Goal: Task Accomplishment & Management: Manage account settings

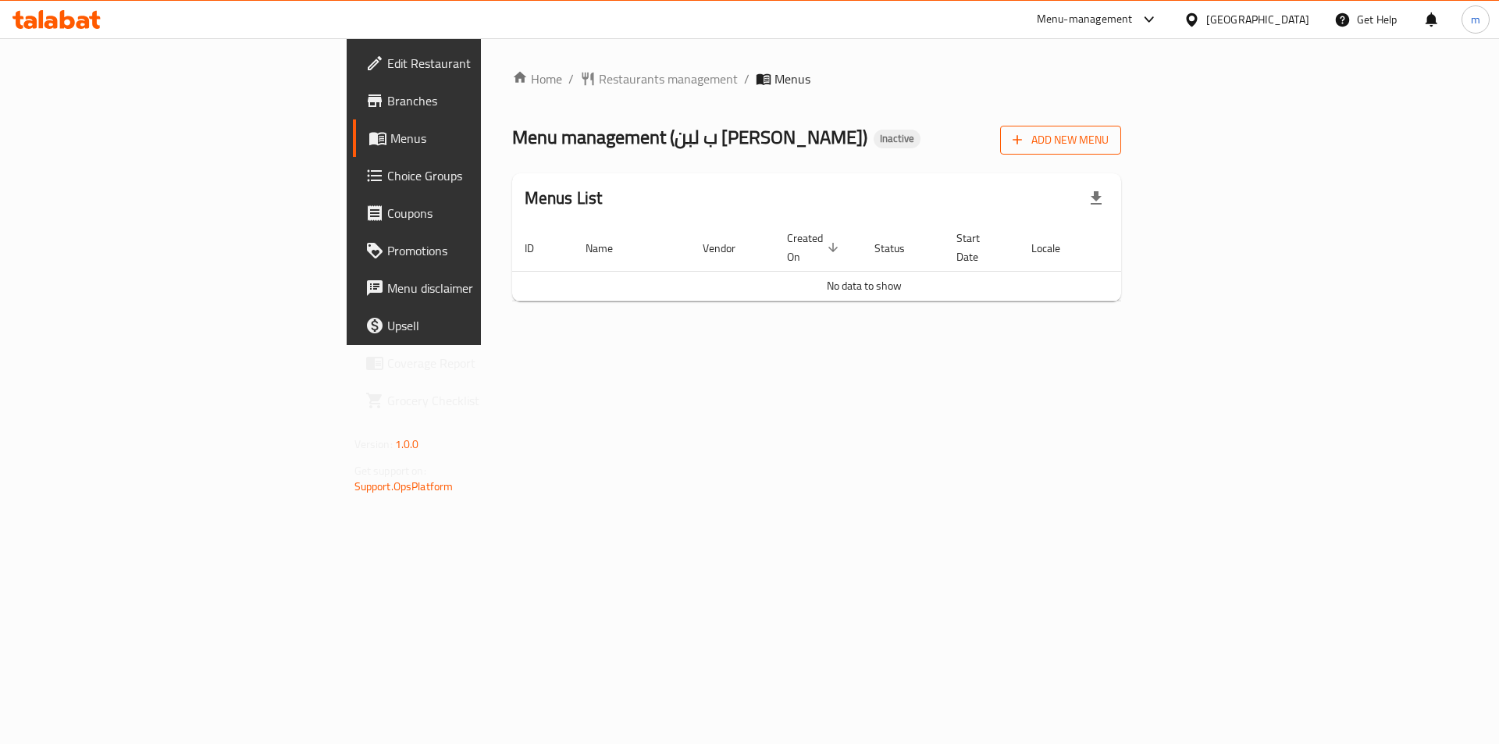
click at [1109, 137] on span "Add New Menu" at bounding box center [1061, 140] width 96 height 20
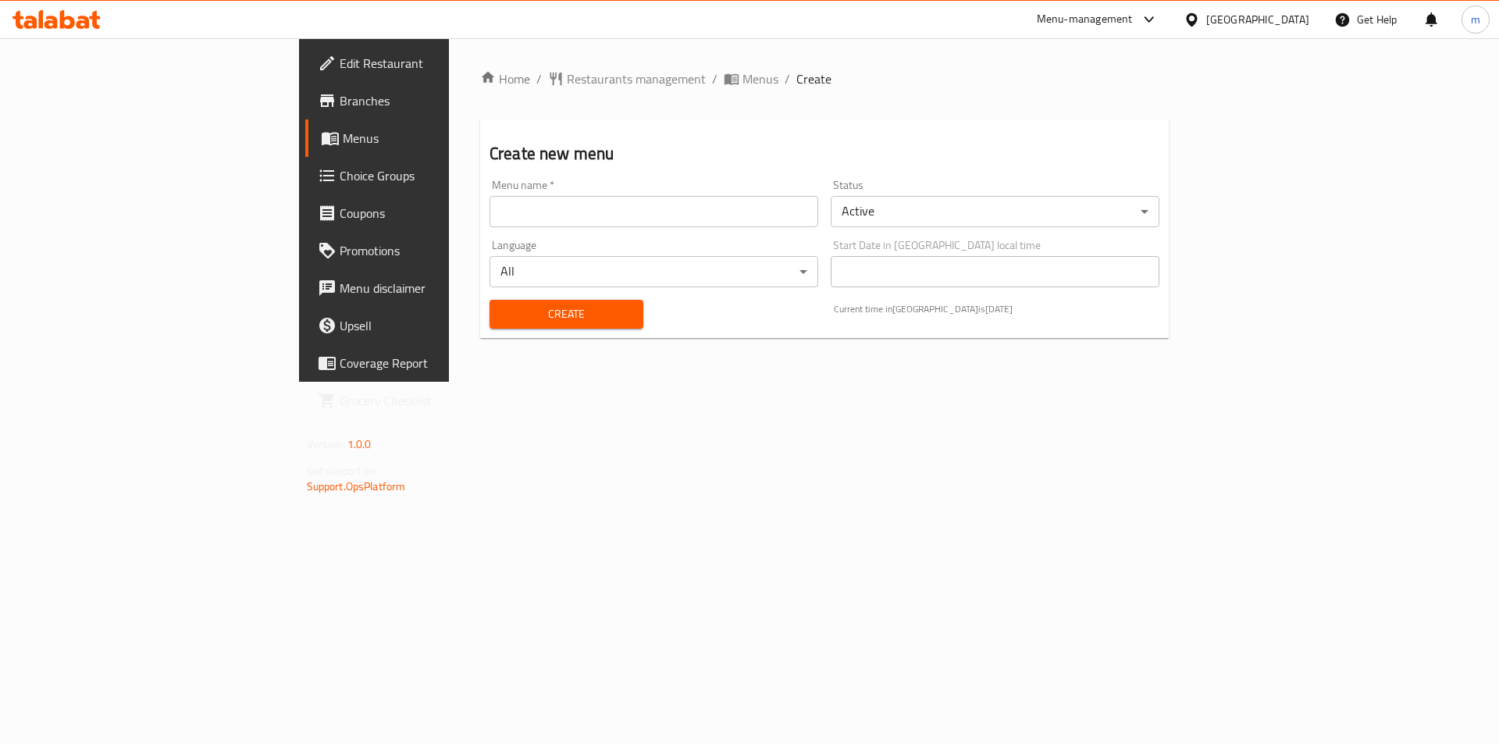
click at [705, 215] on input "text" at bounding box center [654, 211] width 329 height 31
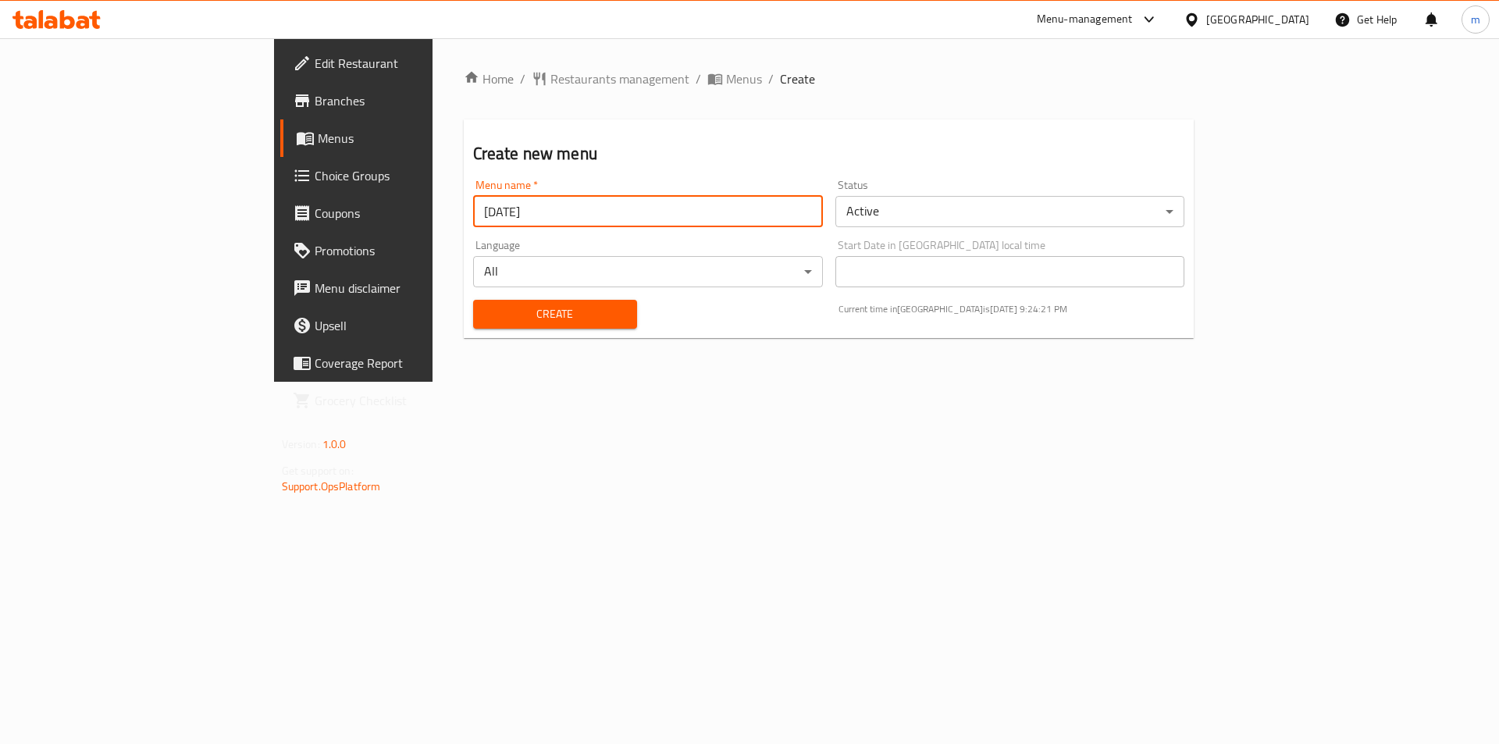
type input "[DATE]"
click at [473, 300] on button "Create" at bounding box center [555, 314] width 164 height 29
click at [318, 133] on span "Menus" at bounding box center [415, 138] width 194 height 19
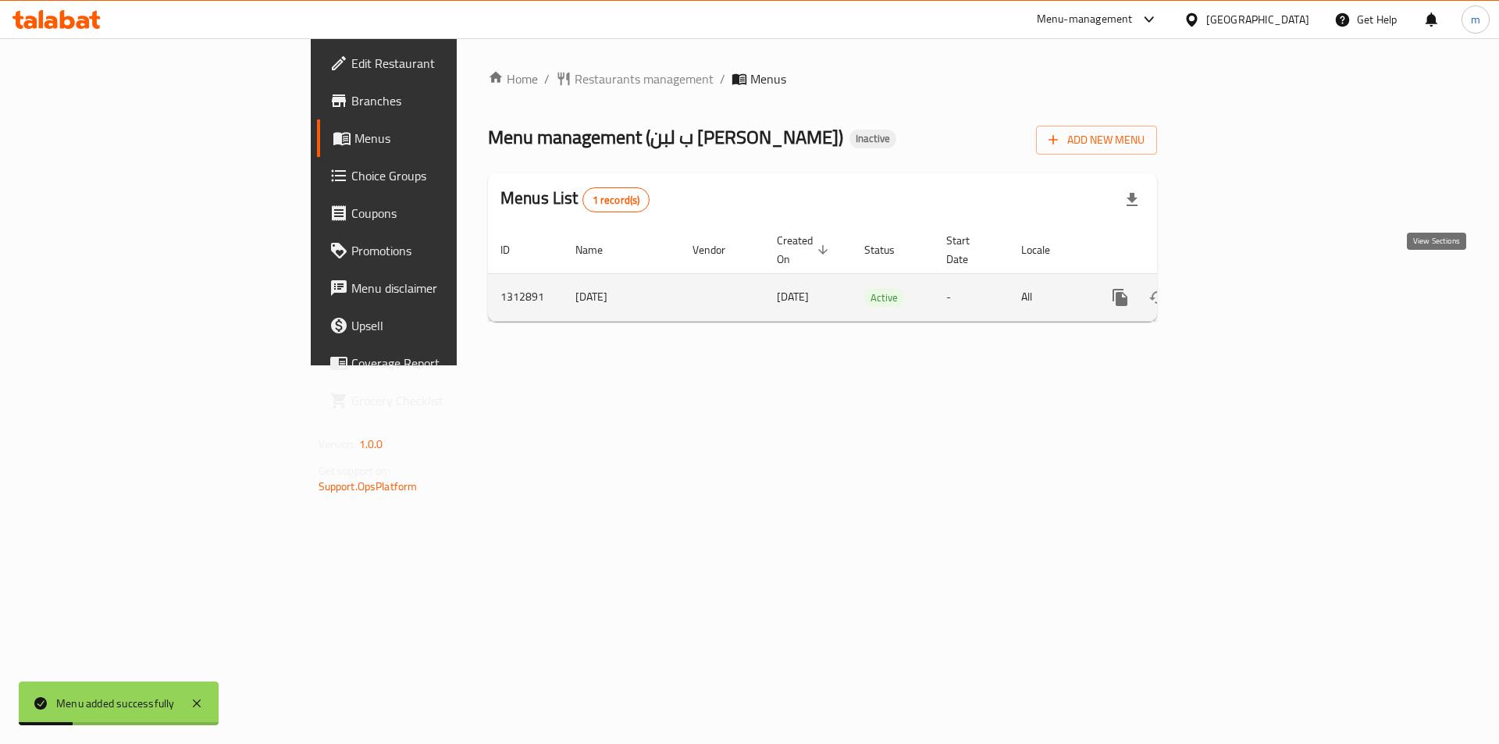
click at [1242, 288] on icon "enhanced table" at bounding box center [1232, 297] width 19 height 19
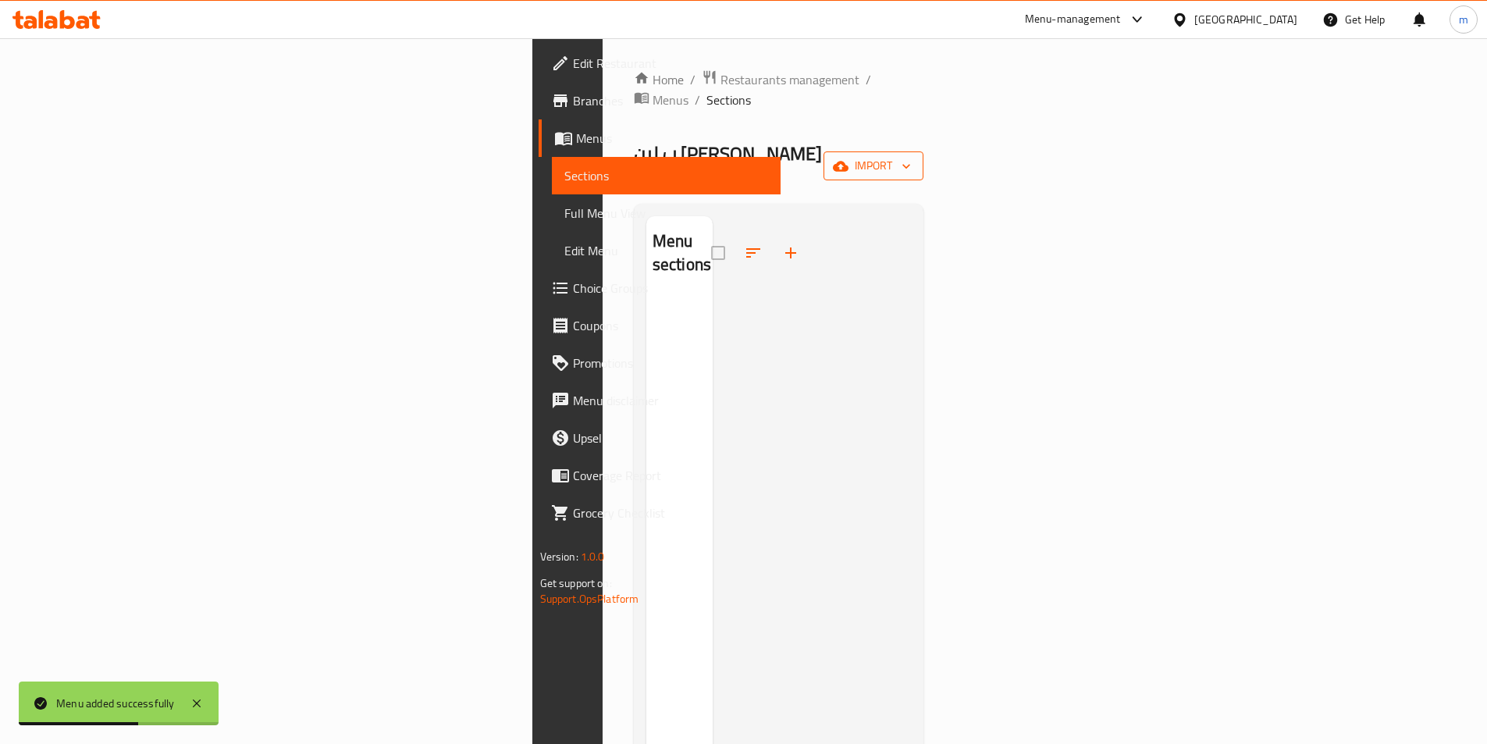
click at [911, 156] on span "import" at bounding box center [873, 166] width 75 height 20
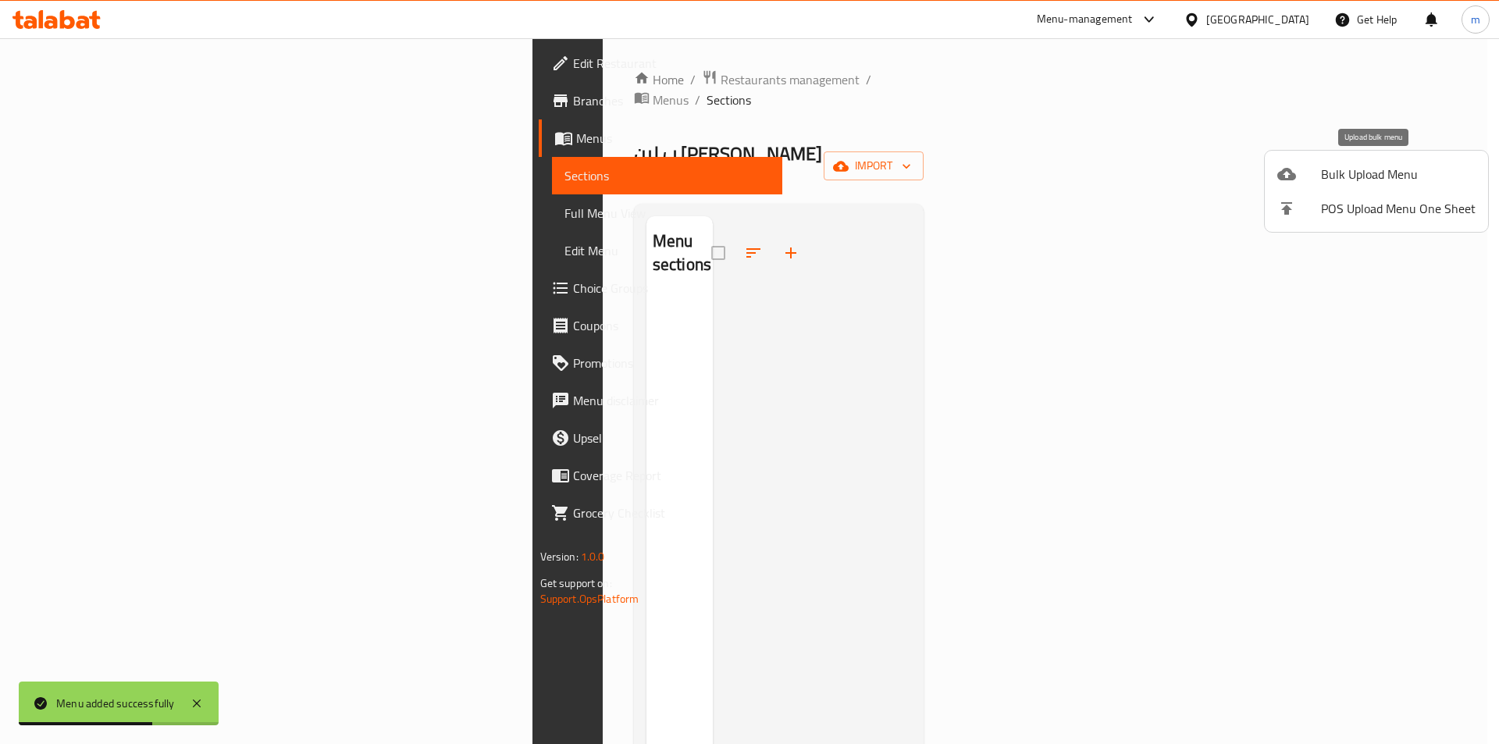
click at [1341, 172] on span "Bulk Upload Menu" at bounding box center [1398, 174] width 155 height 19
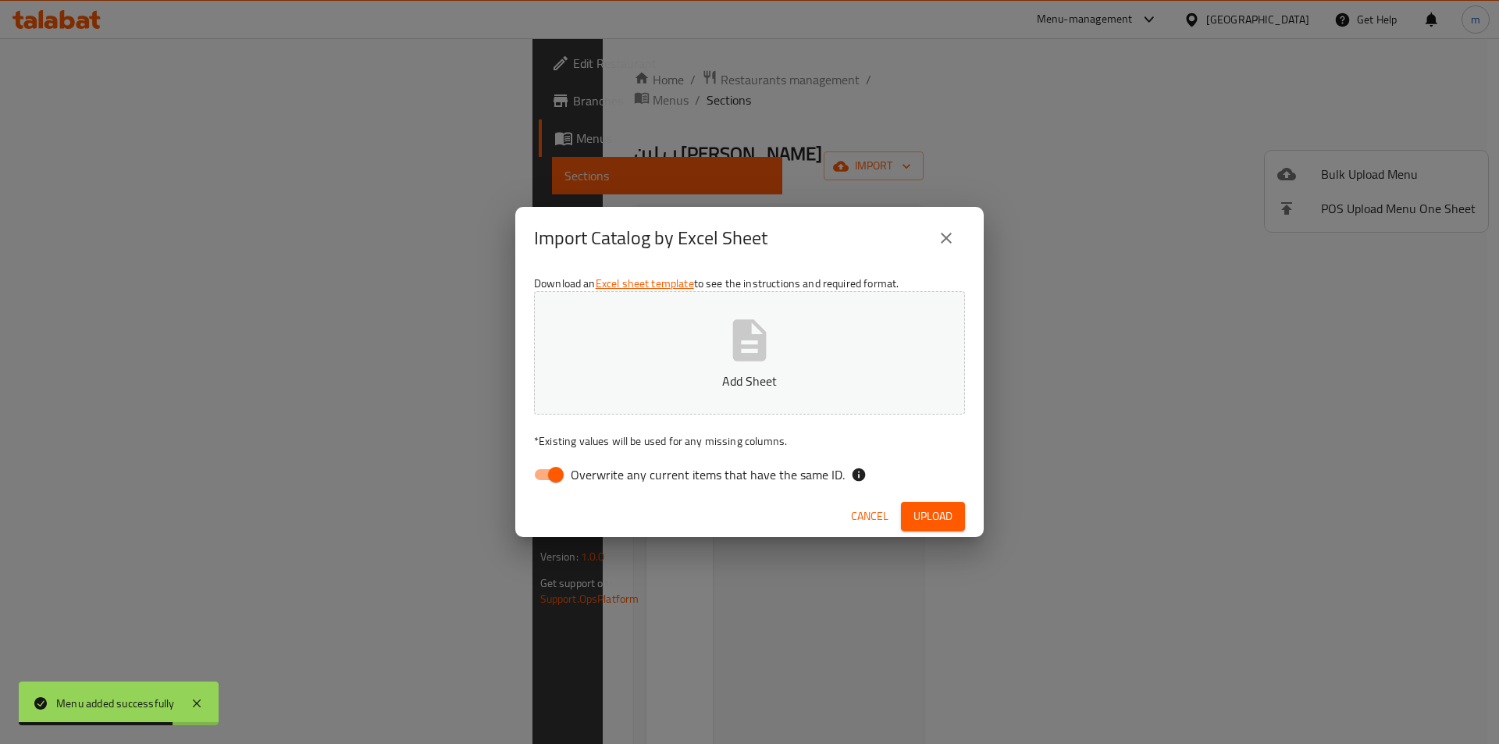
click at [561, 468] on input "Overwrite any current items that have the same ID." at bounding box center [555, 475] width 89 height 30
checkbox input "false"
click at [803, 325] on button "Add Sheet" at bounding box center [749, 352] width 431 height 123
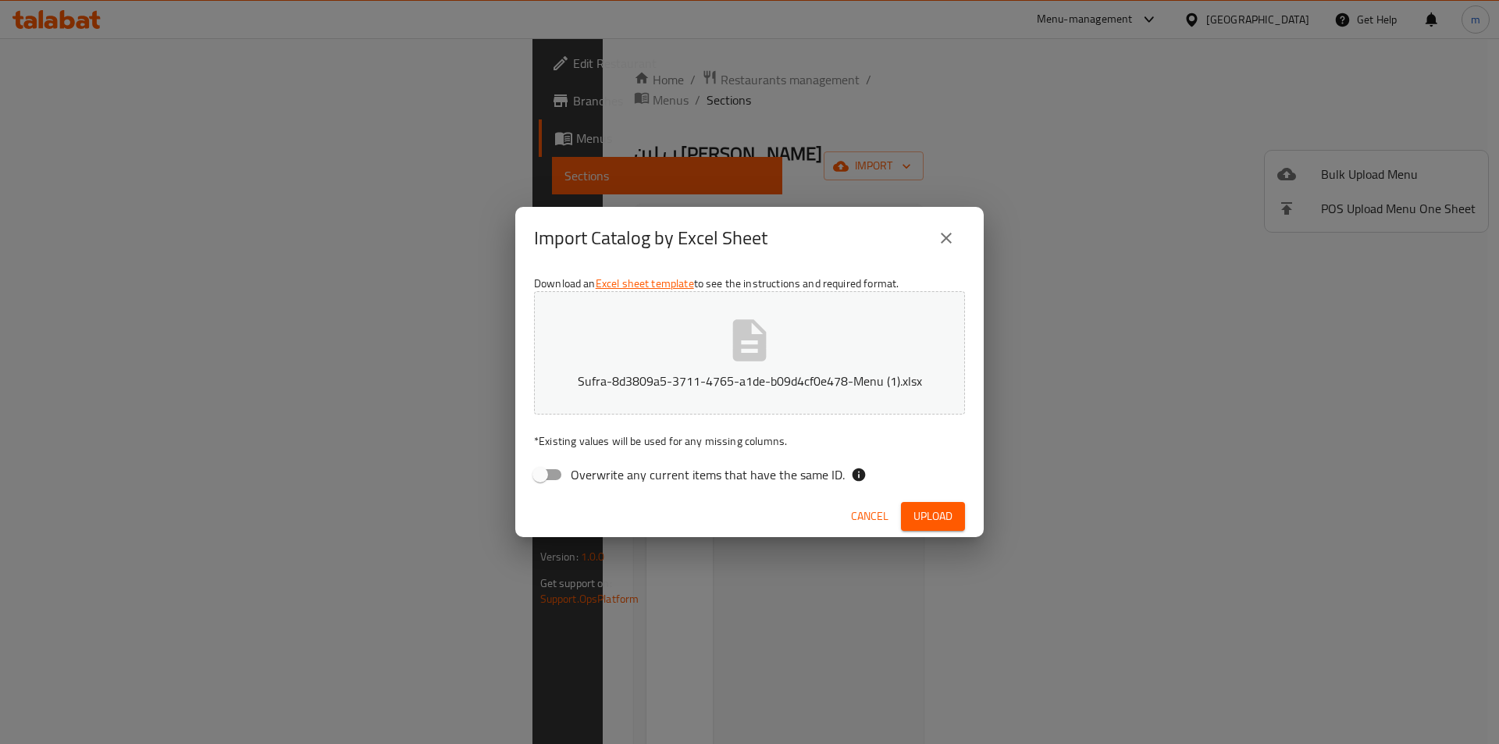
click at [928, 518] on span "Upload" at bounding box center [932, 517] width 39 height 20
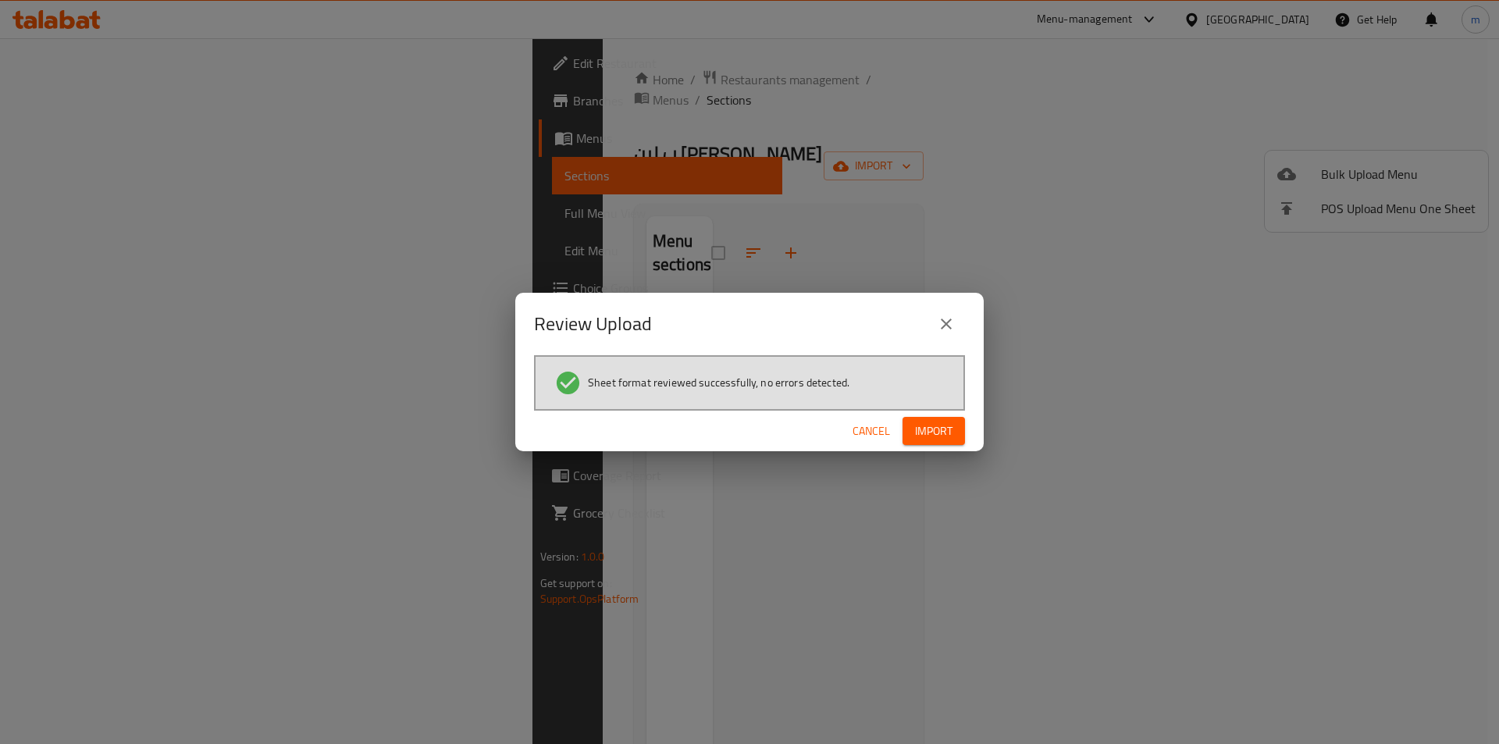
click at [930, 433] on span "Import" at bounding box center [933, 432] width 37 height 20
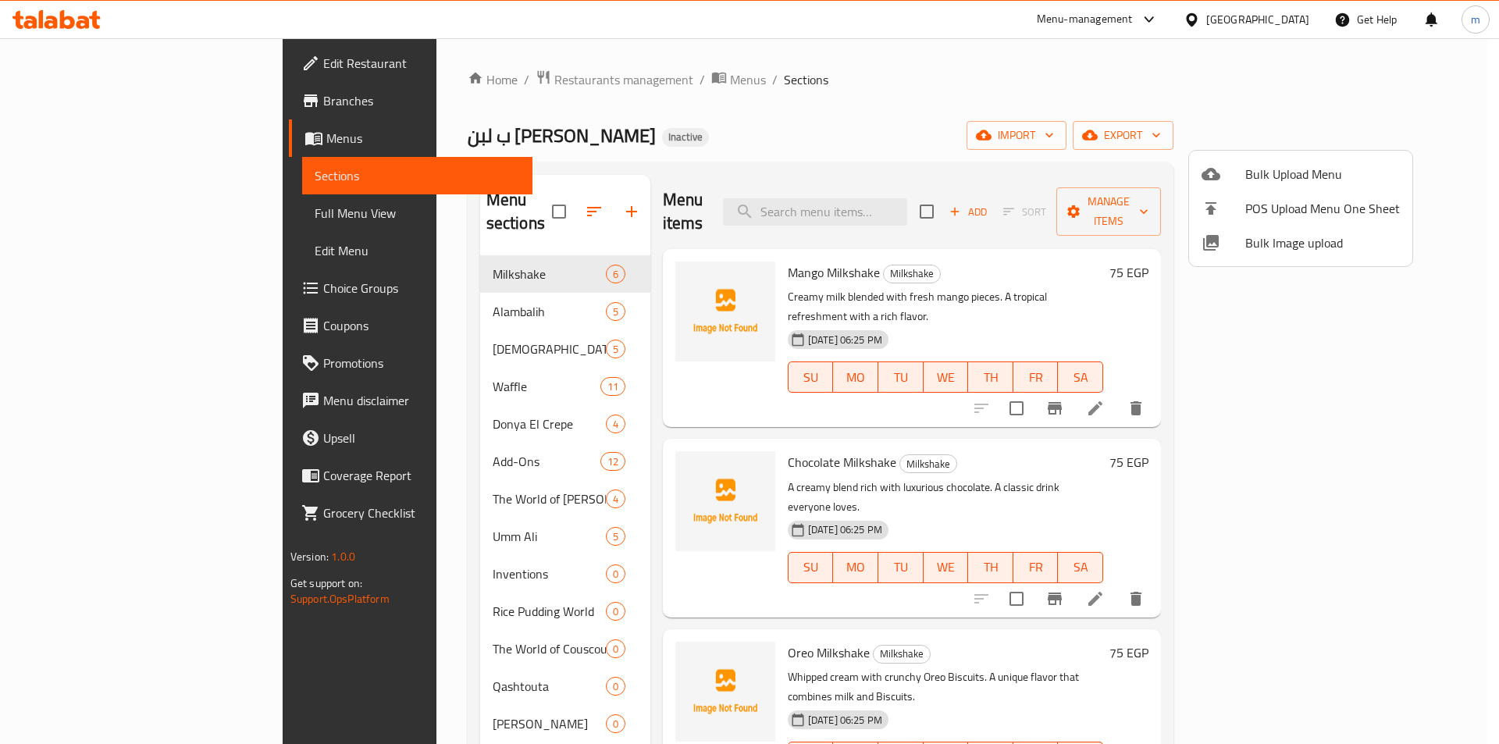
click at [580, 547] on div at bounding box center [749, 372] width 1499 height 744
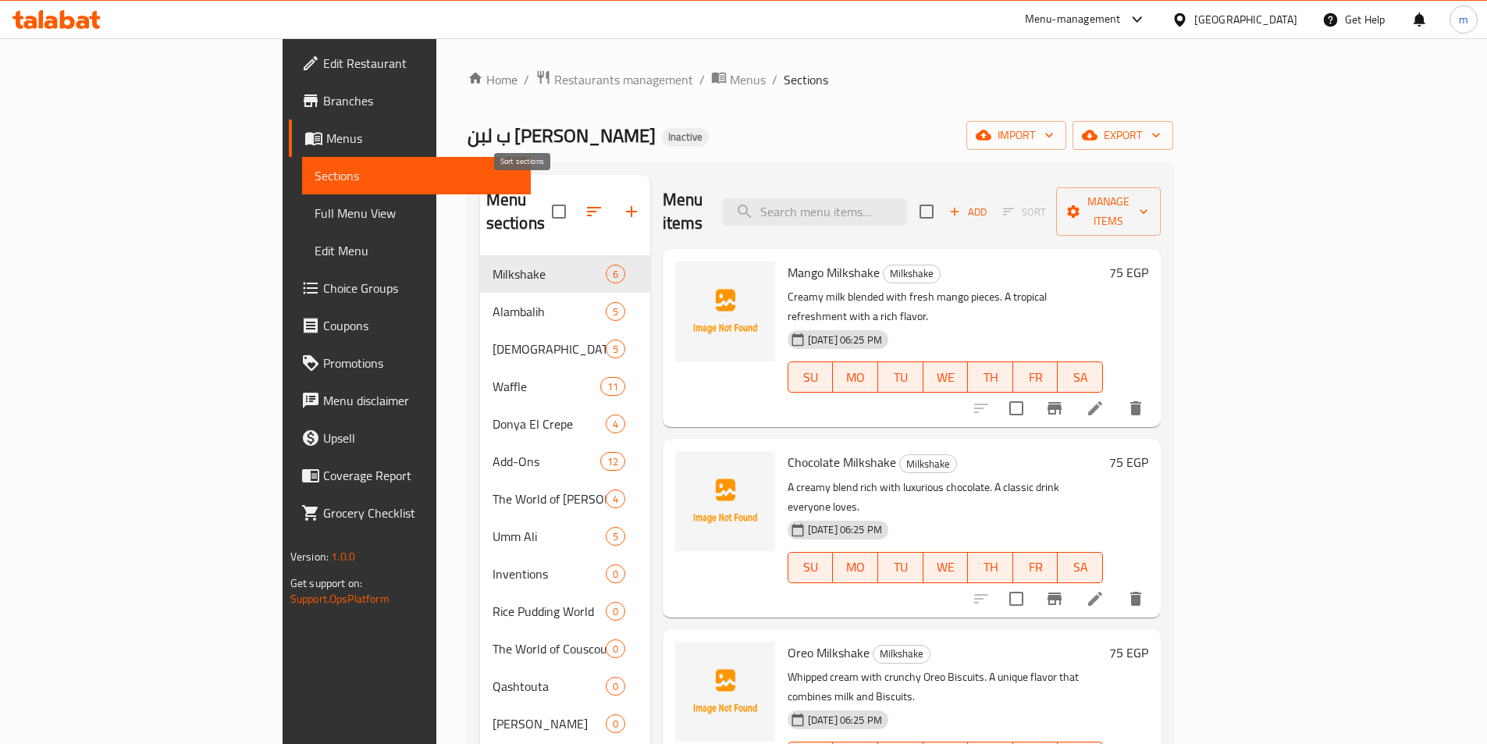
click at [585, 202] on icon "button" at bounding box center [594, 211] width 19 height 19
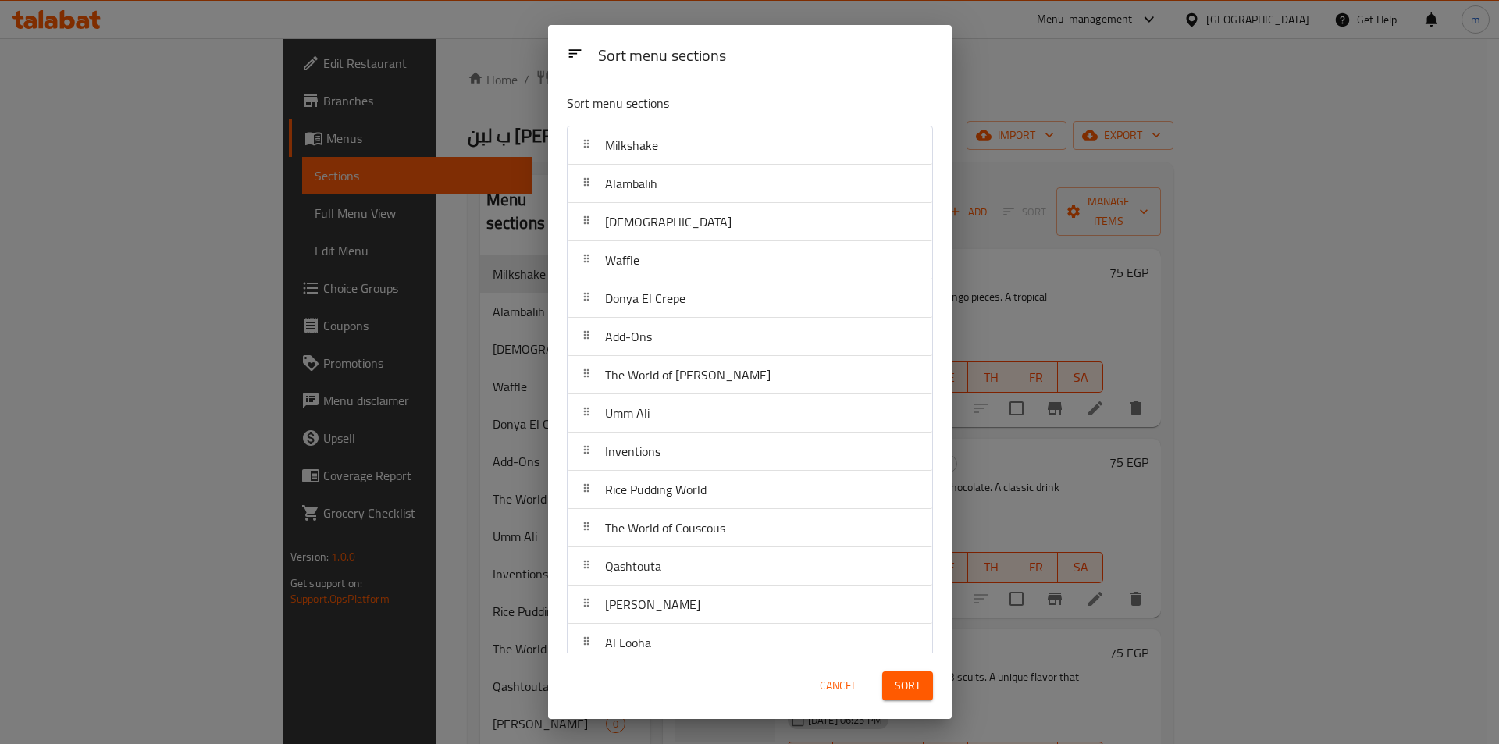
drag, startPoint x: 500, startPoint y: 154, endPoint x: 497, endPoint y: 194, distance: 39.9
click at [499, 153] on div "Sort menu sections Sort menu sections Milkshake Alambalih Salankate Waffle Dony…" at bounding box center [749, 372] width 1499 height 744
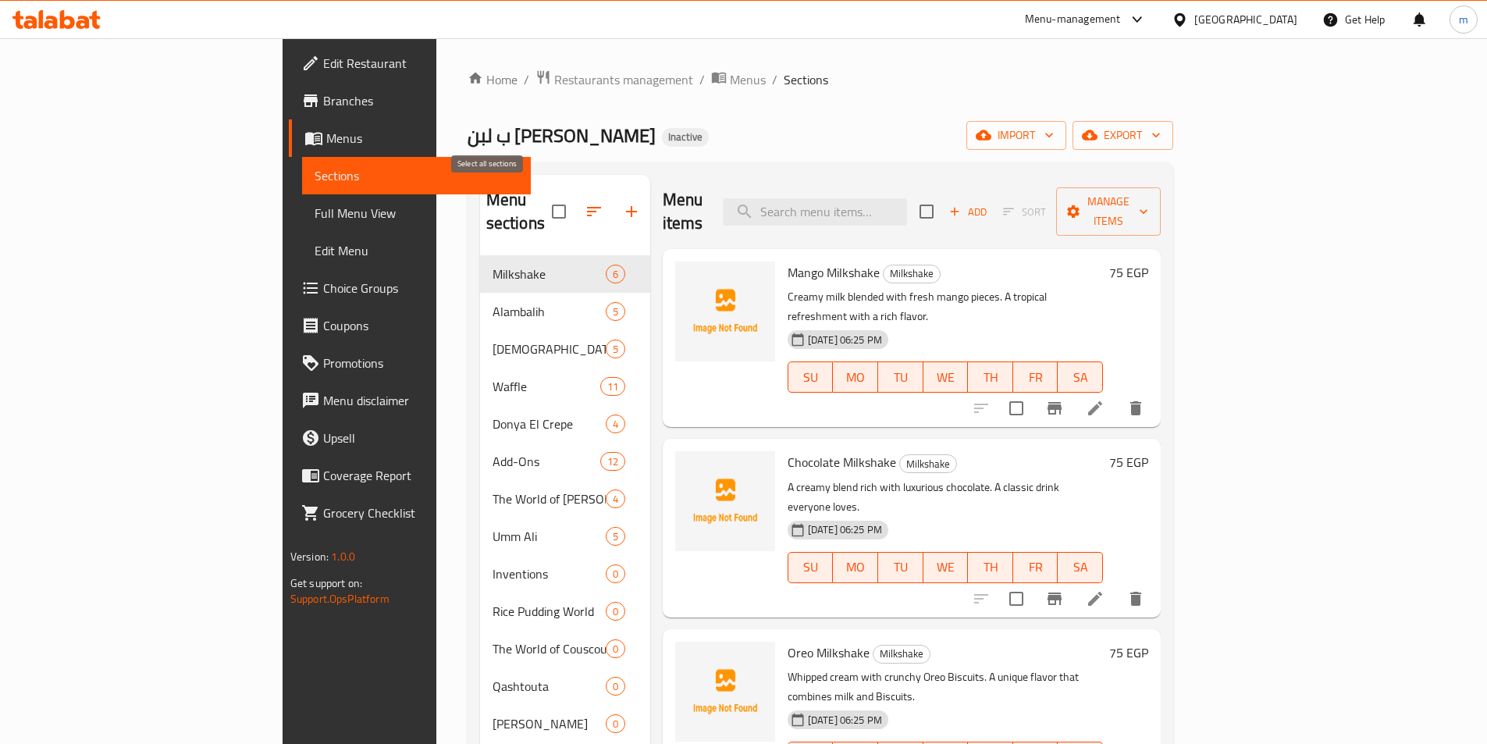
click at [543, 198] on input "checkbox" at bounding box center [559, 211] width 33 height 33
checkbox input "false"
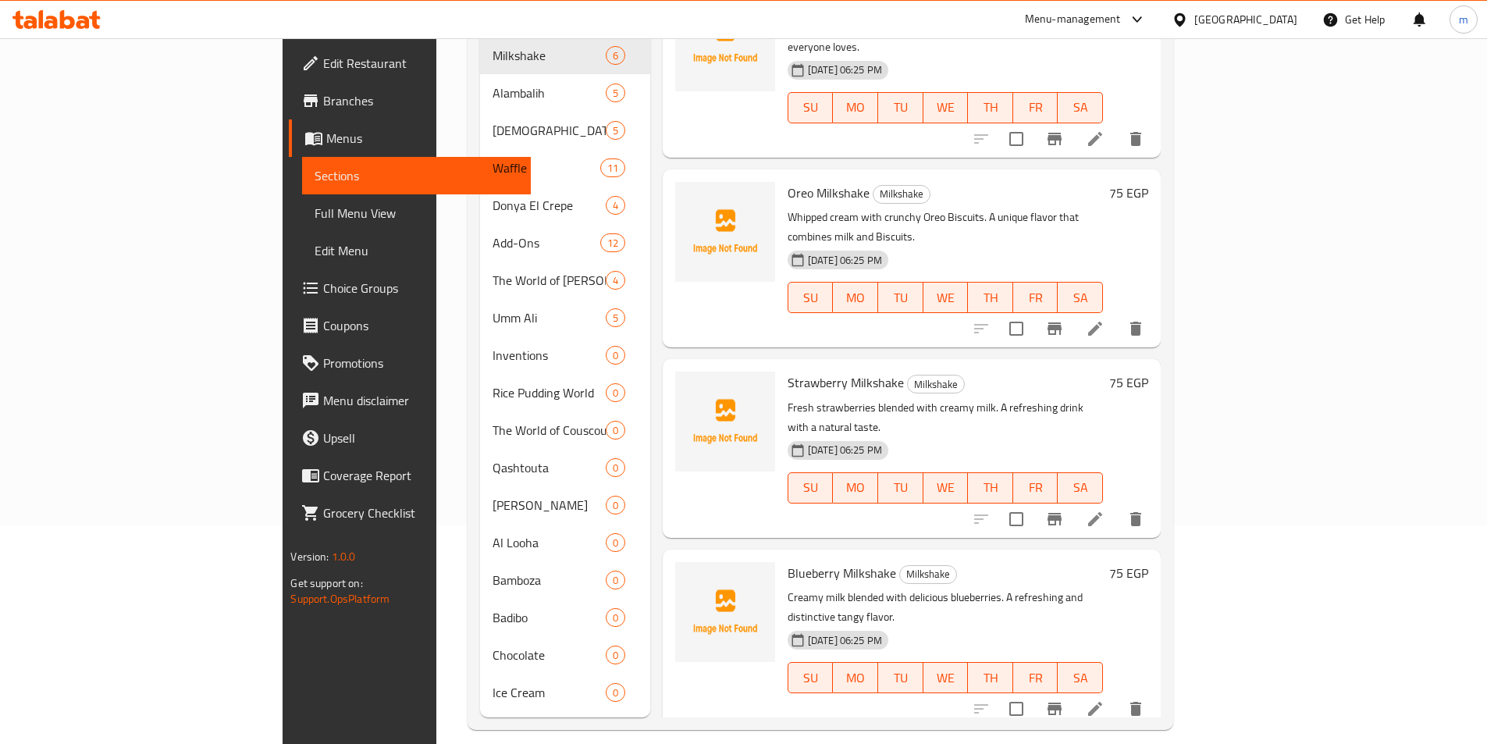
scroll to position [319, 0]
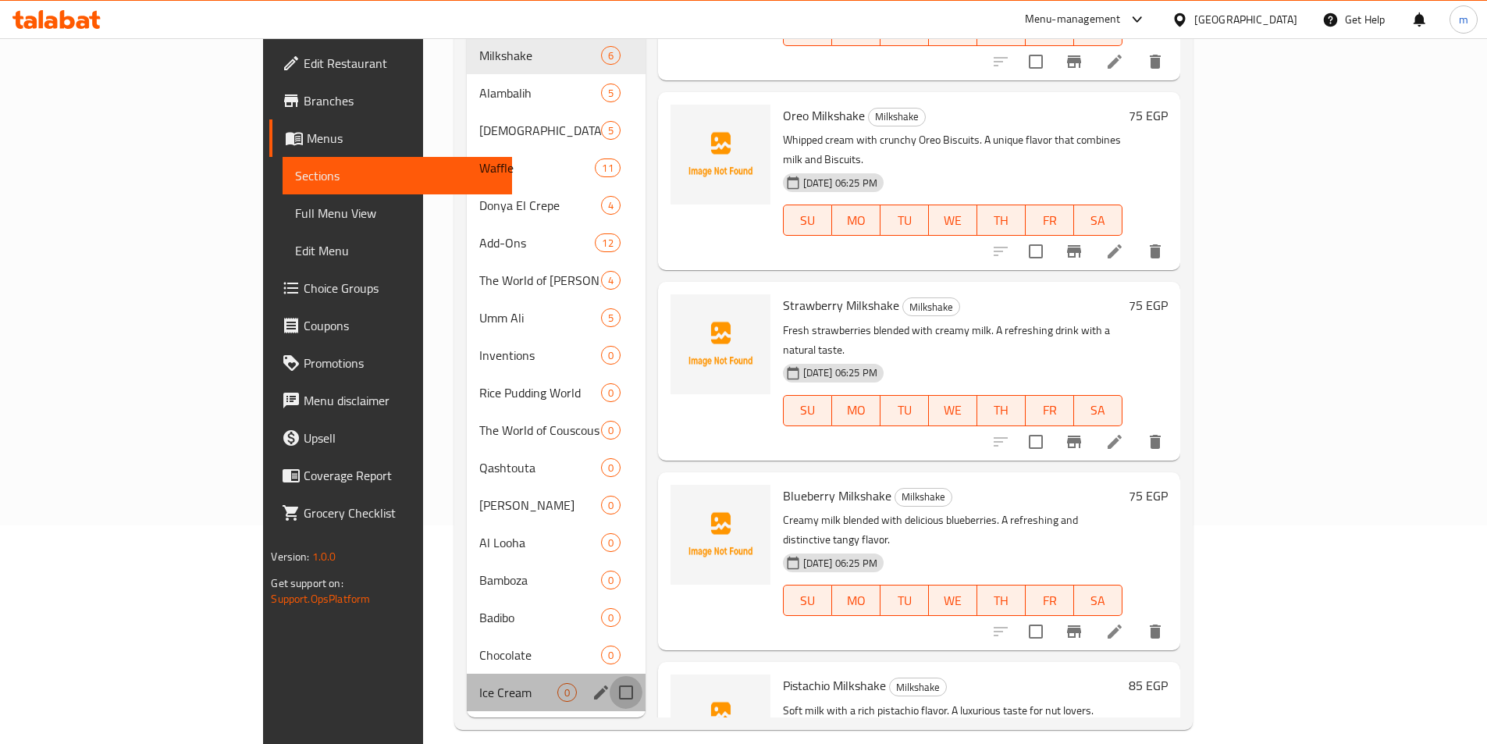
click at [610, 676] on input "Menu sections" at bounding box center [626, 692] width 33 height 33
checkbox input "true"
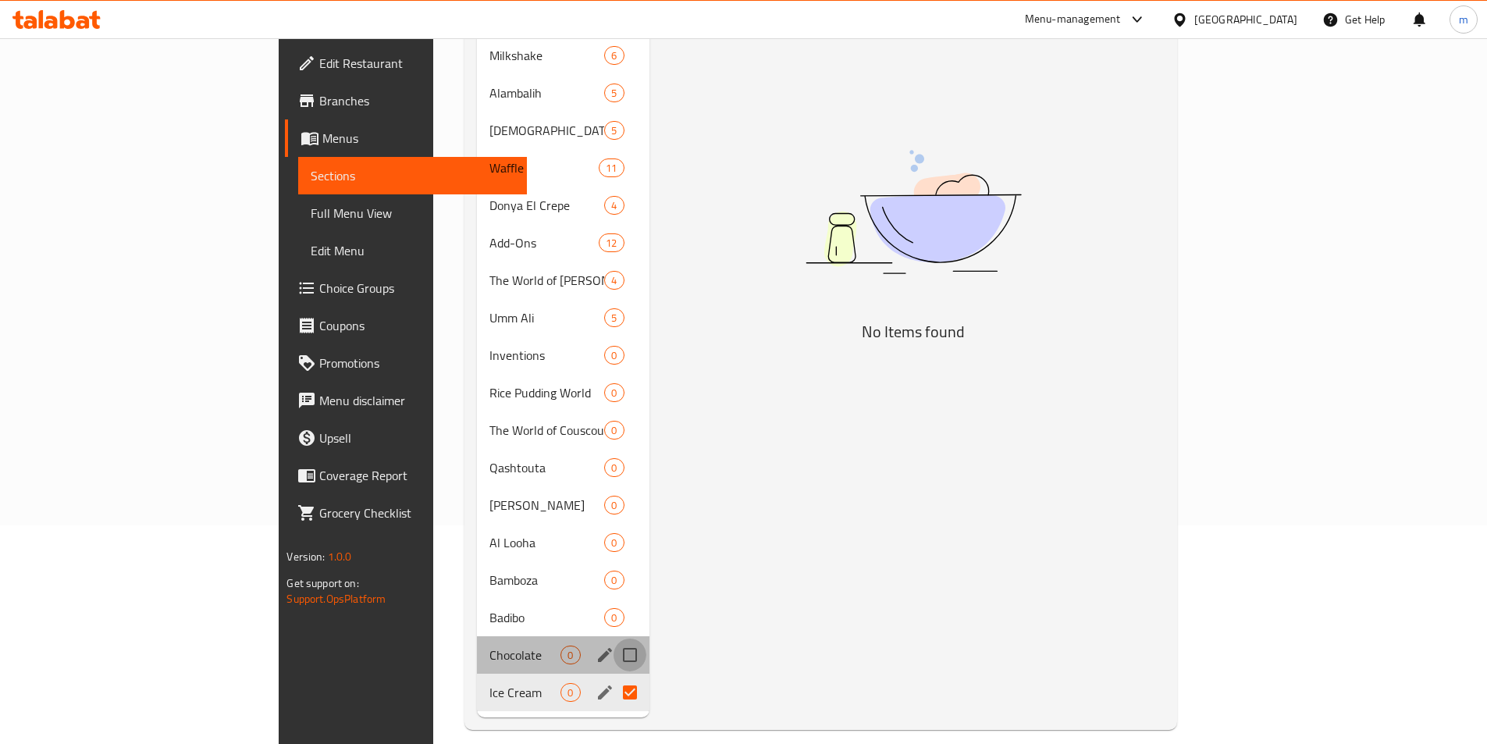
click at [614, 639] on input "Menu sections" at bounding box center [630, 655] width 33 height 33
checkbox input "true"
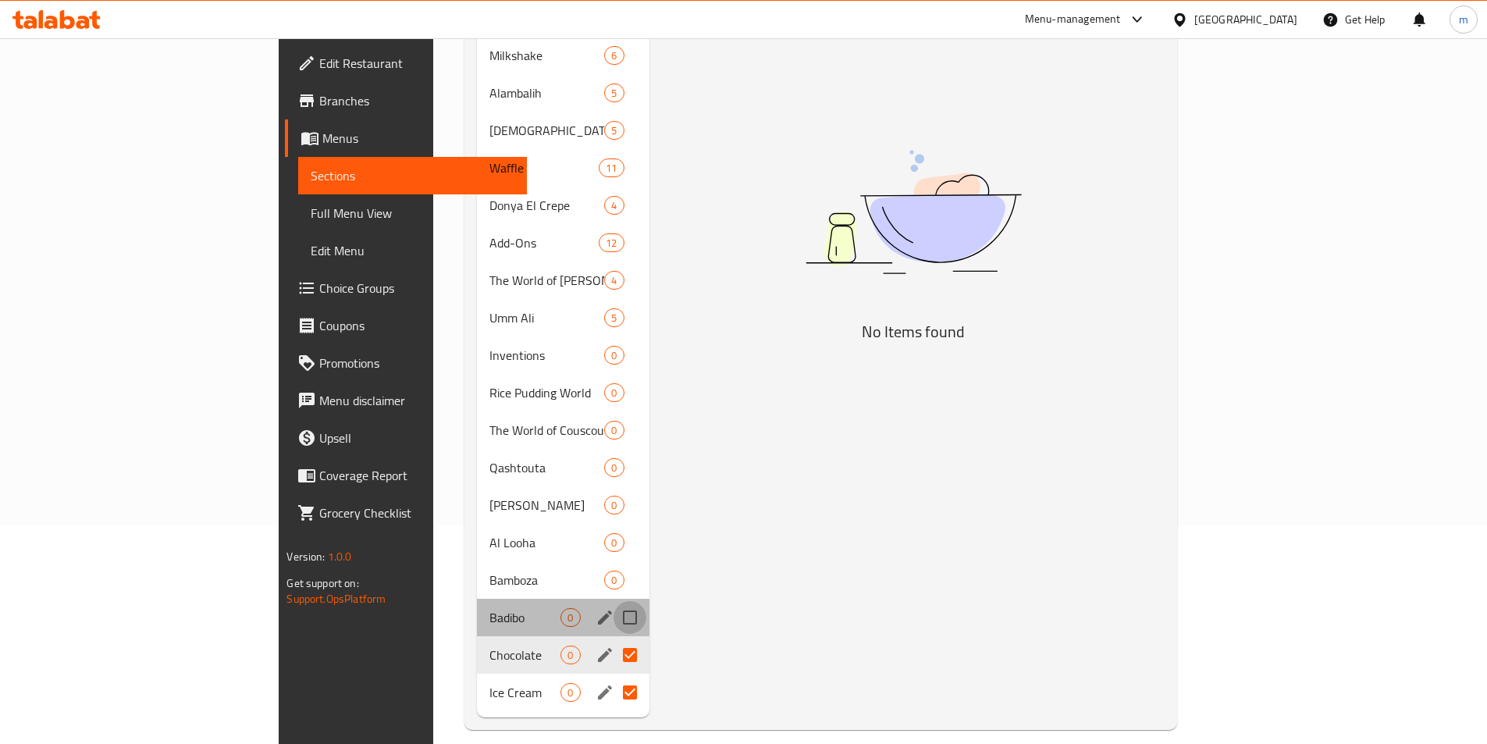
click at [614, 601] on input "Menu sections" at bounding box center [630, 617] width 33 height 33
checkbox input "true"
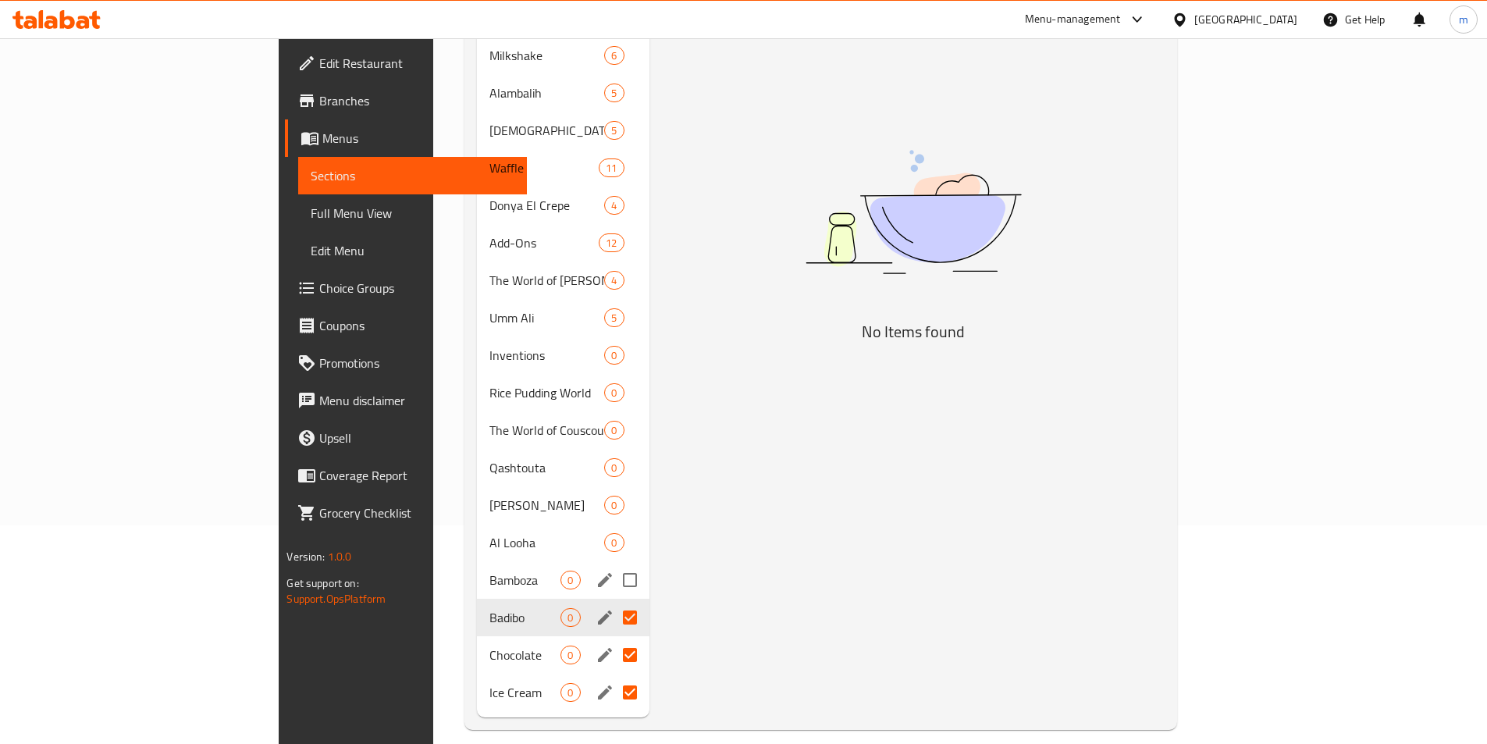
click at [614, 564] on input "Menu sections" at bounding box center [630, 580] width 33 height 33
checkbox input "true"
click at [614, 526] on input "Menu sections" at bounding box center [630, 542] width 33 height 33
checkbox input "true"
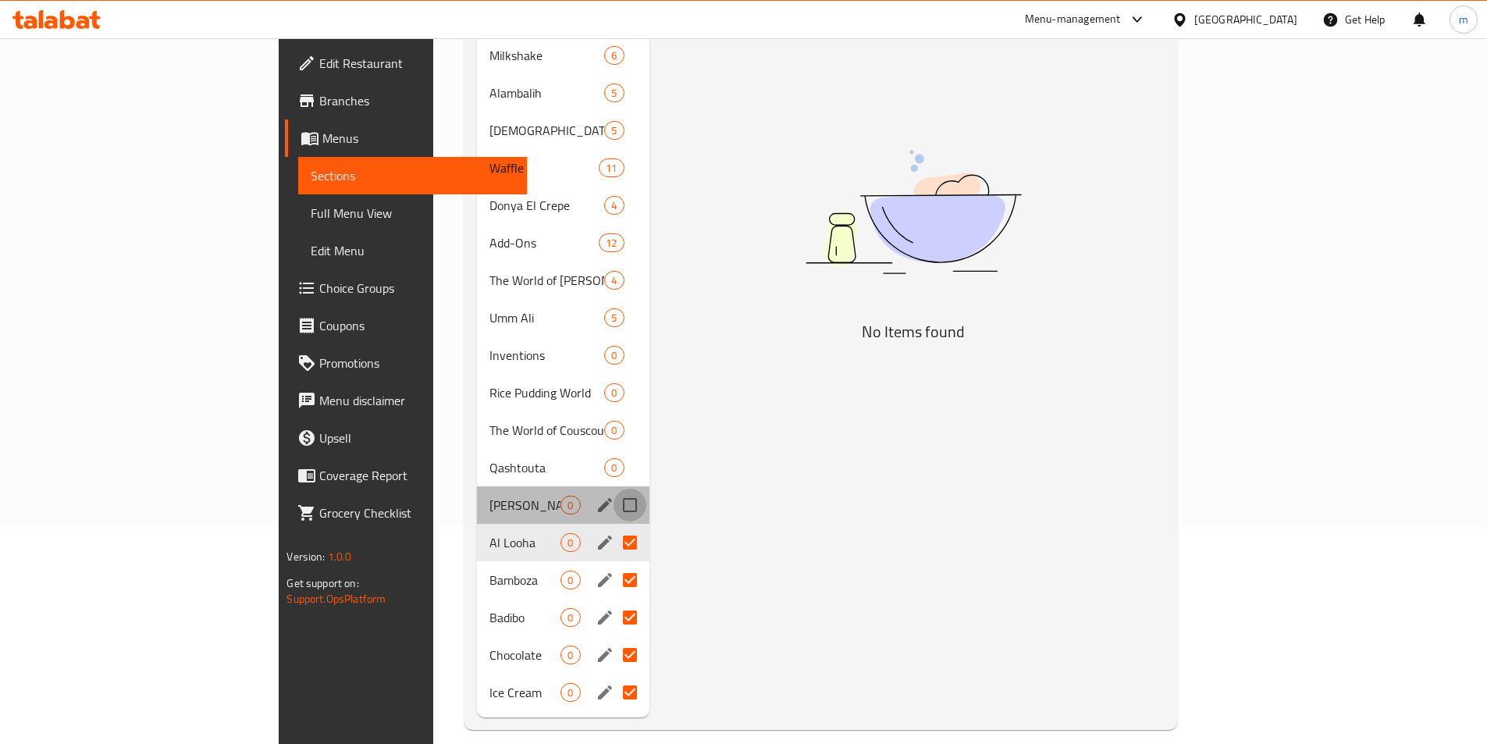
click at [614, 489] on input "Menu sections" at bounding box center [630, 505] width 33 height 33
checkbox input "true"
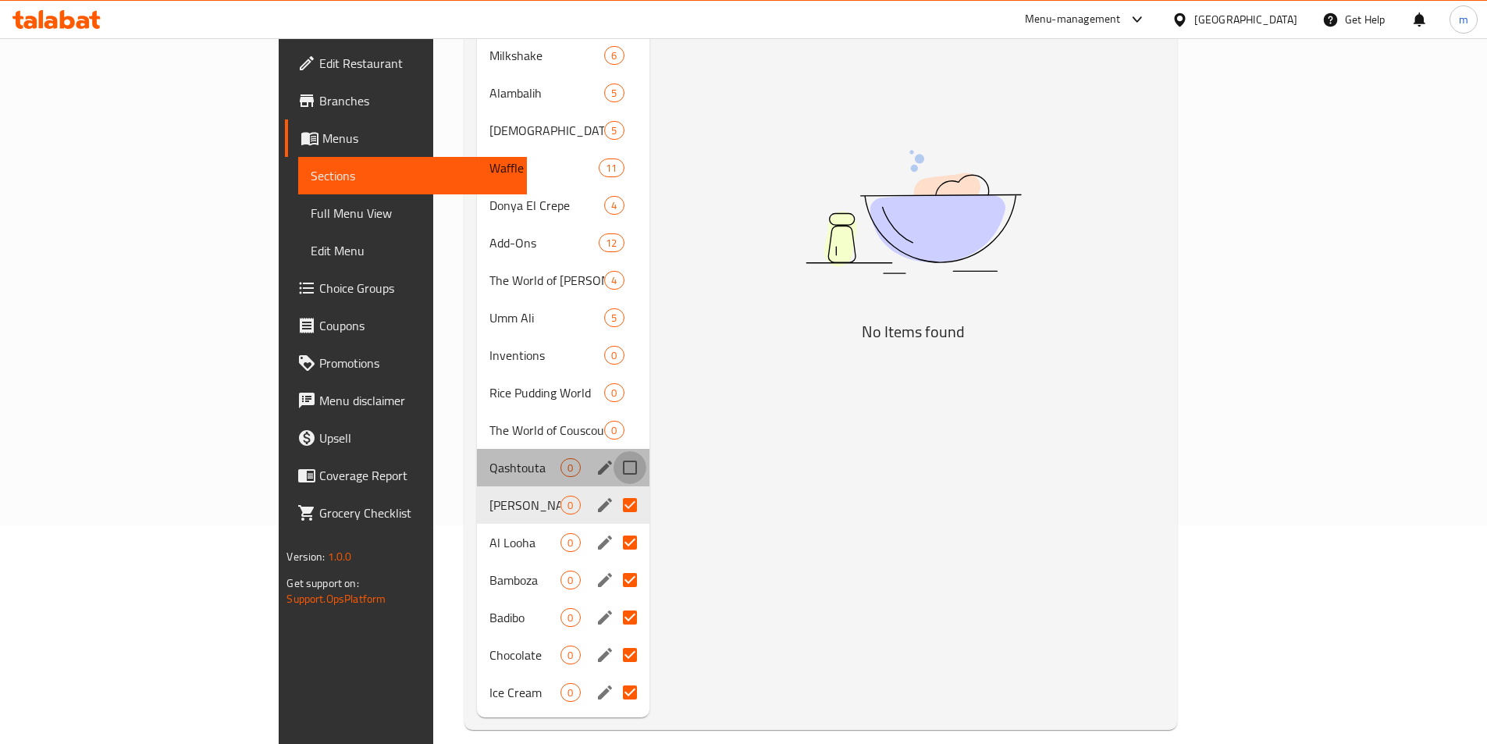
click at [614, 451] on input "Menu sections" at bounding box center [630, 467] width 33 height 33
checkbox input "true"
click at [614, 414] on input "Menu sections" at bounding box center [630, 430] width 33 height 33
checkbox input "true"
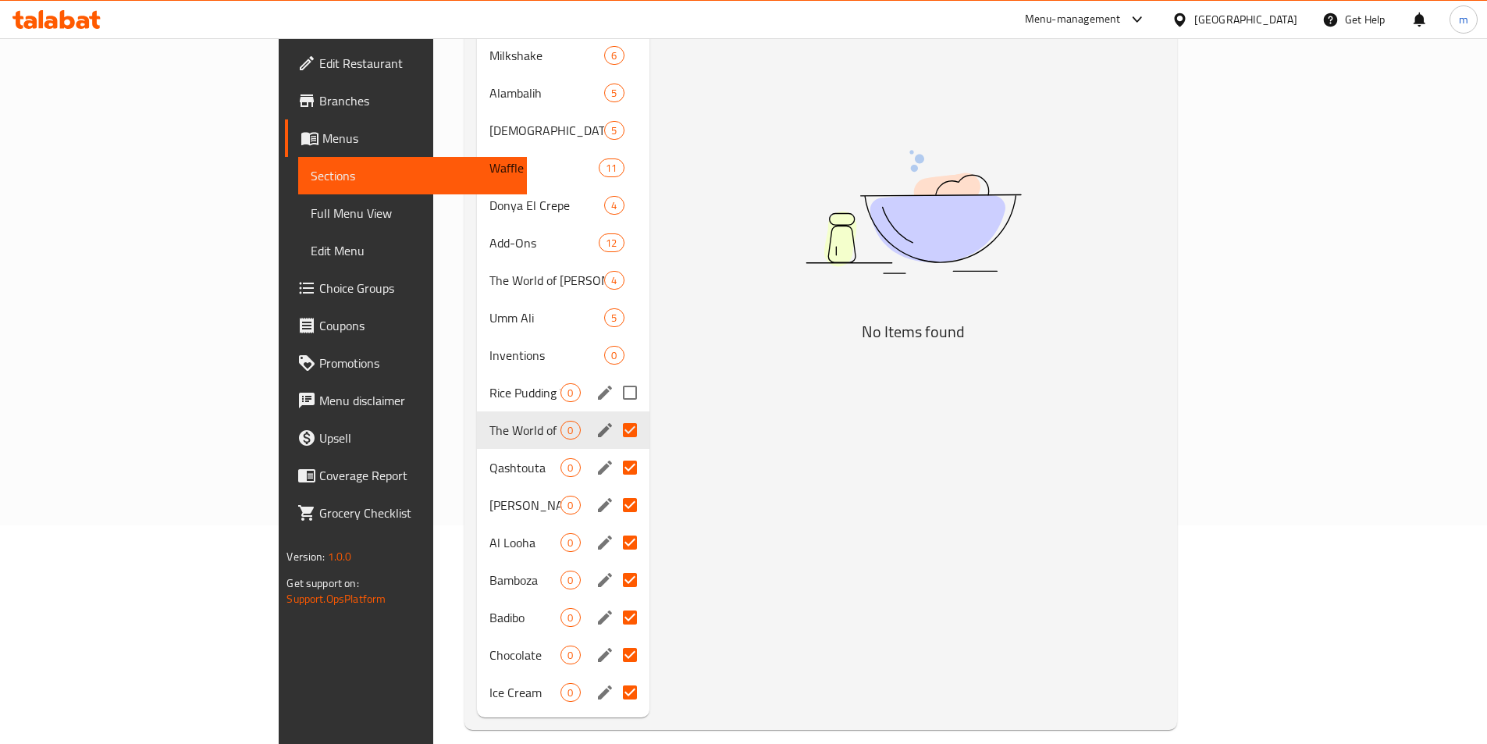
click at [614, 376] on input "Menu sections" at bounding box center [630, 392] width 33 height 33
checkbox input "true"
click at [614, 339] on input "Menu sections" at bounding box center [630, 355] width 33 height 33
checkbox input "true"
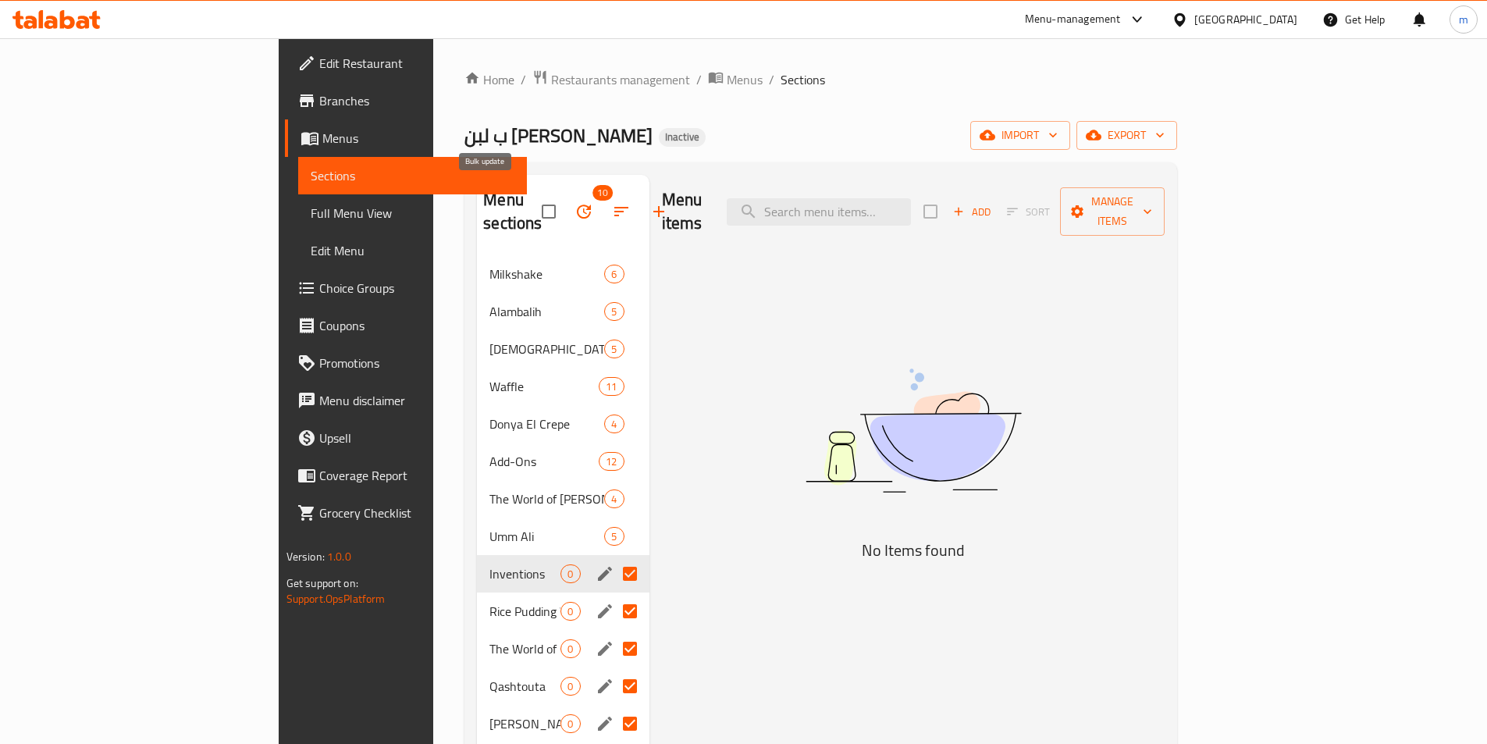
click at [575, 202] on icon "button" at bounding box center [584, 211] width 19 height 19
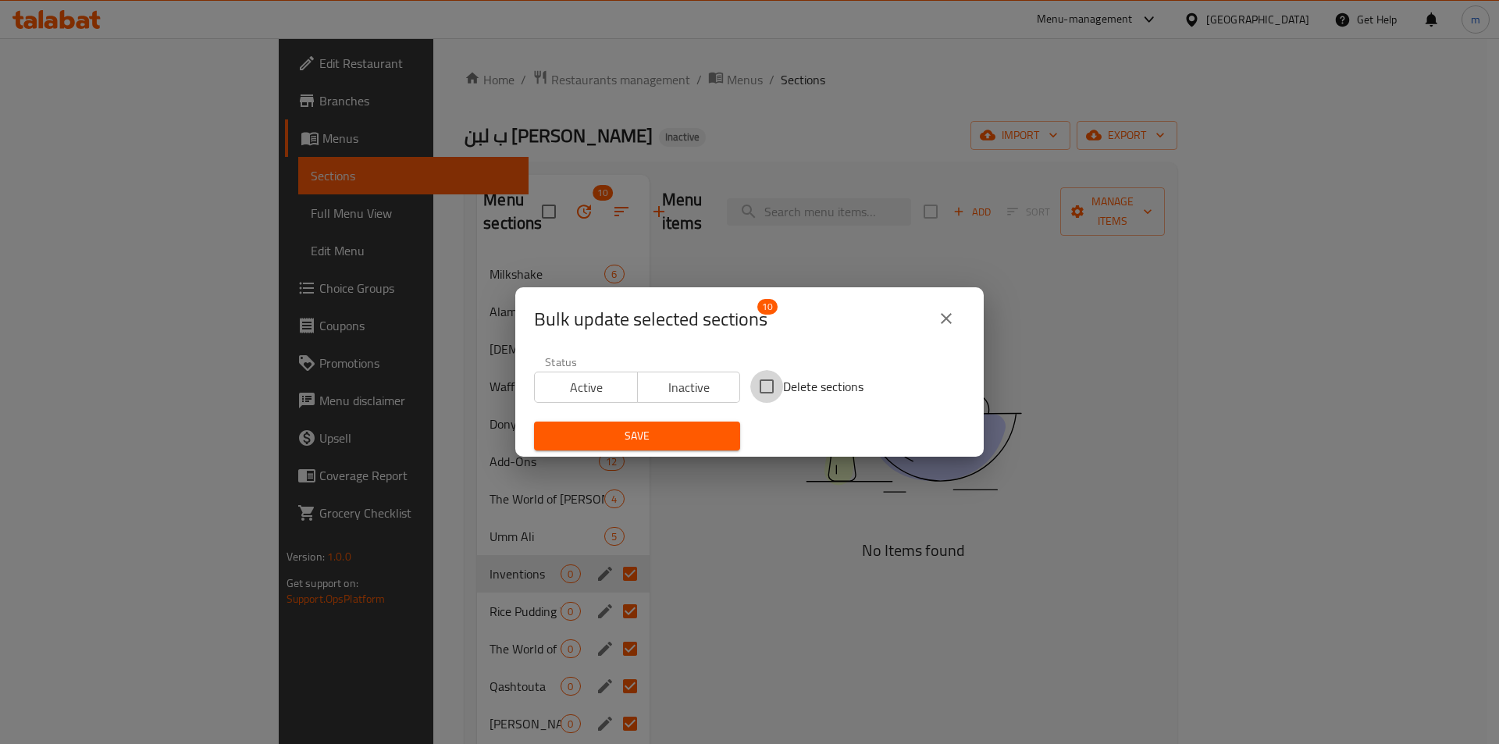
click at [773, 383] on input "Delete sections" at bounding box center [766, 386] width 33 height 33
checkbox input "true"
click at [678, 422] on button "Save" at bounding box center [637, 436] width 206 height 29
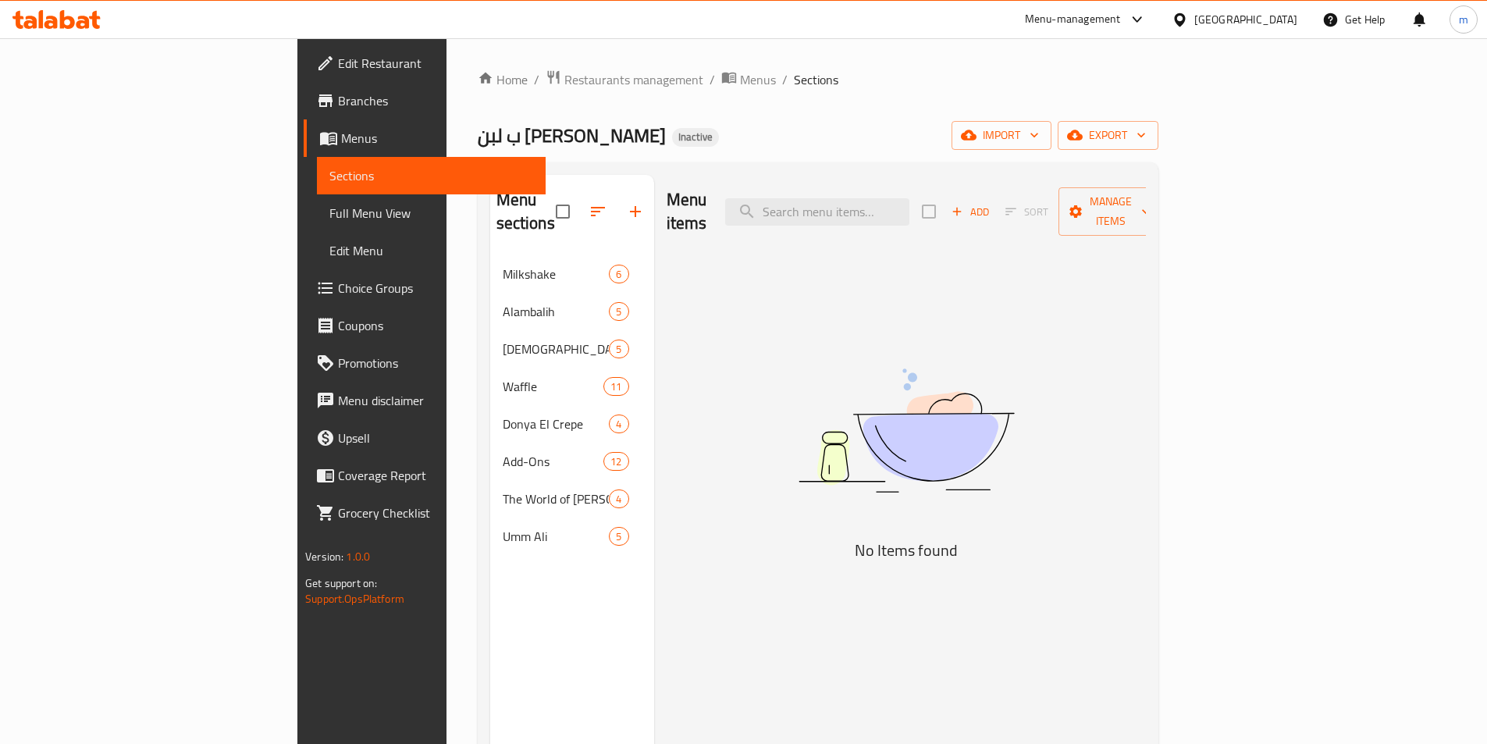
click at [329, 210] on span "Full Menu View" at bounding box center [431, 213] width 204 height 19
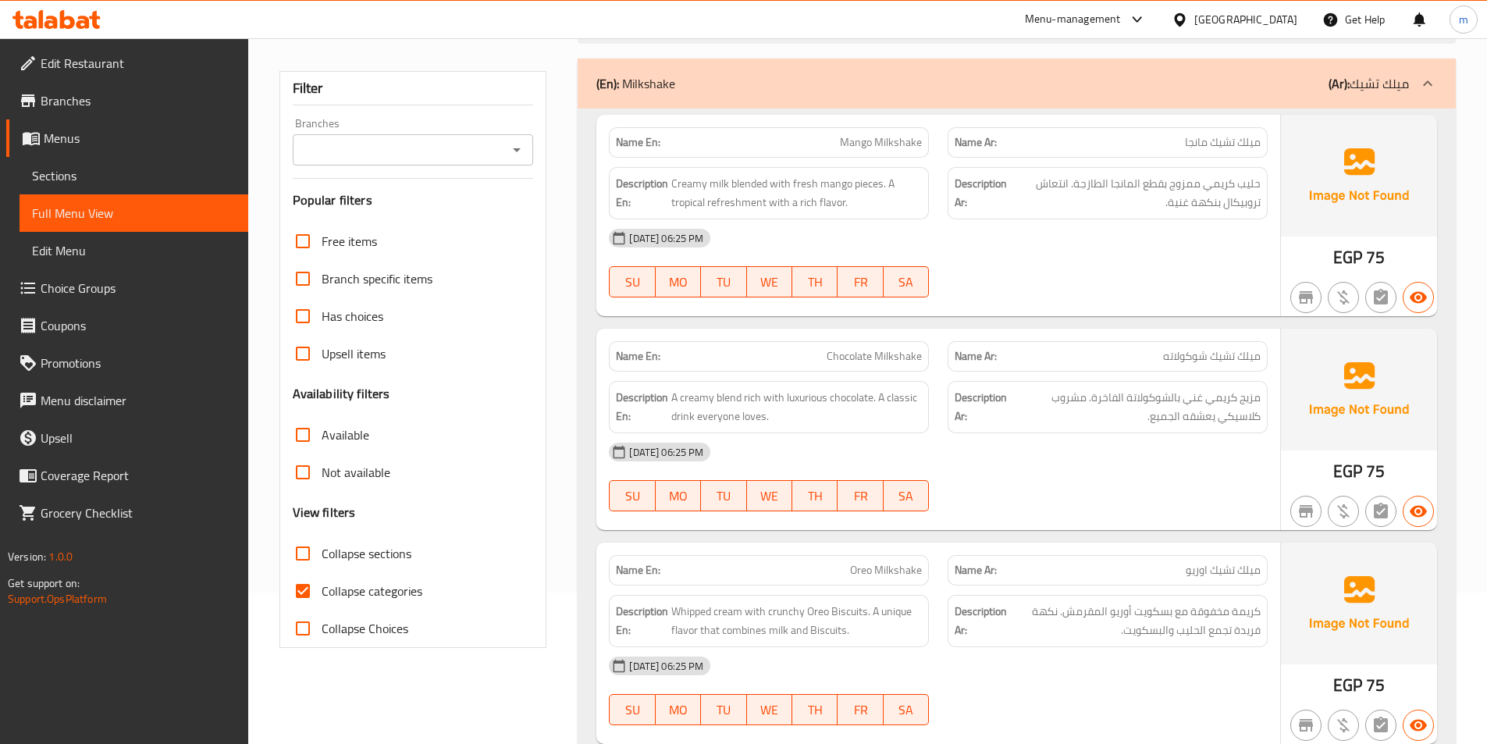
scroll to position [156, 0]
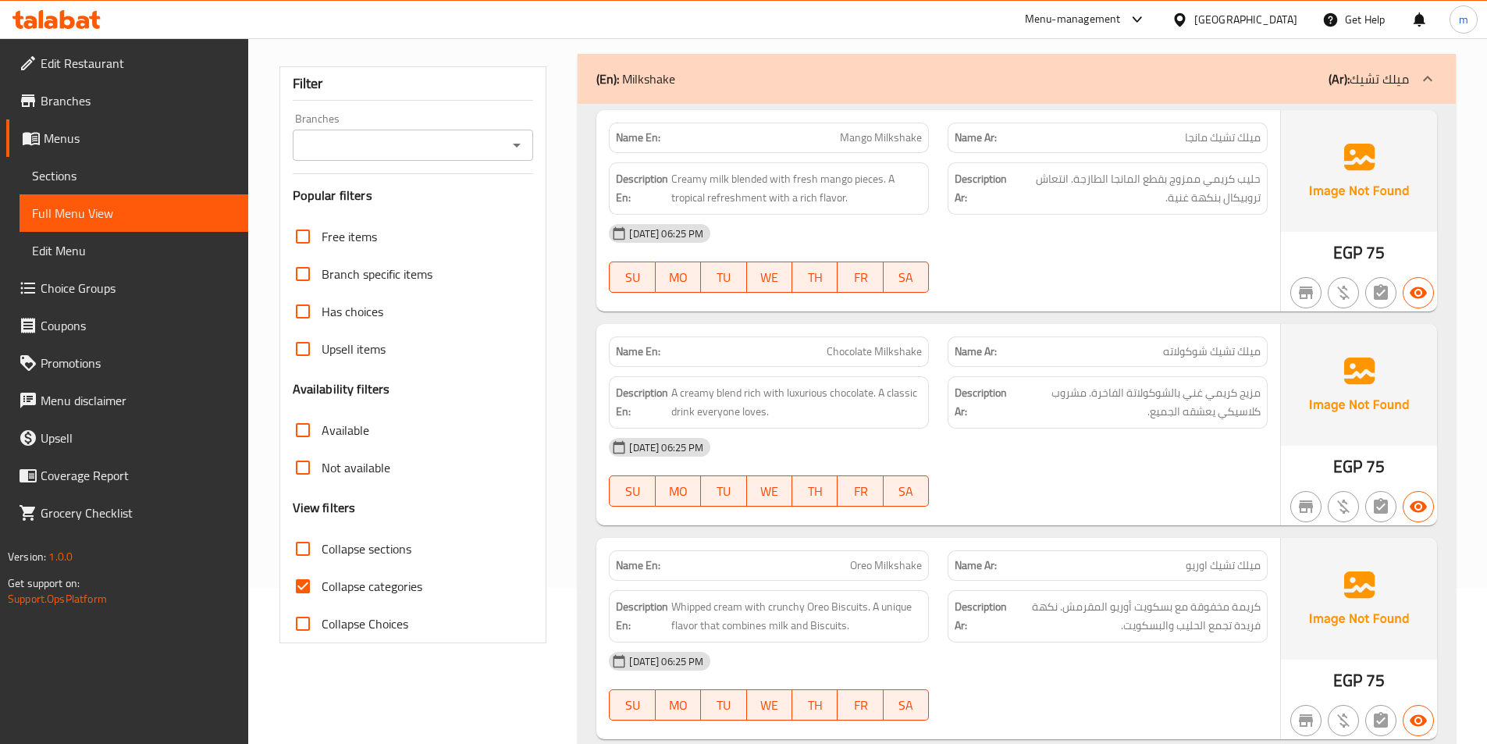
click at [343, 582] on span "Collapse categories" at bounding box center [372, 586] width 101 height 19
click at [322, 582] on input "Collapse categories" at bounding box center [302, 586] width 37 height 37
checkbox input "false"
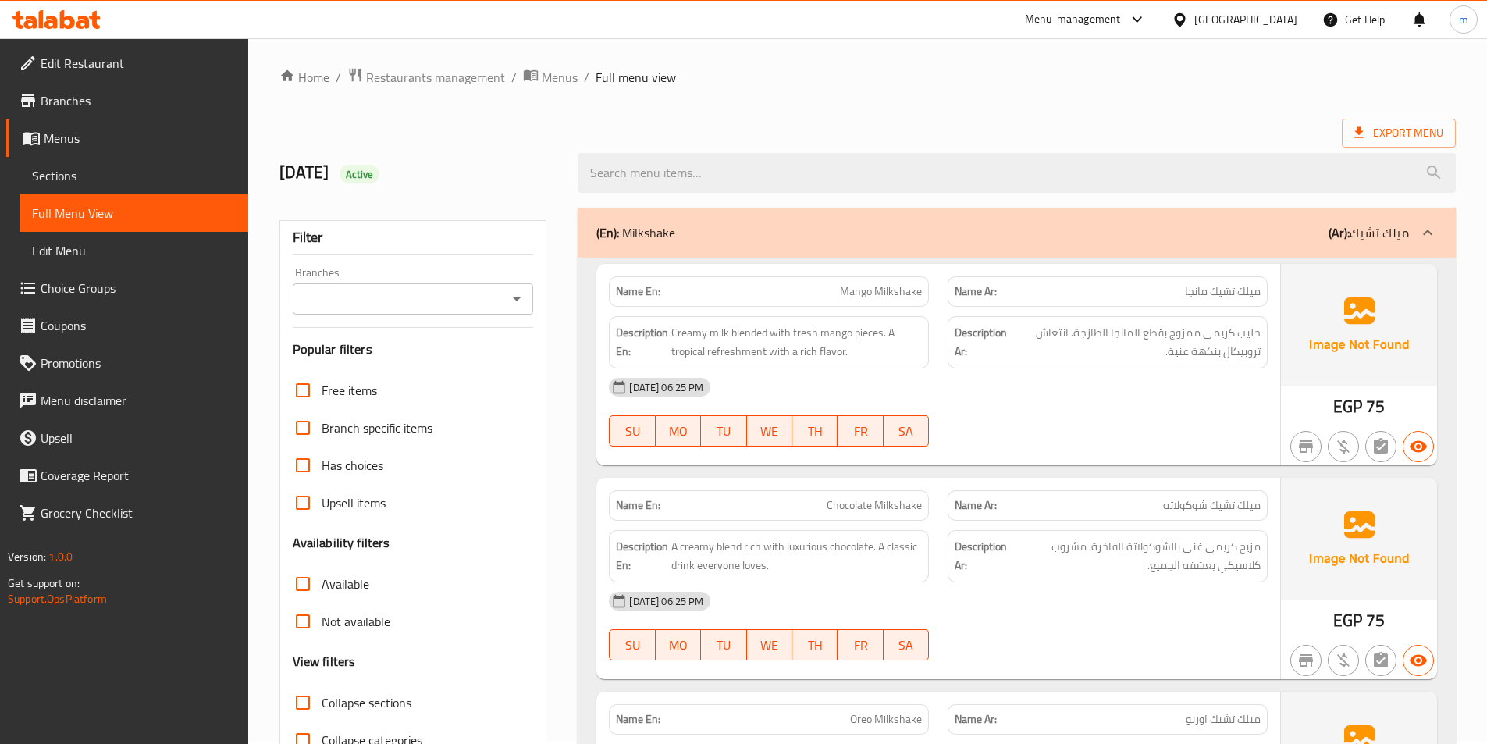
scroll to position [0, 0]
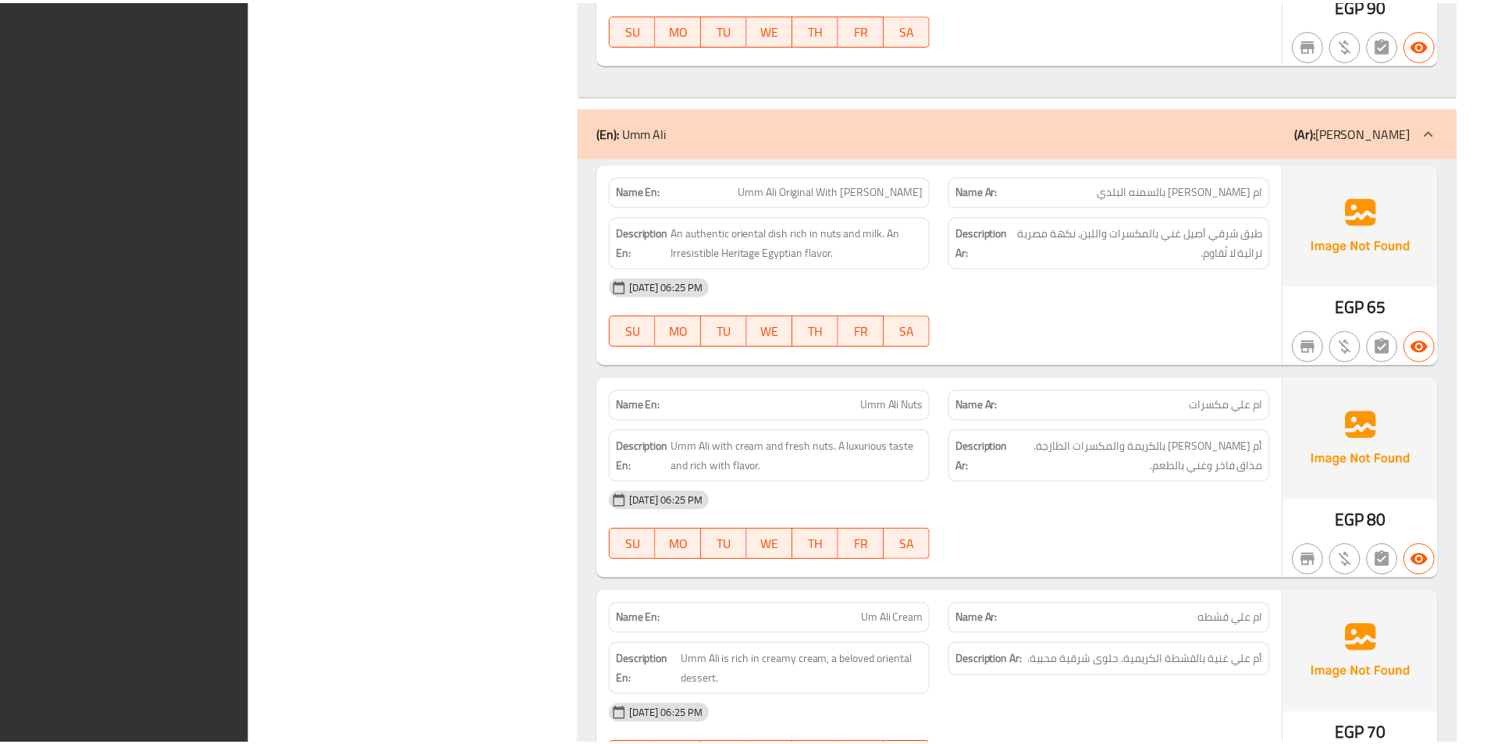
scroll to position [11693, 0]
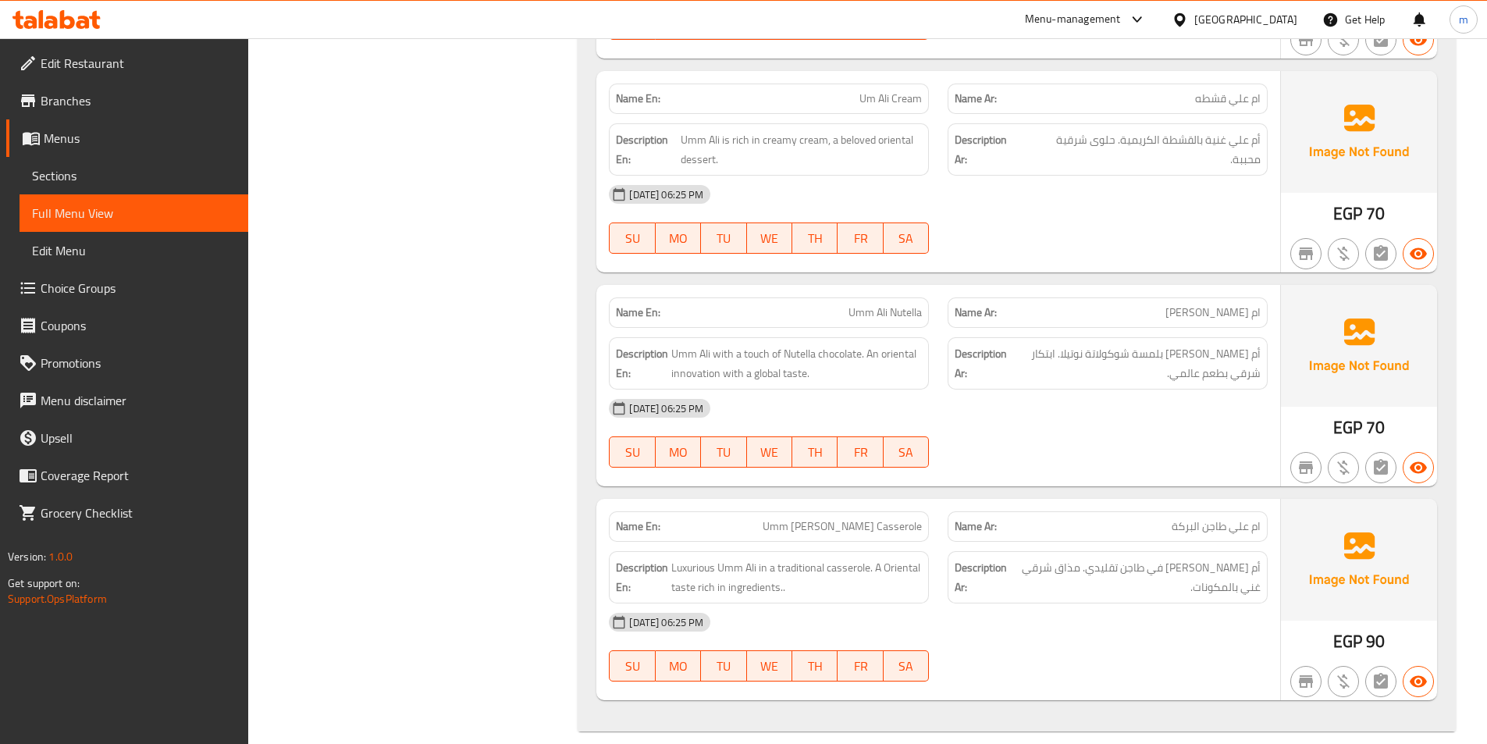
click at [123, 171] on span "Sections" at bounding box center [134, 175] width 204 height 19
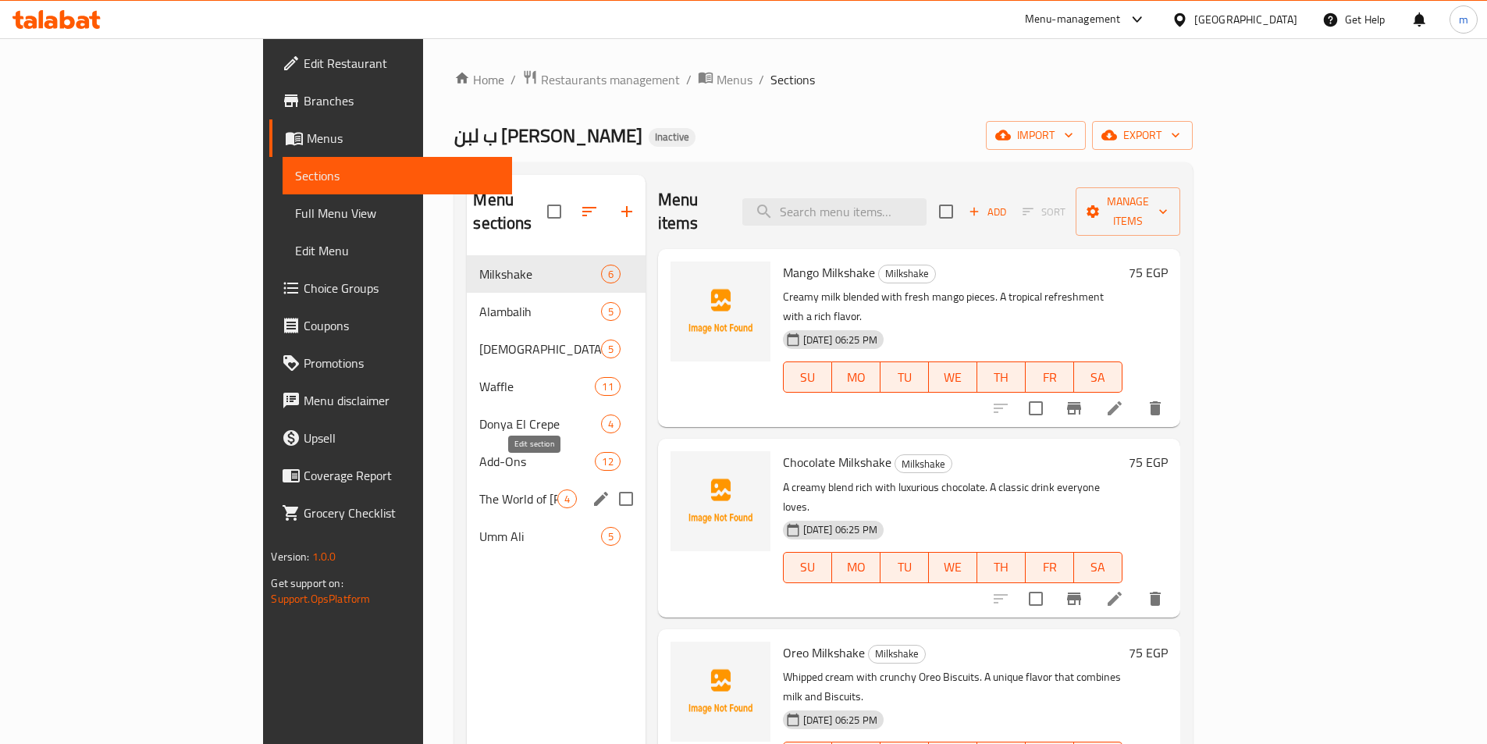
click at [594, 492] on icon "edit" at bounding box center [601, 499] width 14 height 14
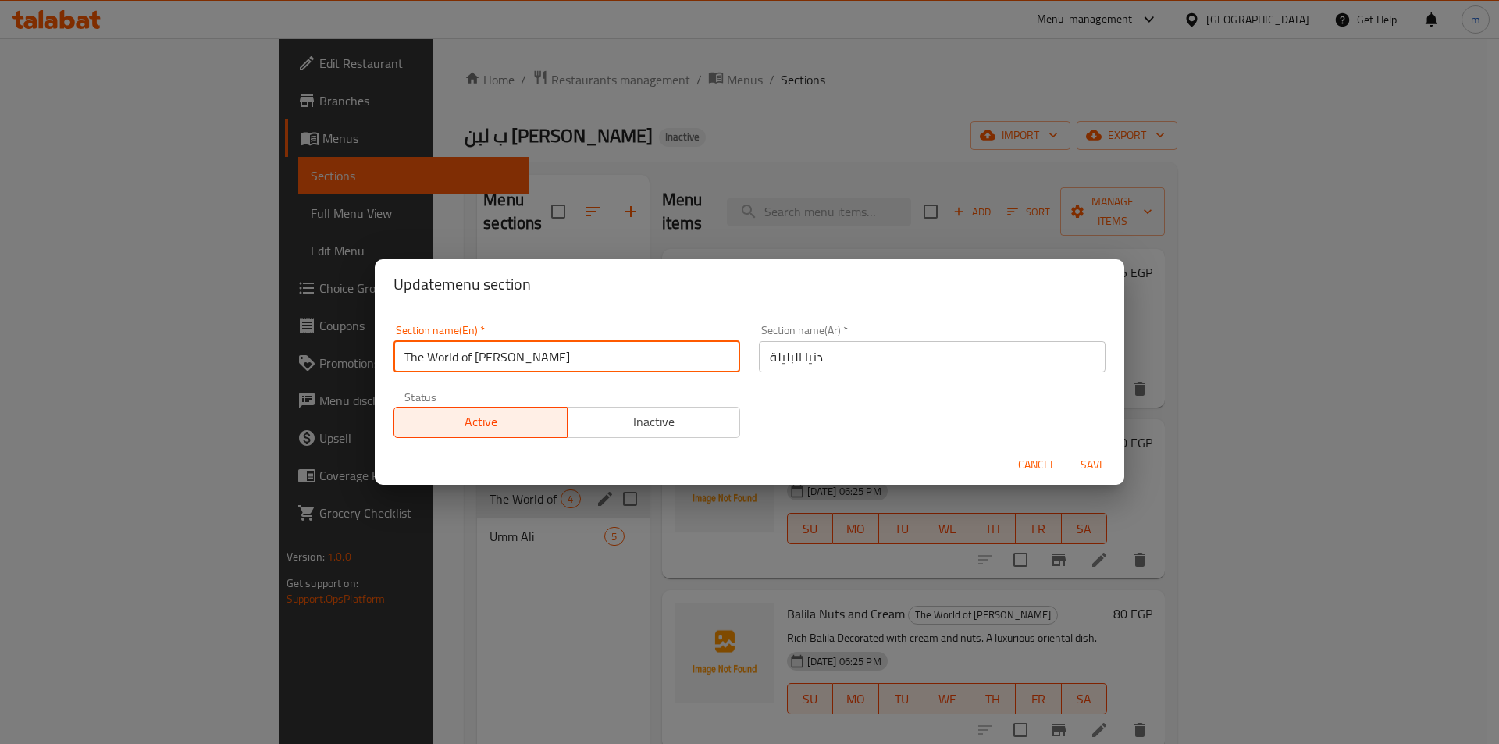
drag, startPoint x: 469, startPoint y: 362, endPoint x: 390, endPoint y: 376, distance: 80.9
click at [390, 376] on div "Section name(En)   * The World of Balila Section name(En) *" at bounding box center [566, 348] width 365 height 66
type input "Donya EL Balila"
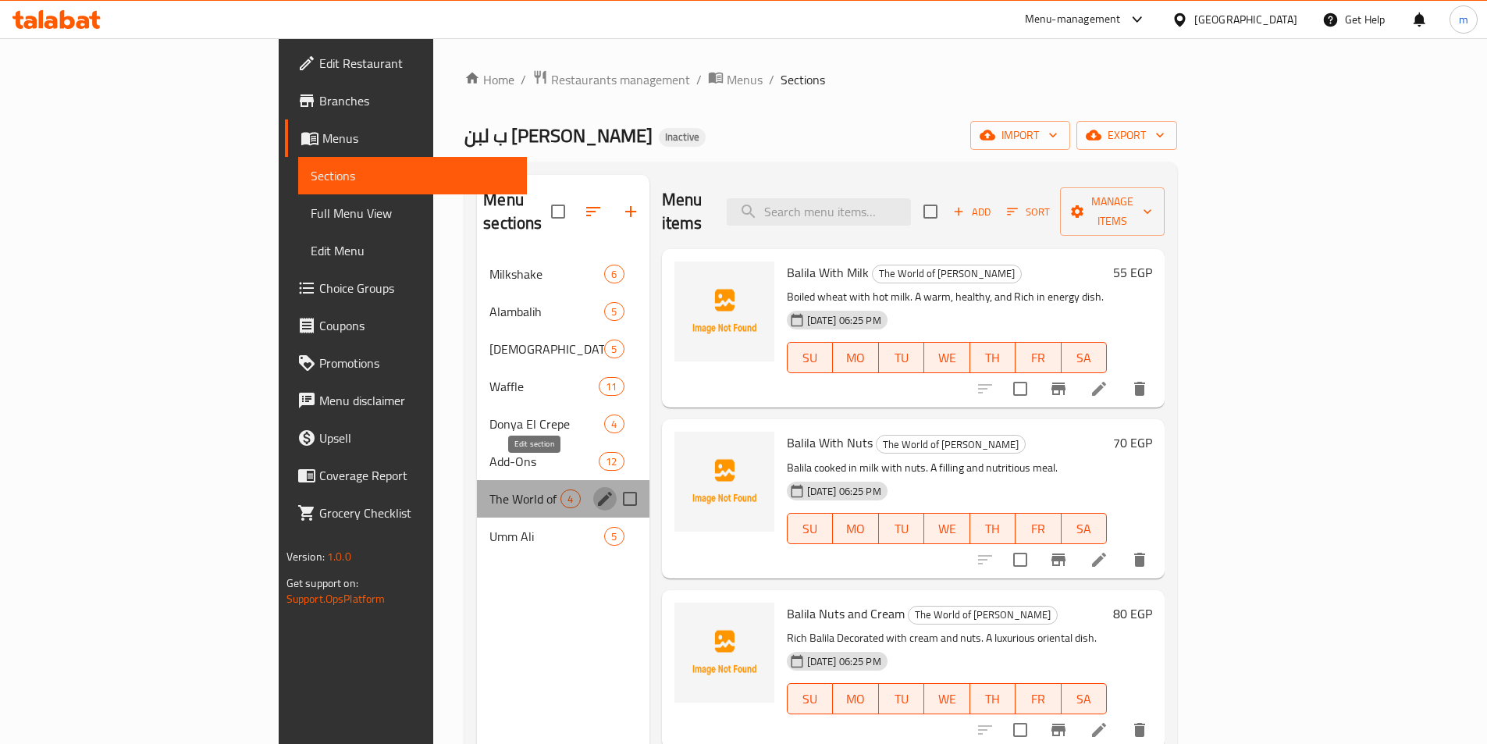
click at [596, 490] on icon "edit" at bounding box center [605, 499] width 19 height 19
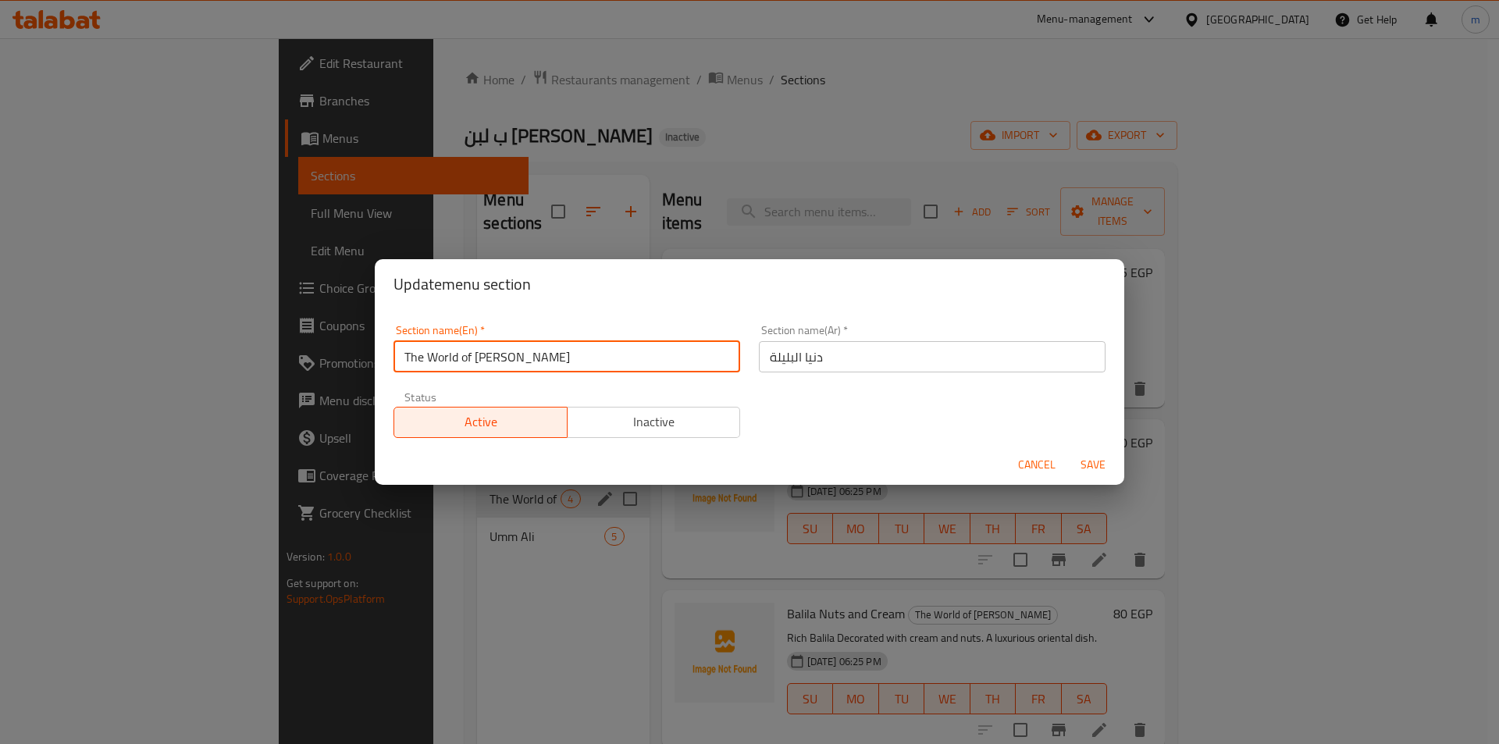
drag, startPoint x: 474, startPoint y: 361, endPoint x: 391, endPoint y: 372, distance: 83.6
click at [391, 372] on div "Section name(En)   * The World of Balila Section name(En) *" at bounding box center [566, 348] width 365 height 66
type input "Donya Al Balila"
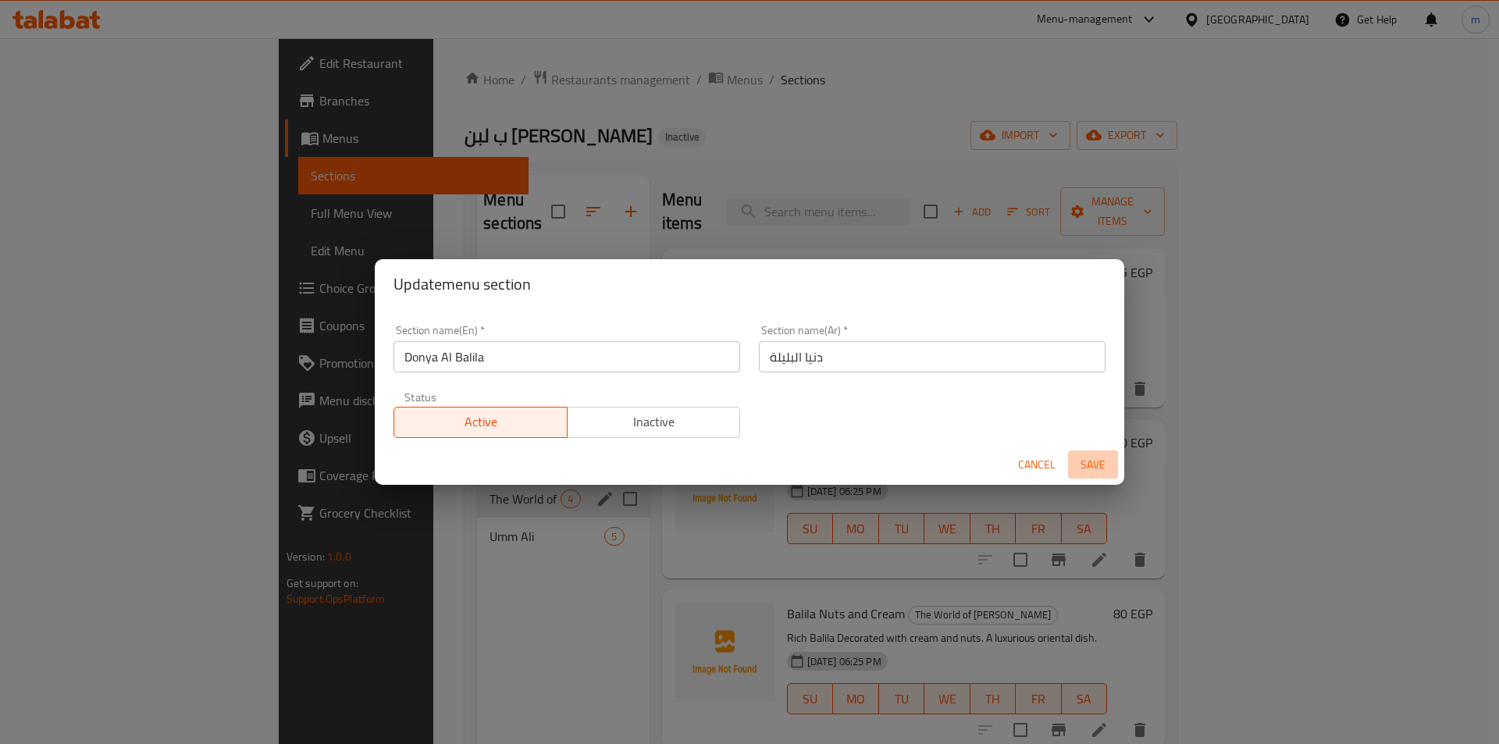
click at [1080, 462] on span "Save" at bounding box center [1092, 465] width 37 height 20
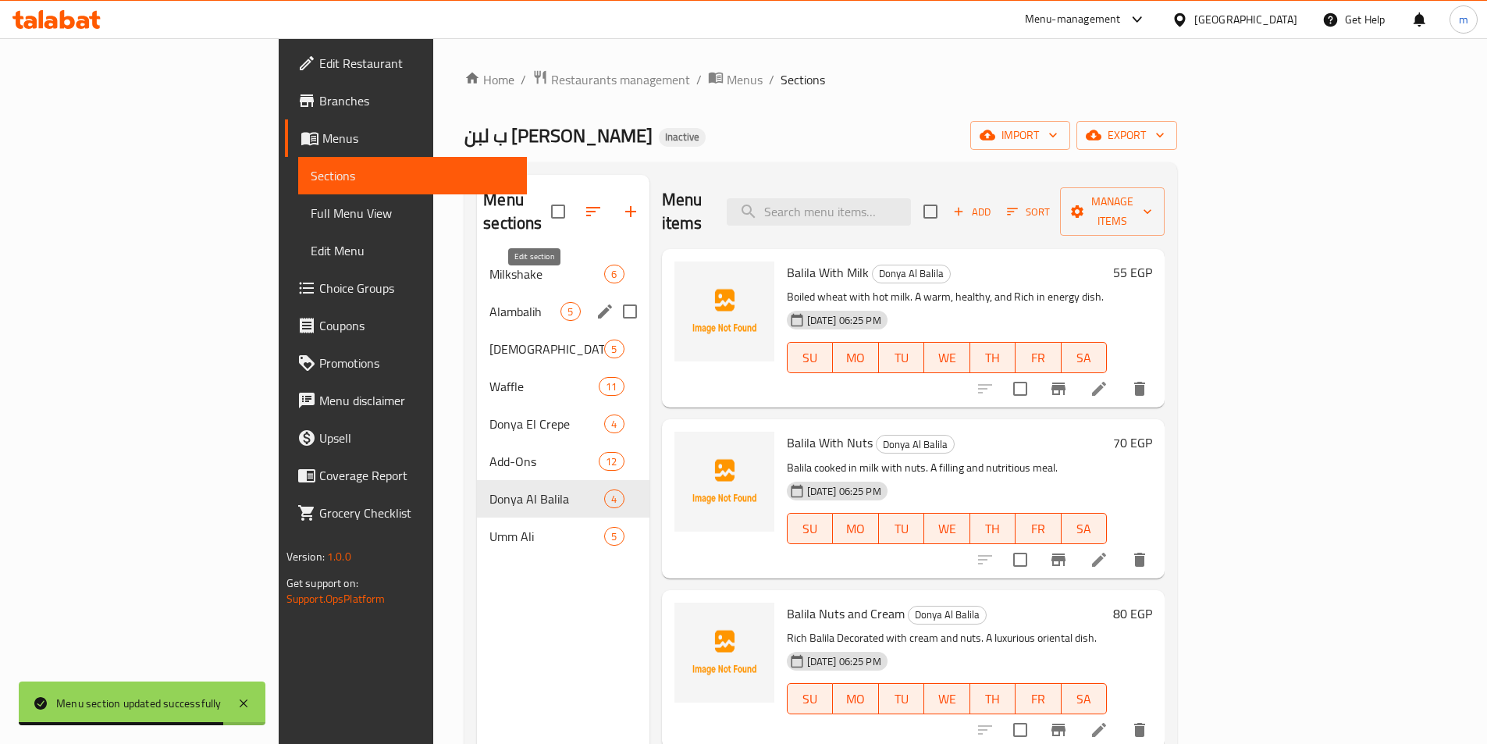
click at [598, 304] on icon "edit" at bounding box center [605, 311] width 14 height 14
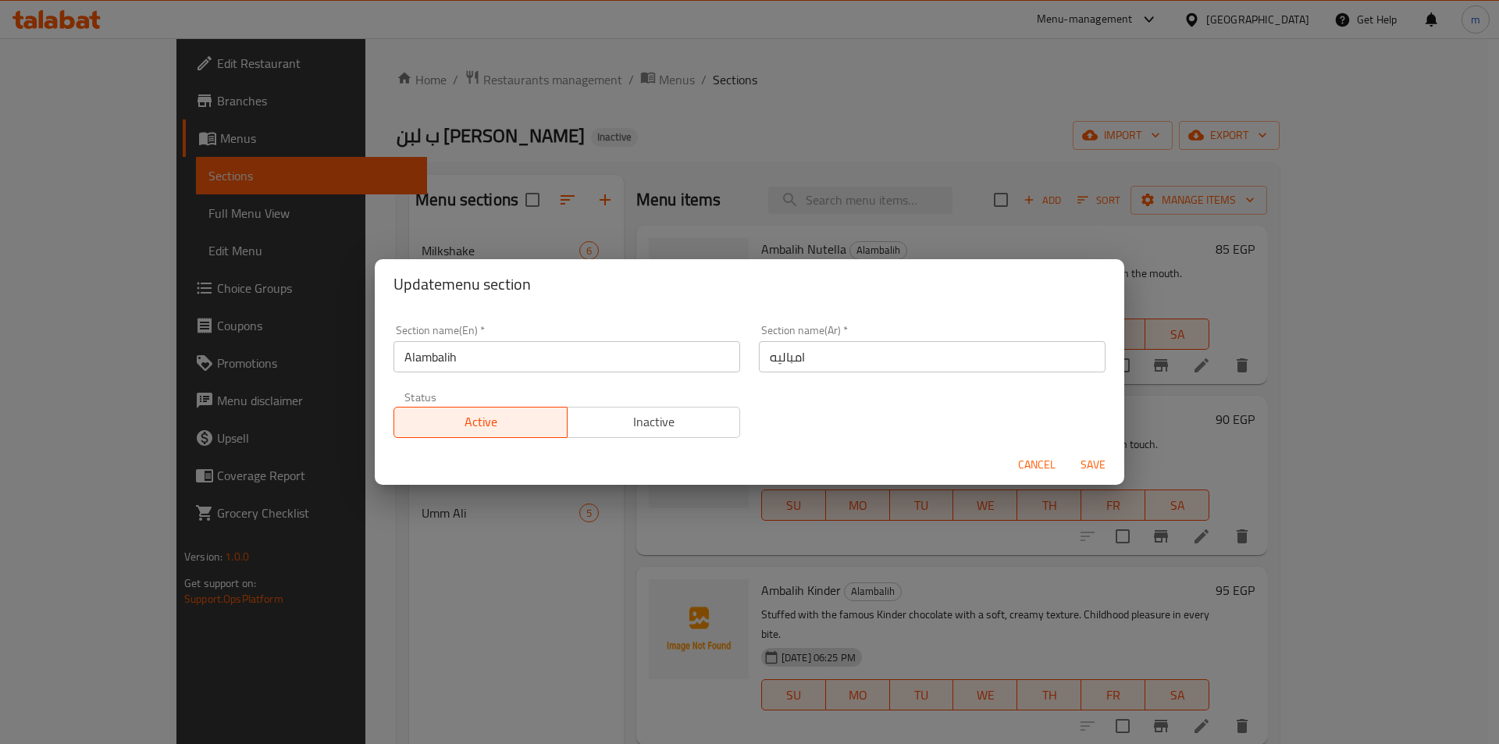
click at [422, 364] on input "Alambalih" at bounding box center [566, 356] width 347 height 31
type input "Ambalih"
click at [1091, 459] on span "Save" at bounding box center [1092, 465] width 37 height 20
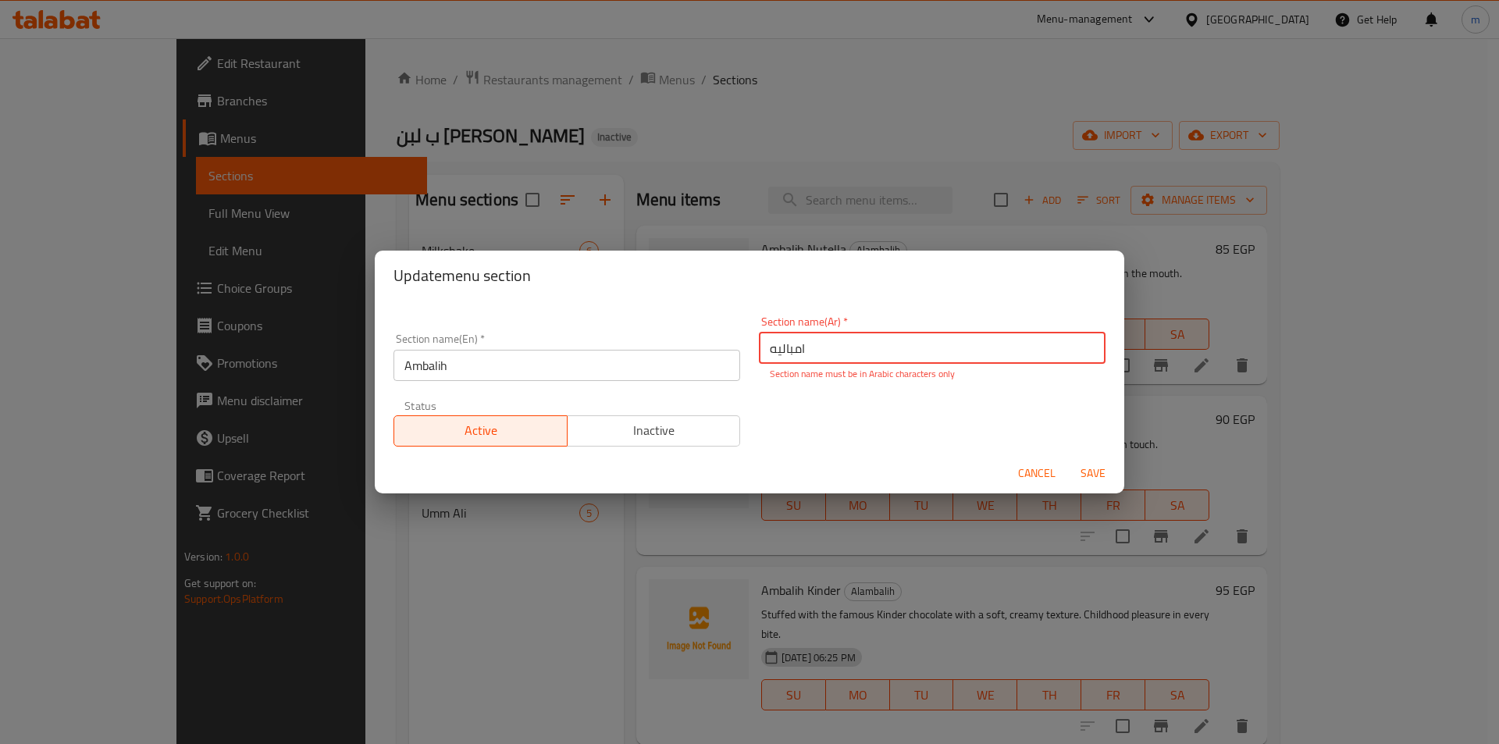
click at [830, 357] on input "امبالیه" at bounding box center [932, 348] width 347 height 31
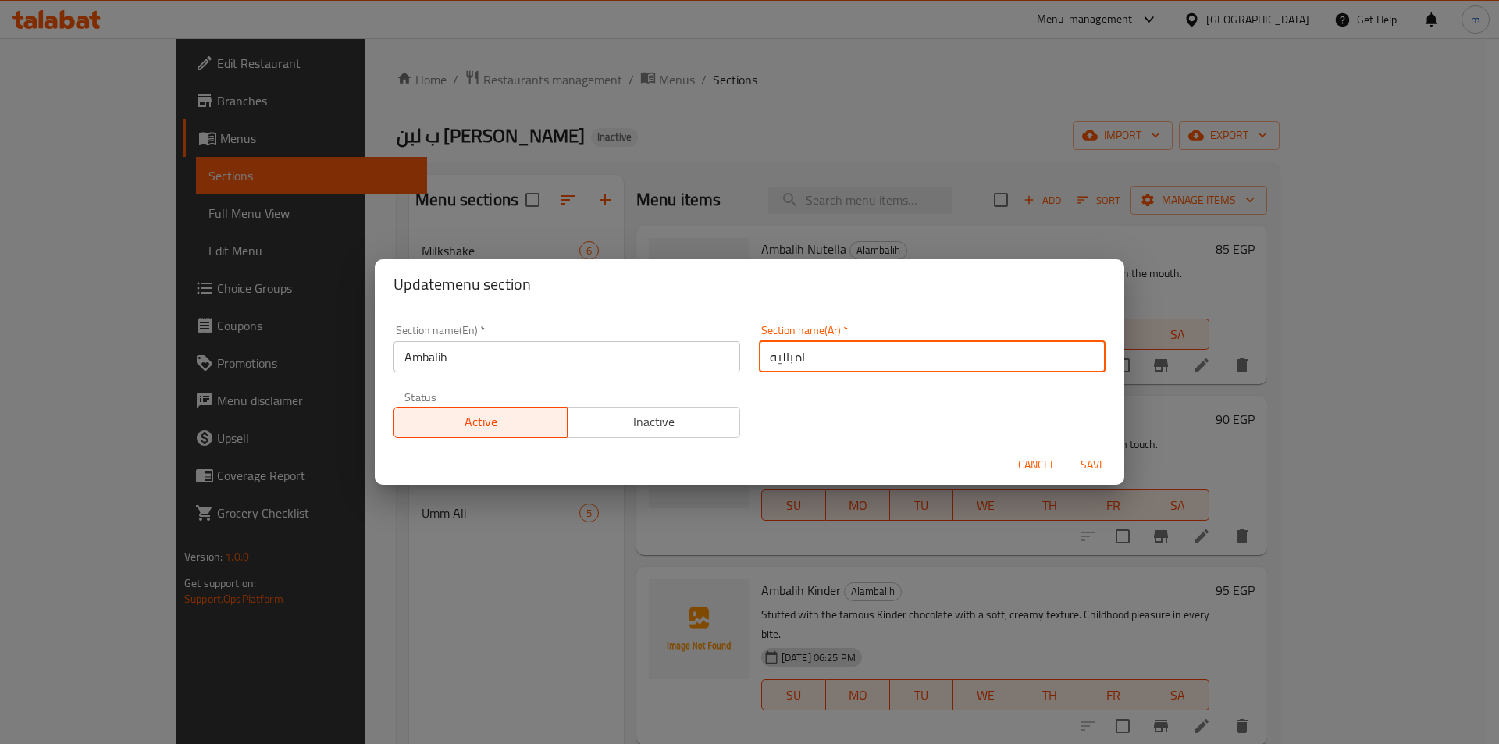
type input "امباليه"
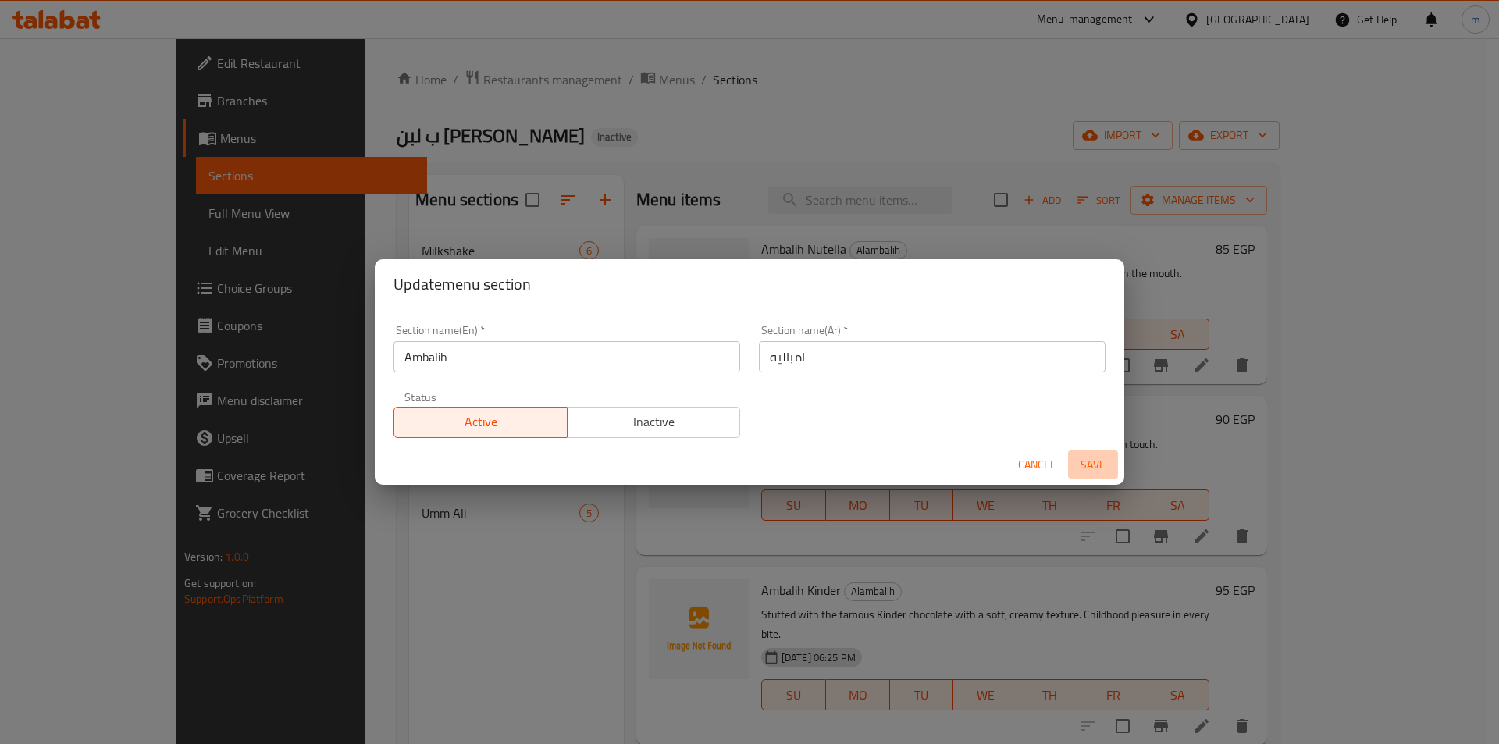
click at [1095, 474] on span "Save" at bounding box center [1092, 465] width 37 height 20
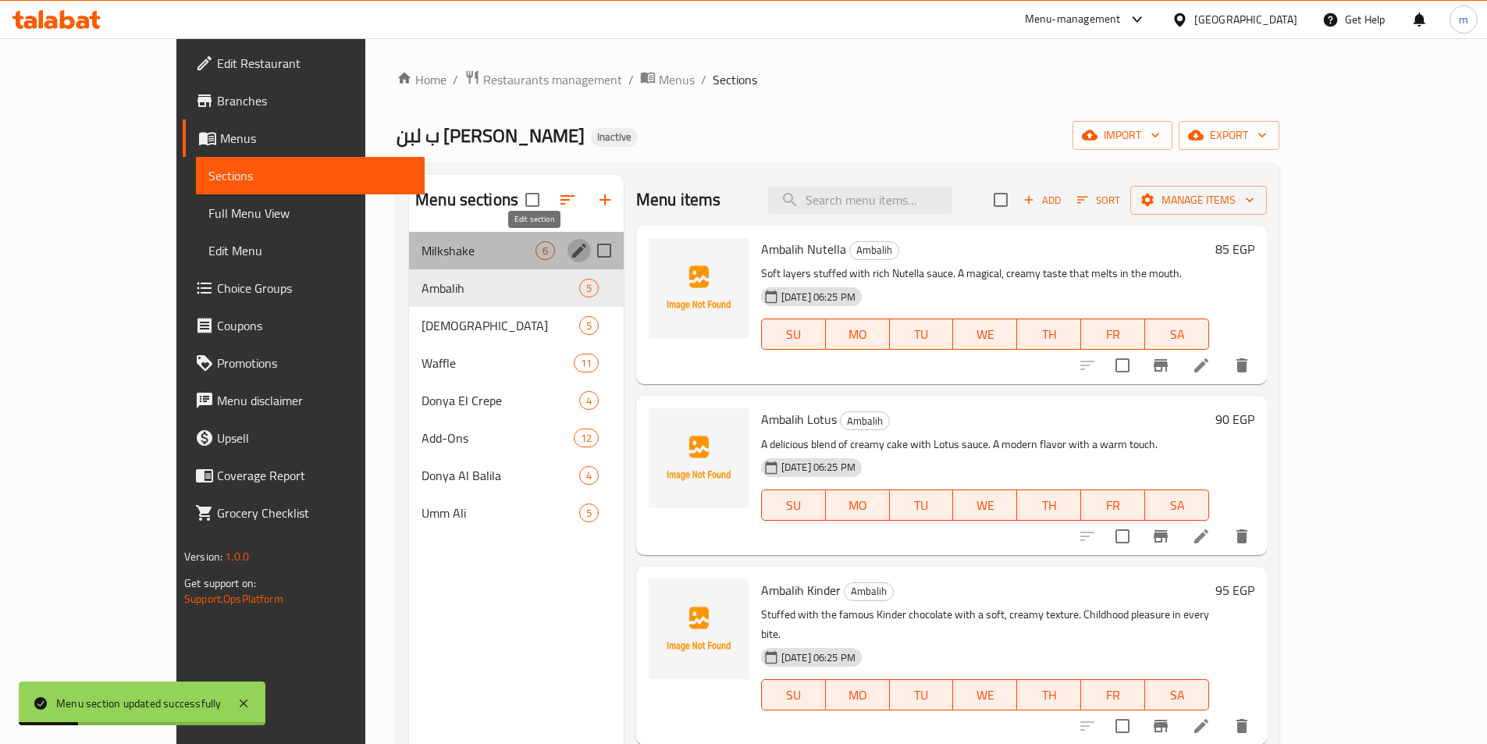
click at [572, 253] on icon "edit" at bounding box center [579, 251] width 14 height 14
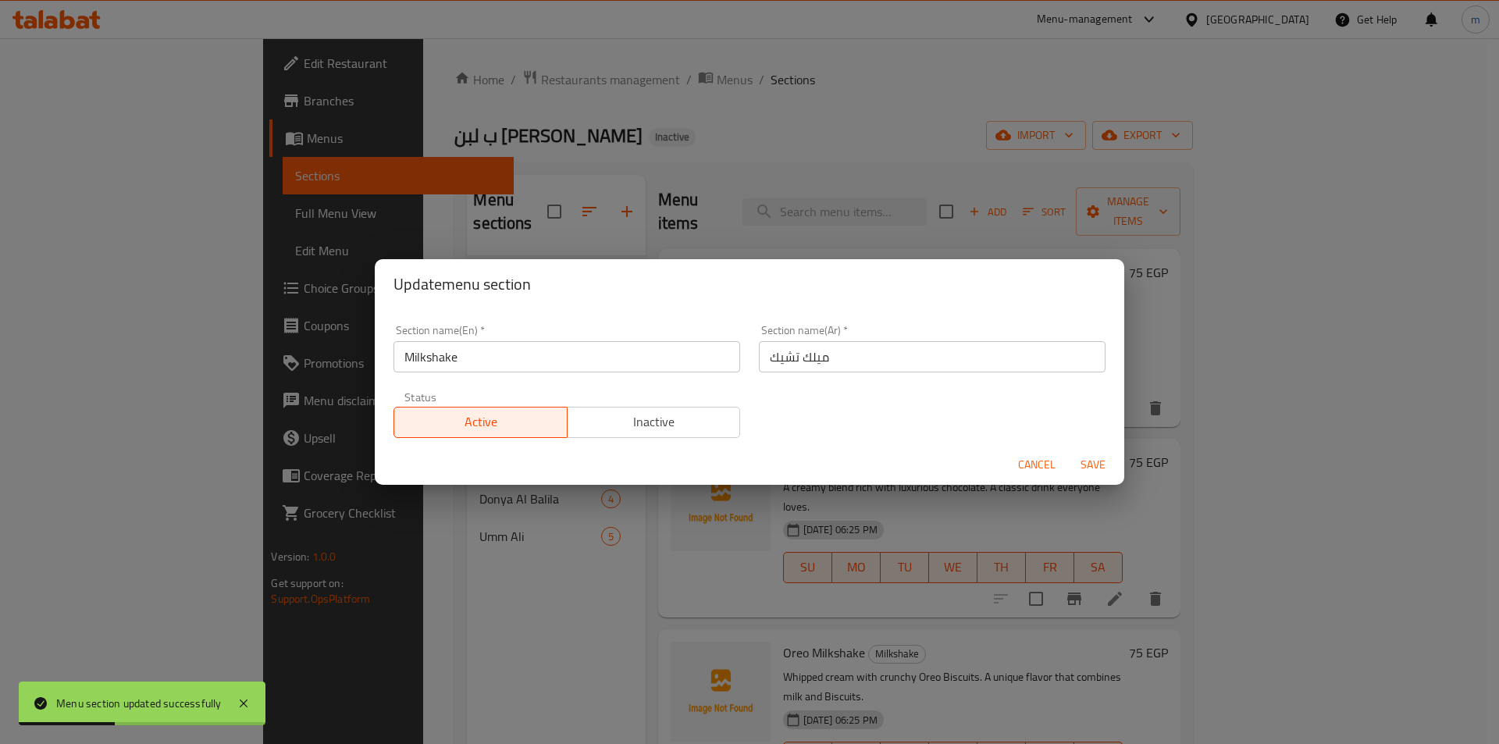
click at [565, 151] on div "Update menu section Section name(En)   * Milkshake Section name(En) * Section n…" at bounding box center [749, 372] width 1499 height 744
click at [734, 597] on div "Update menu section Section name(En)   * Milkshake Section name(En) * Section n…" at bounding box center [749, 372] width 1499 height 744
drag, startPoint x: 514, startPoint y: 597, endPoint x: 1103, endPoint y: 411, distance: 618.3
click at [512, 596] on div "Update menu section Section name(En)   * Milkshake Section name(En) * Section n…" at bounding box center [749, 372] width 1499 height 744
click at [1038, 468] on span "Cancel" at bounding box center [1036, 465] width 37 height 20
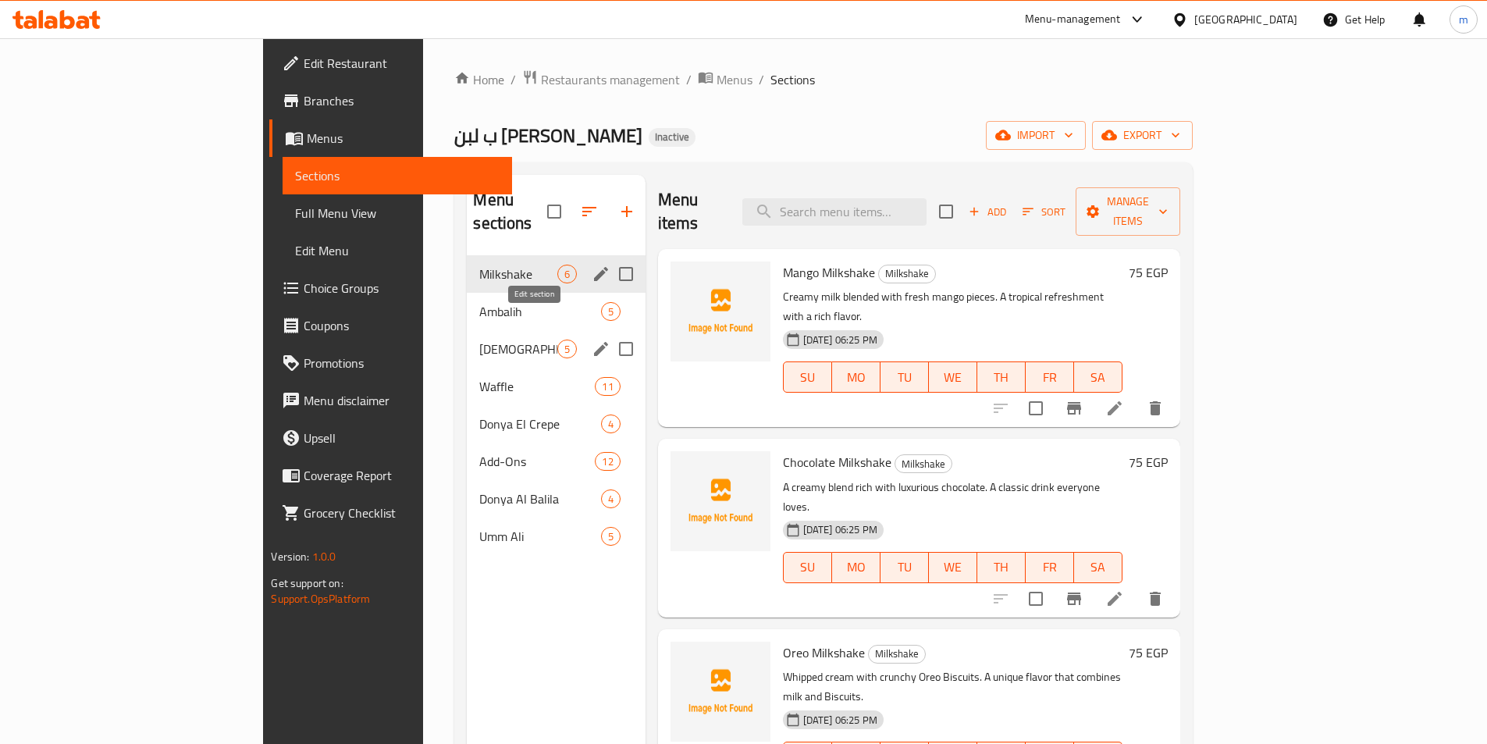
click at [594, 342] on icon "edit" at bounding box center [601, 349] width 14 height 14
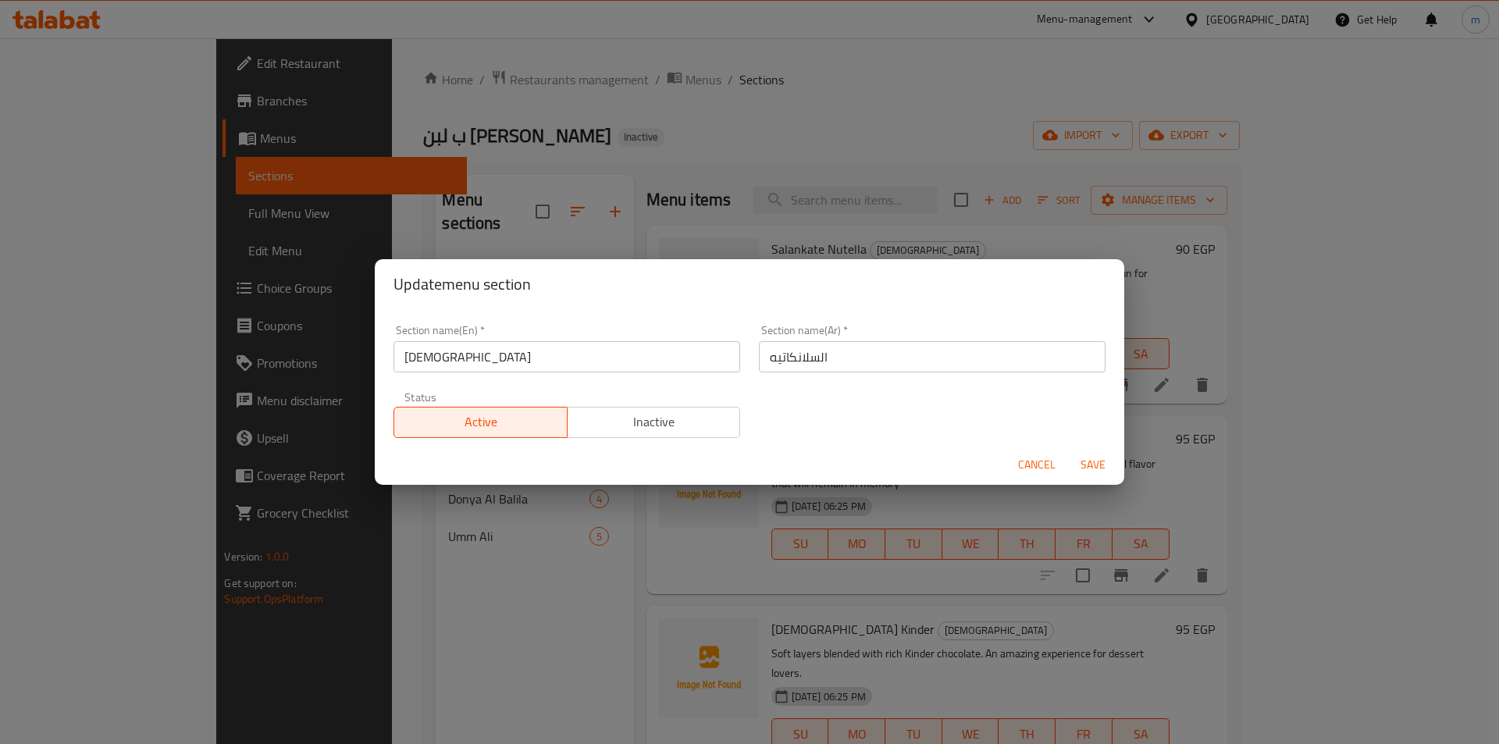
click at [404, 357] on input "[DEMOGRAPHIC_DATA]" at bounding box center [566, 356] width 347 height 31
type input "Al Salankate"
click at [1094, 461] on span "Save" at bounding box center [1092, 465] width 37 height 20
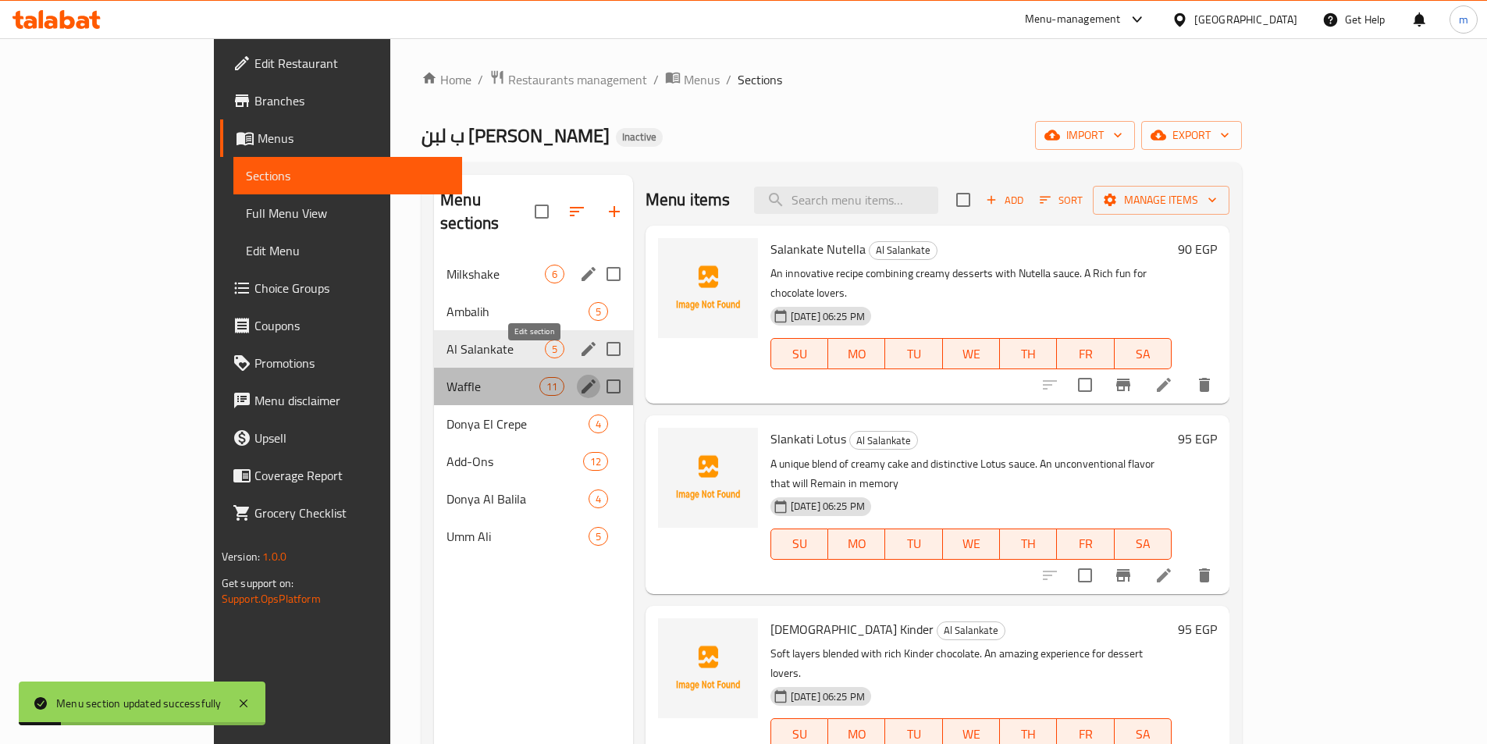
click at [579, 377] on icon "edit" at bounding box center [588, 386] width 19 height 19
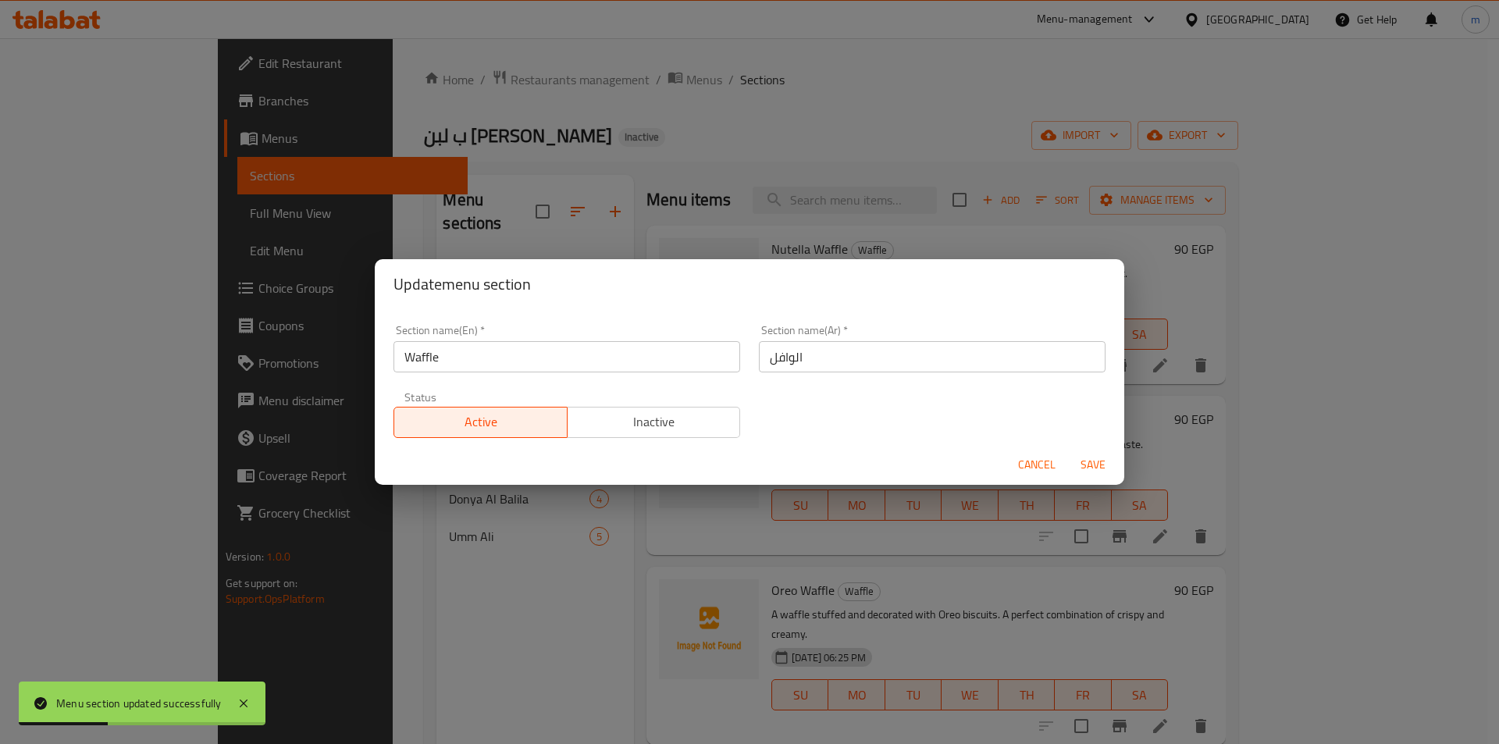
drag, startPoint x: 404, startPoint y: 361, endPoint x: 415, endPoint y: 367, distance: 11.5
click at [404, 361] on input "Waffle" at bounding box center [566, 356] width 347 height 31
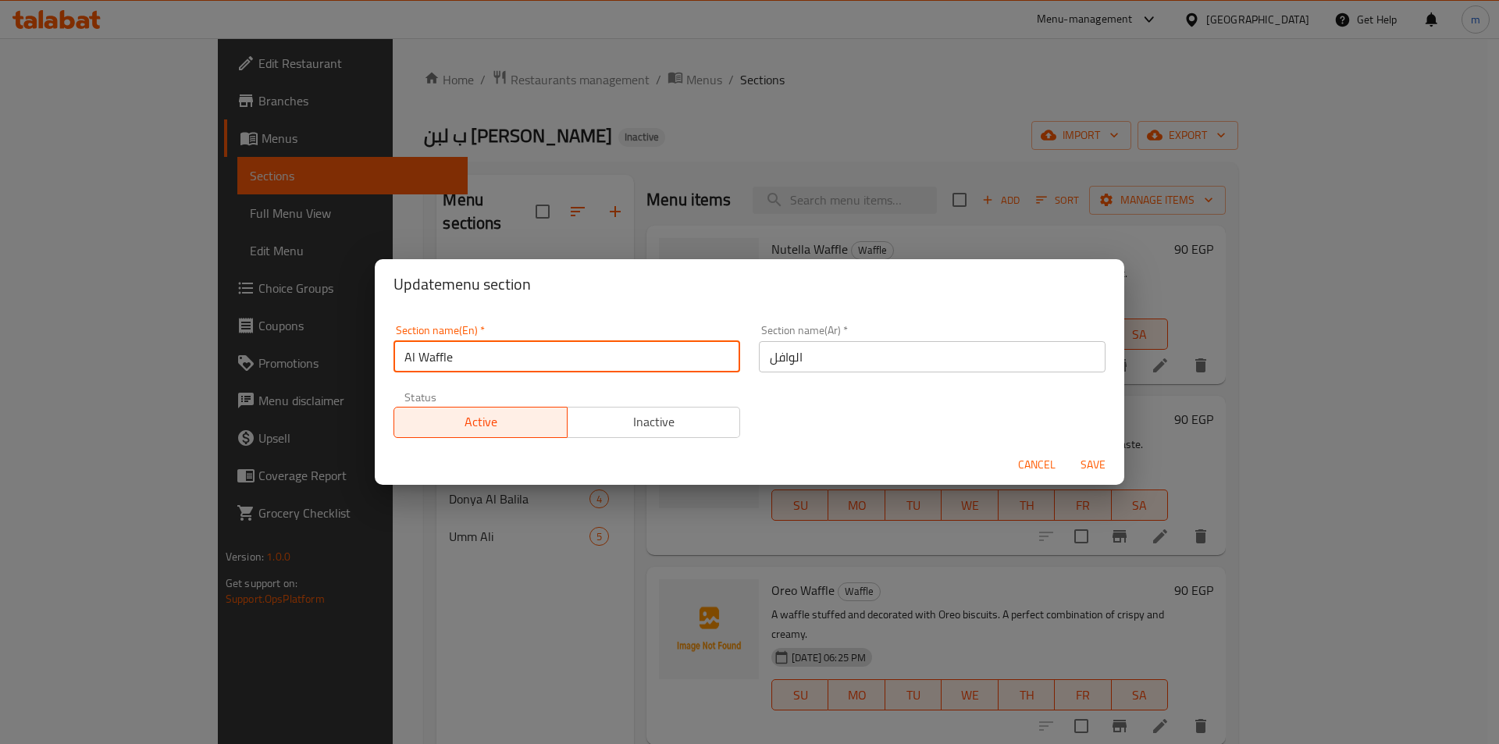
type input "Al Waffle"
click at [1098, 456] on span "Save" at bounding box center [1092, 465] width 37 height 20
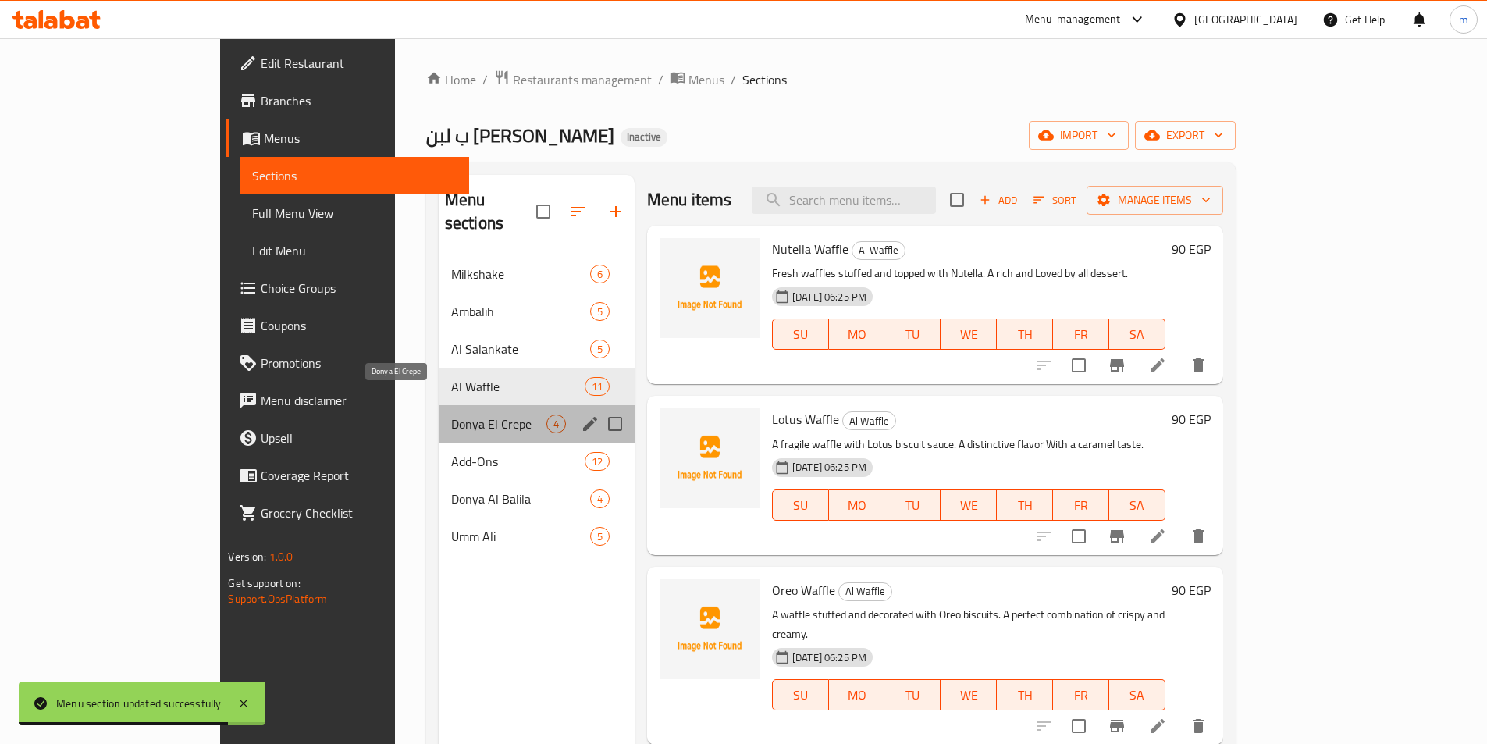
click at [451, 415] on span "Donya El Crepe" at bounding box center [498, 424] width 95 height 19
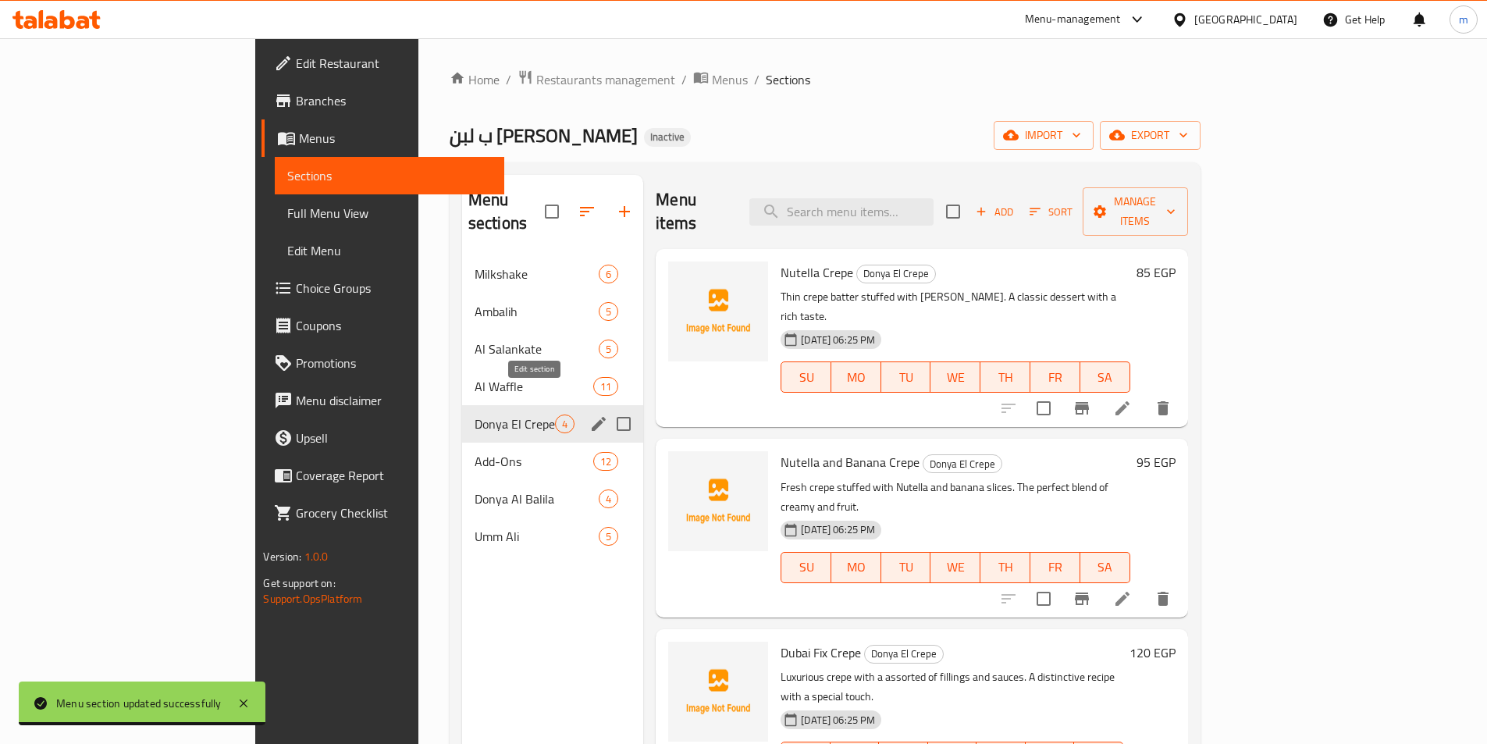
click at [589, 415] on icon "edit" at bounding box center [598, 424] width 19 height 19
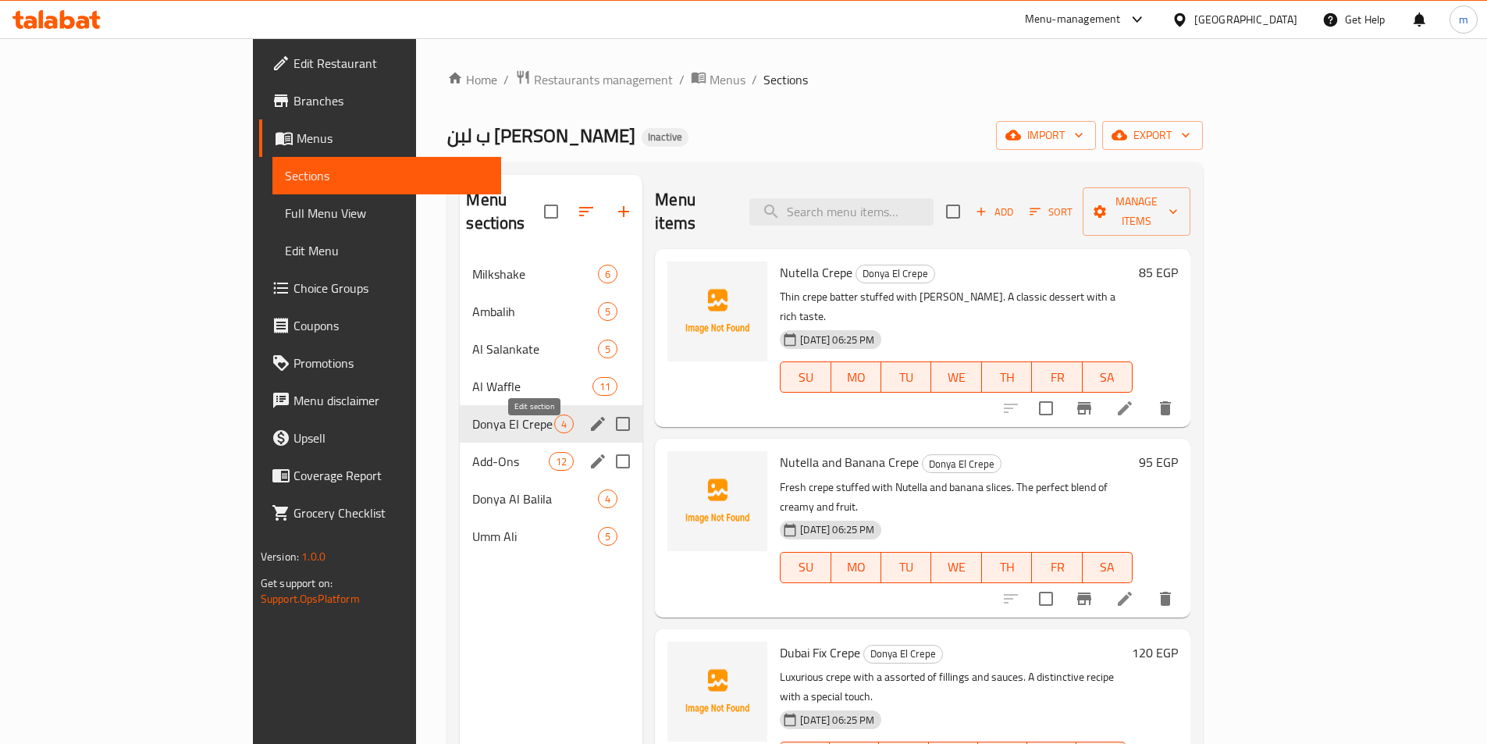
click at [589, 452] on icon "edit" at bounding box center [598, 461] width 19 height 19
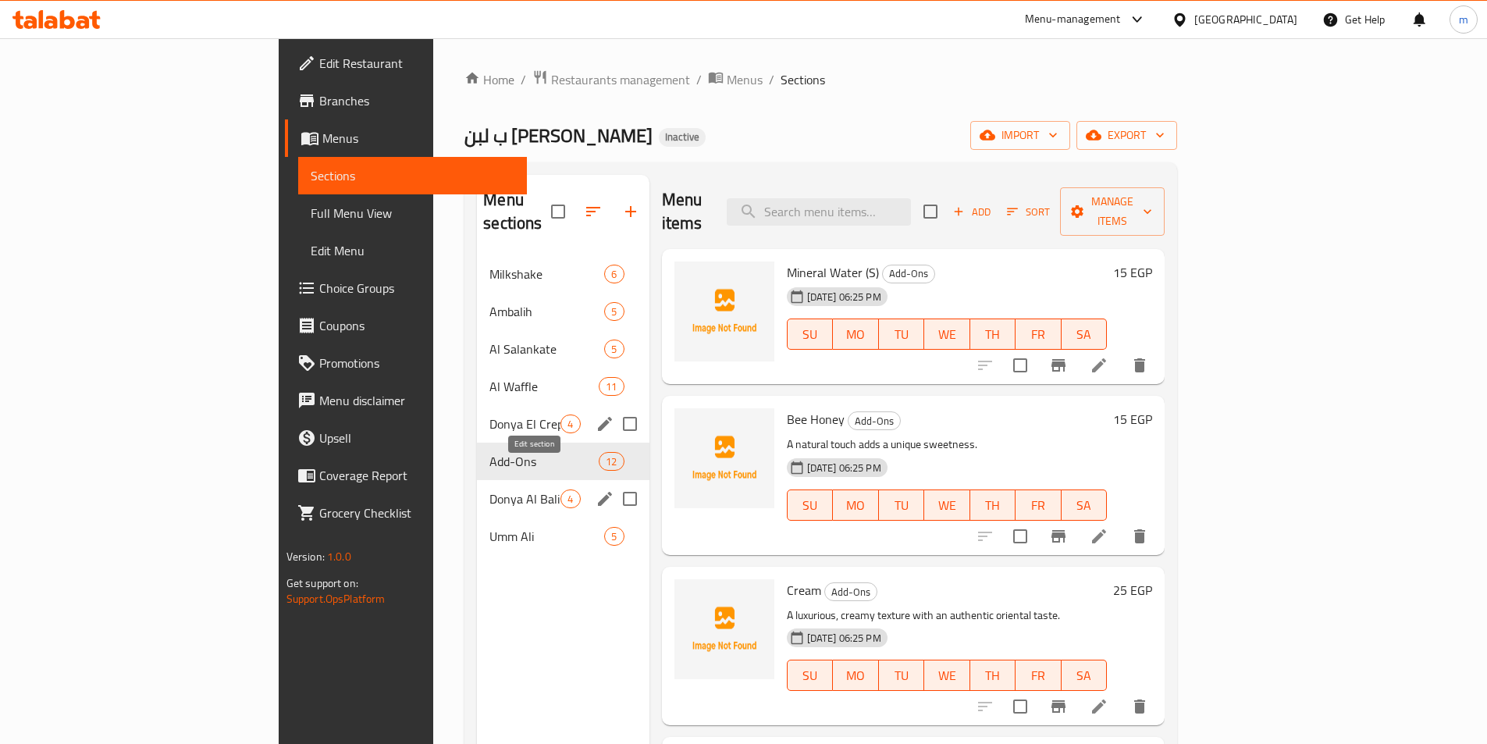
click at [596, 490] on icon "edit" at bounding box center [605, 499] width 19 height 19
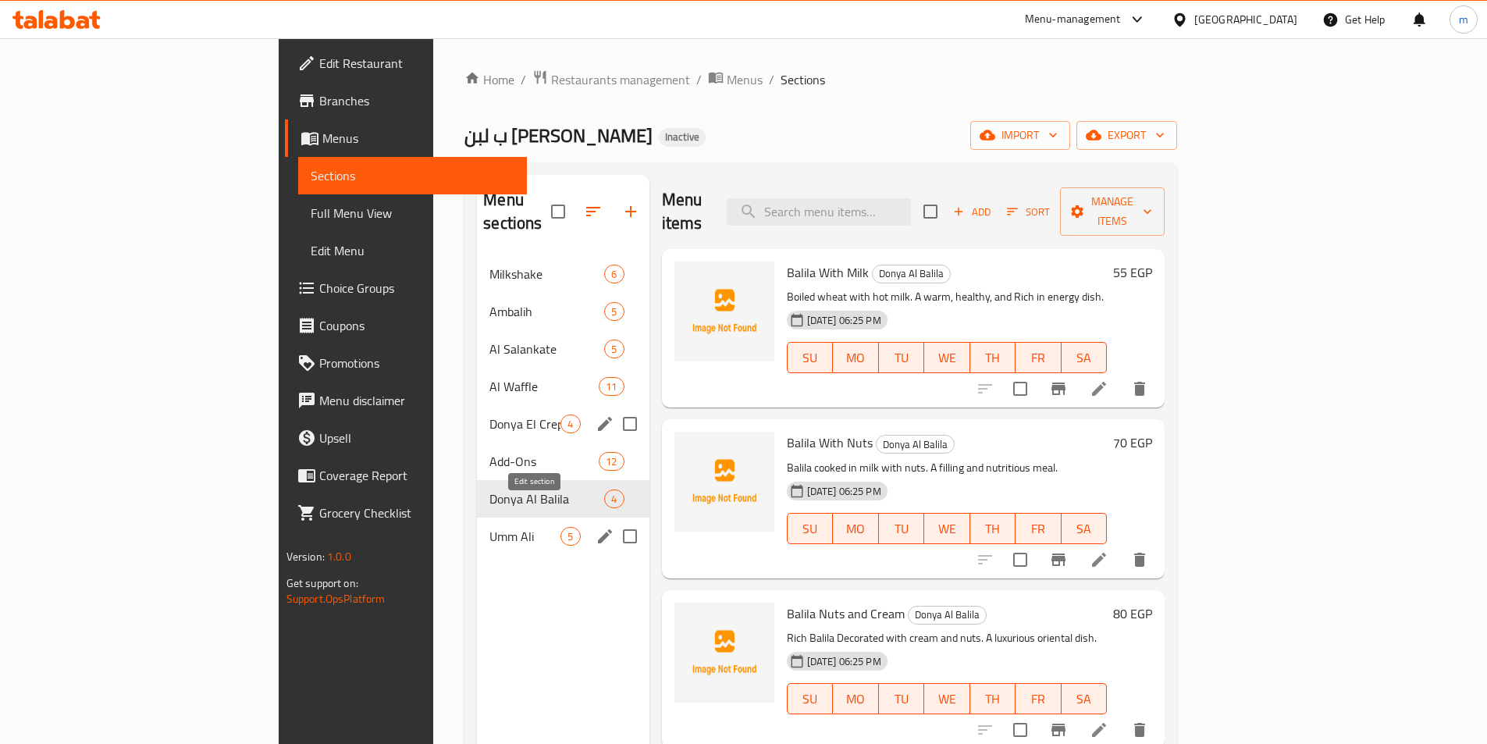
click at [596, 527] on icon "edit" at bounding box center [605, 536] width 19 height 19
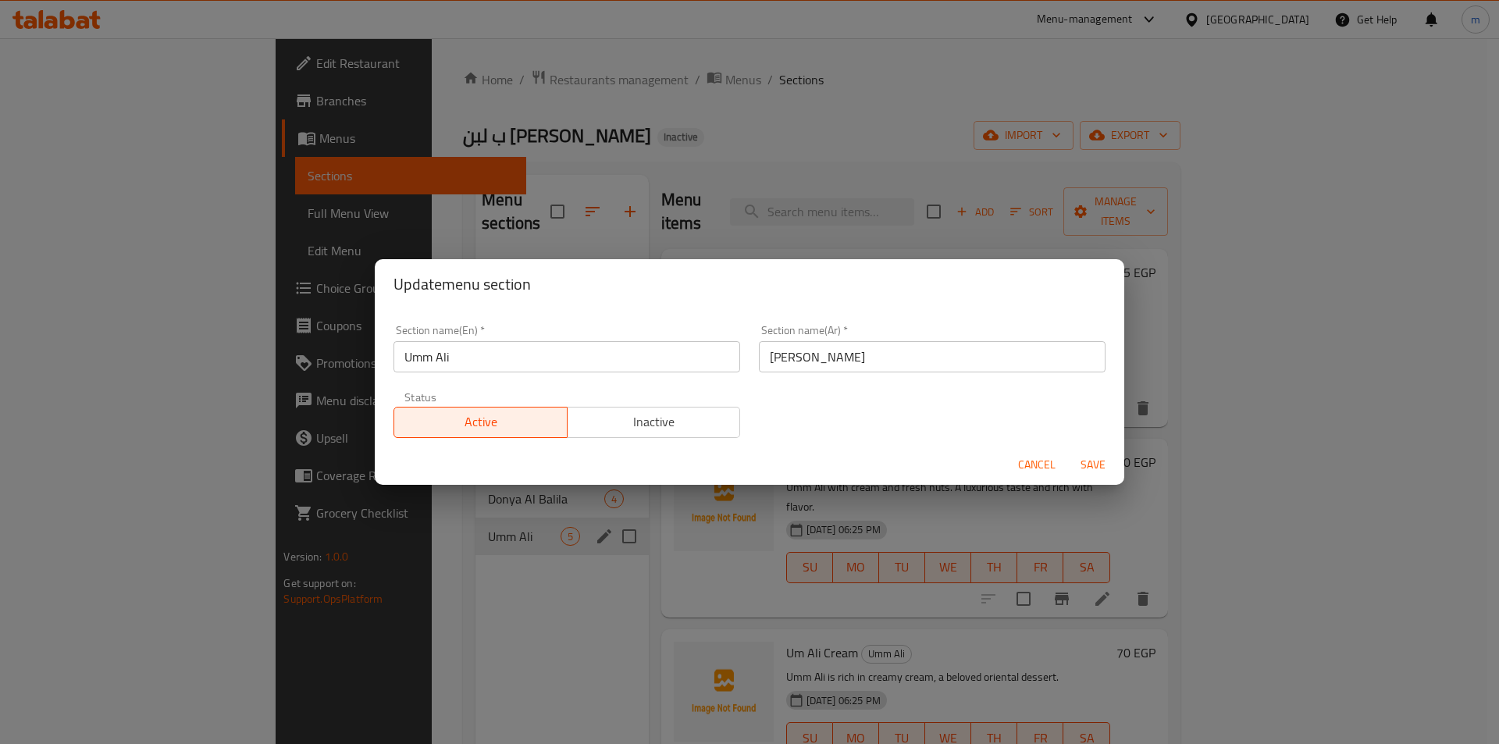
click at [402, 368] on input "Umm Ali" at bounding box center [566, 356] width 347 height 31
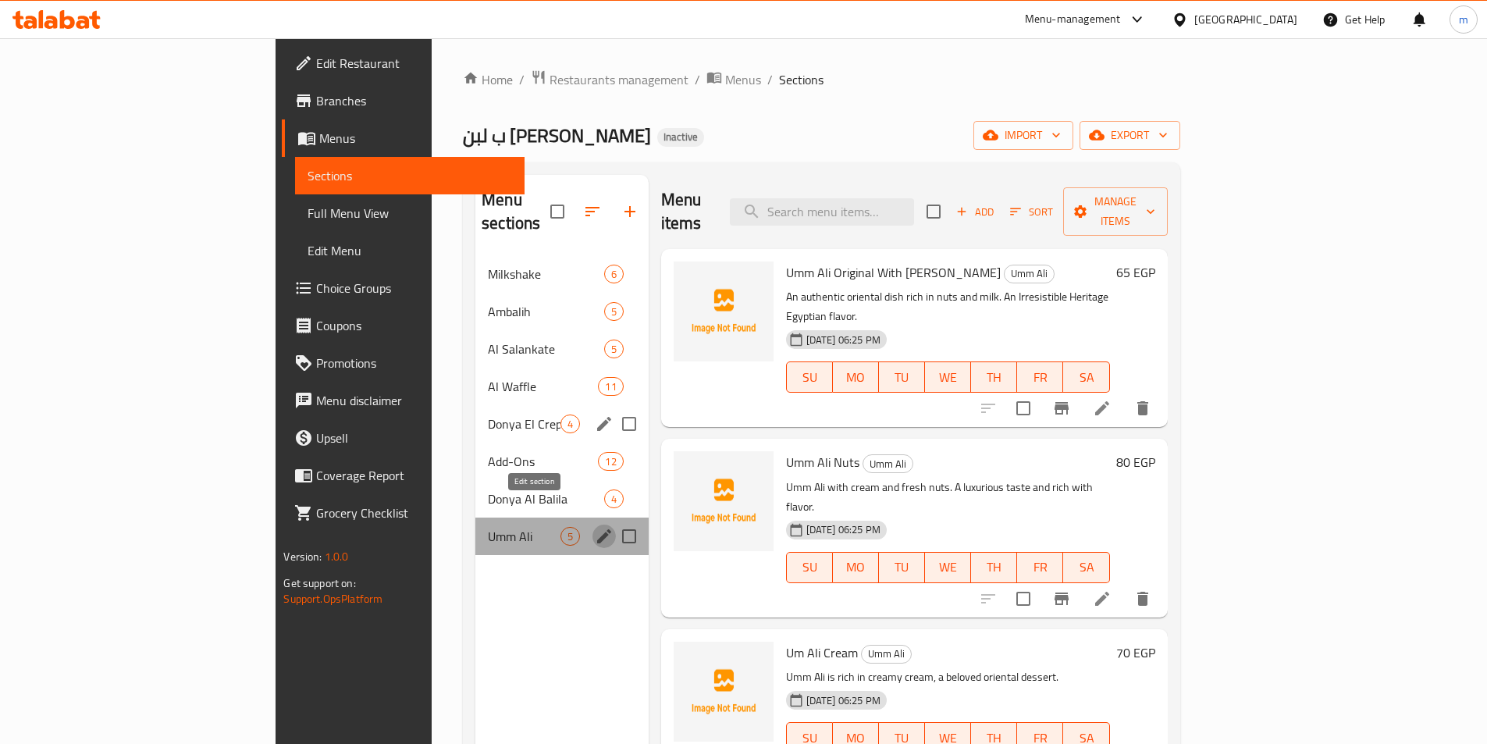
click at [595, 527] on icon "edit" at bounding box center [604, 536] width 19 height 19
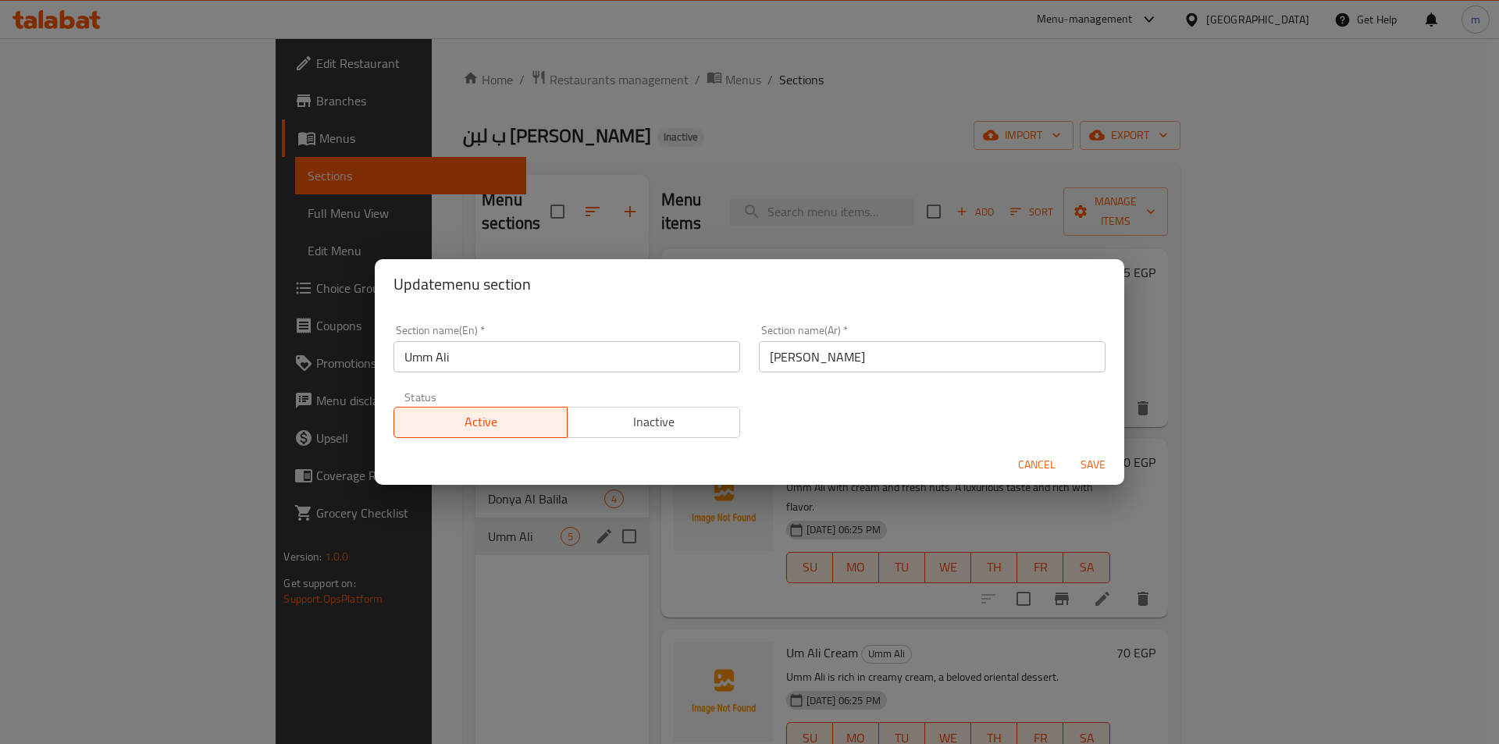
click at [398, 359] on input "Umm Ali" at bounding box center [566, 356] width 347 height 31
type input "Donya Umm Ali"
click at [1088, 455] on span "Save" at bounding box center [1092, 465] width 37 height 20
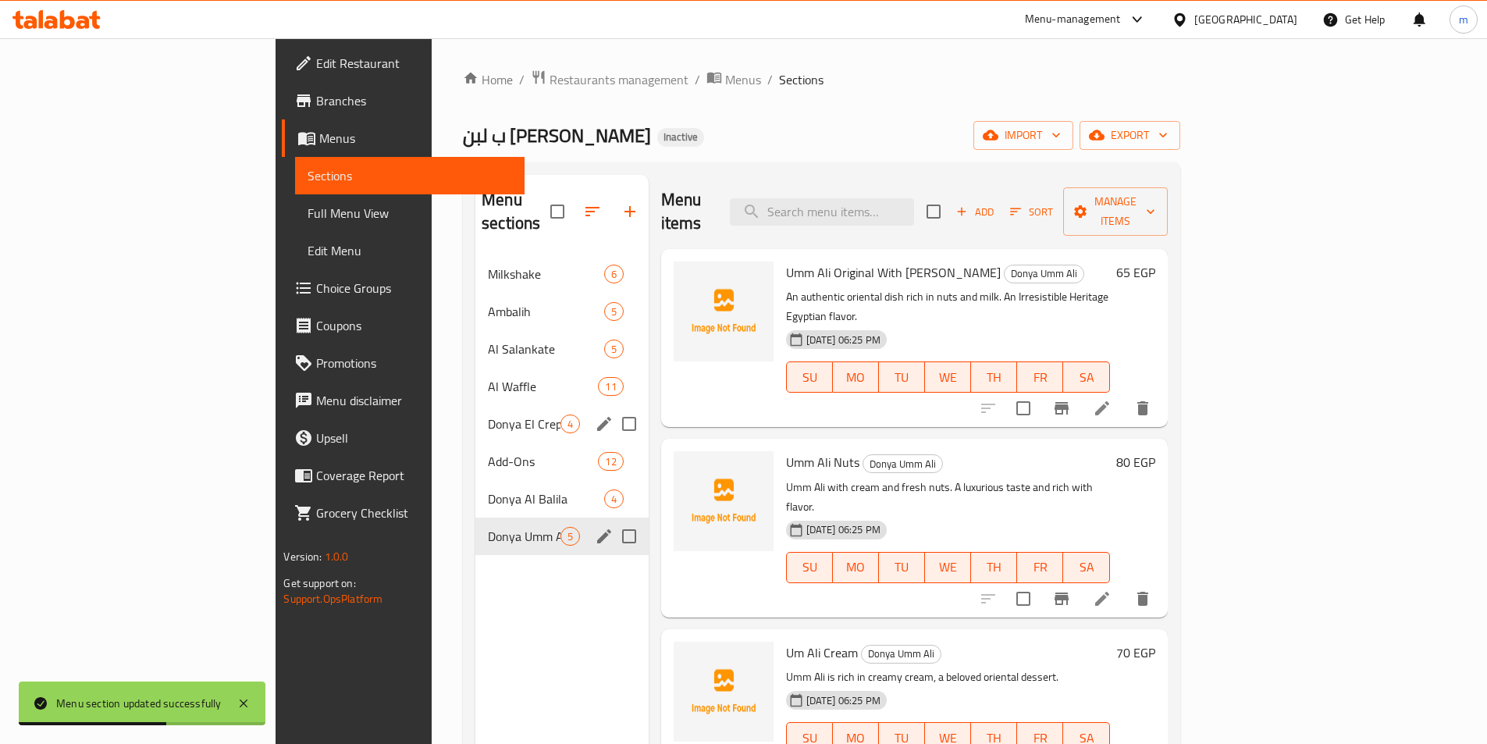
click at [308, 215] on span "Full Menu View" at bounding box center [410, 213] width 204 height 19
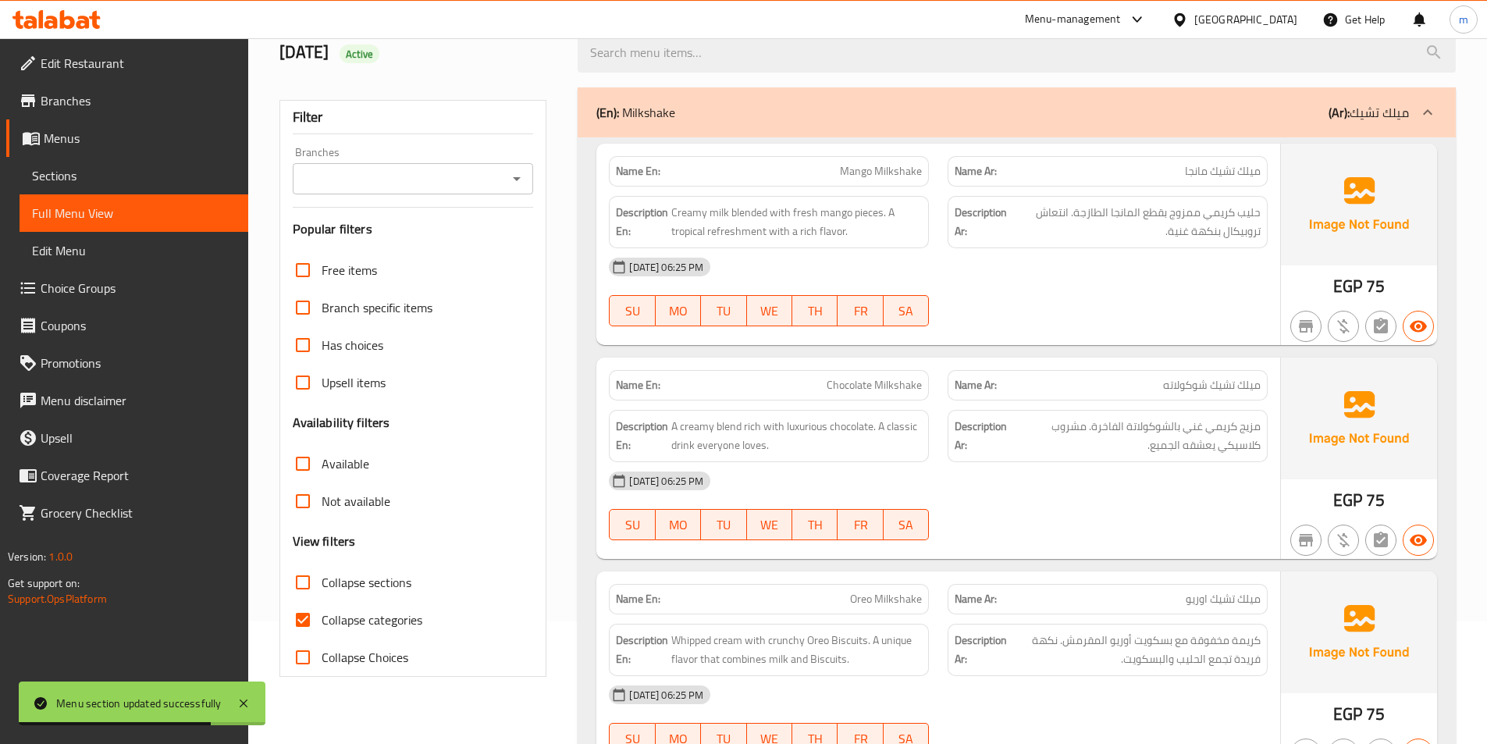
scroll to position [156, 0]
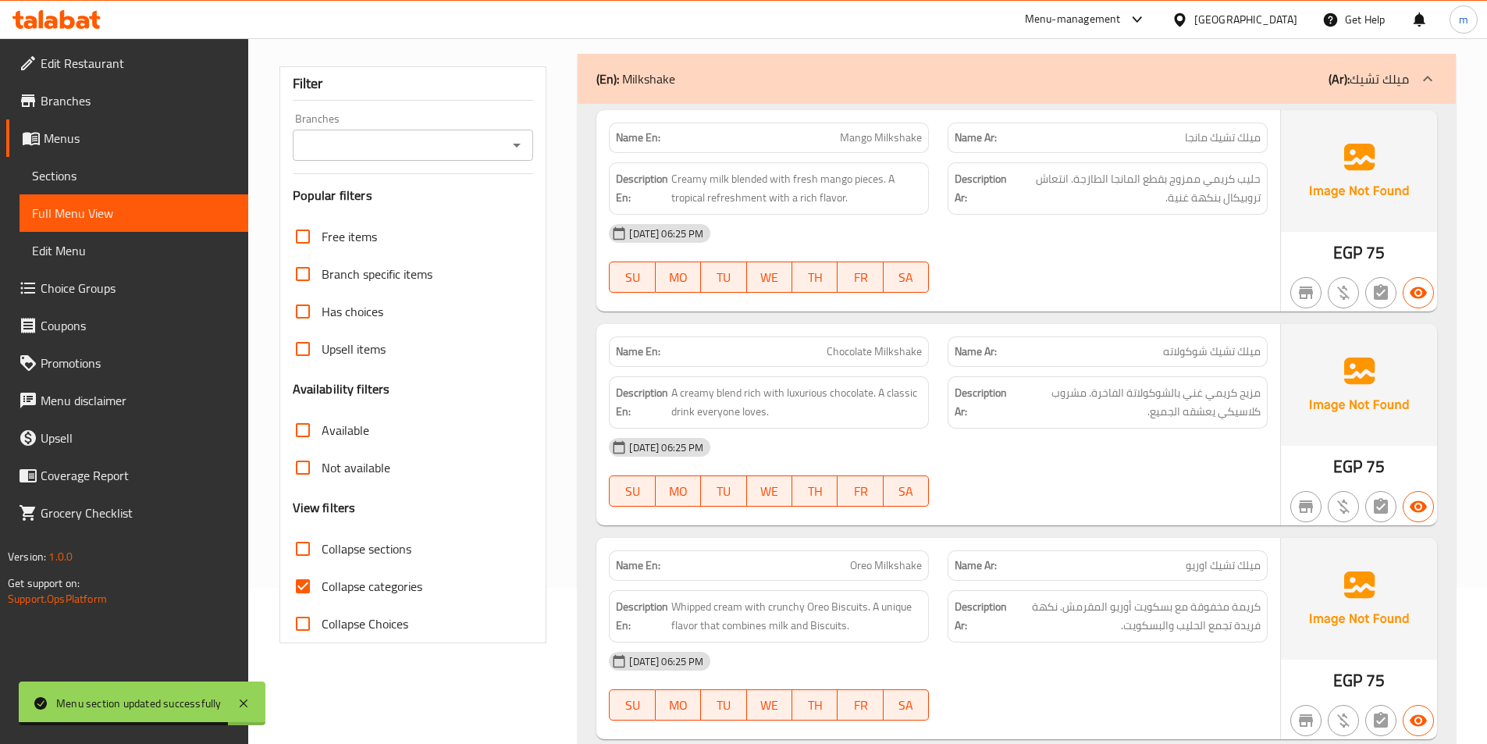
click at [383, 580] on span "Collapse categories" at bounding box center [372, 586] width 101 height 19
click at [322, 580] on input "Collapse categories" at bounding box center [302, 586] width 37 height 37
checkbox input "false"
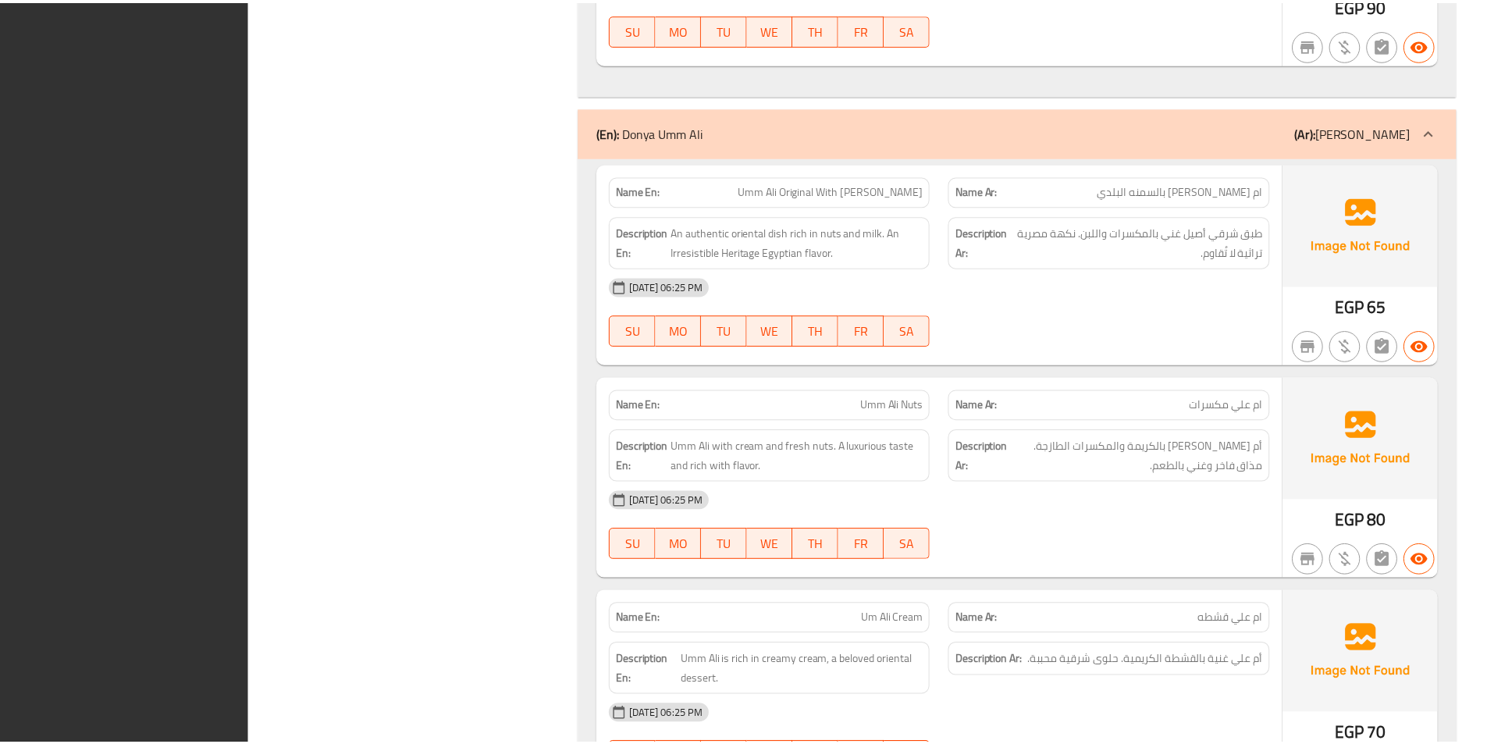
scroll to position [11693, 0]
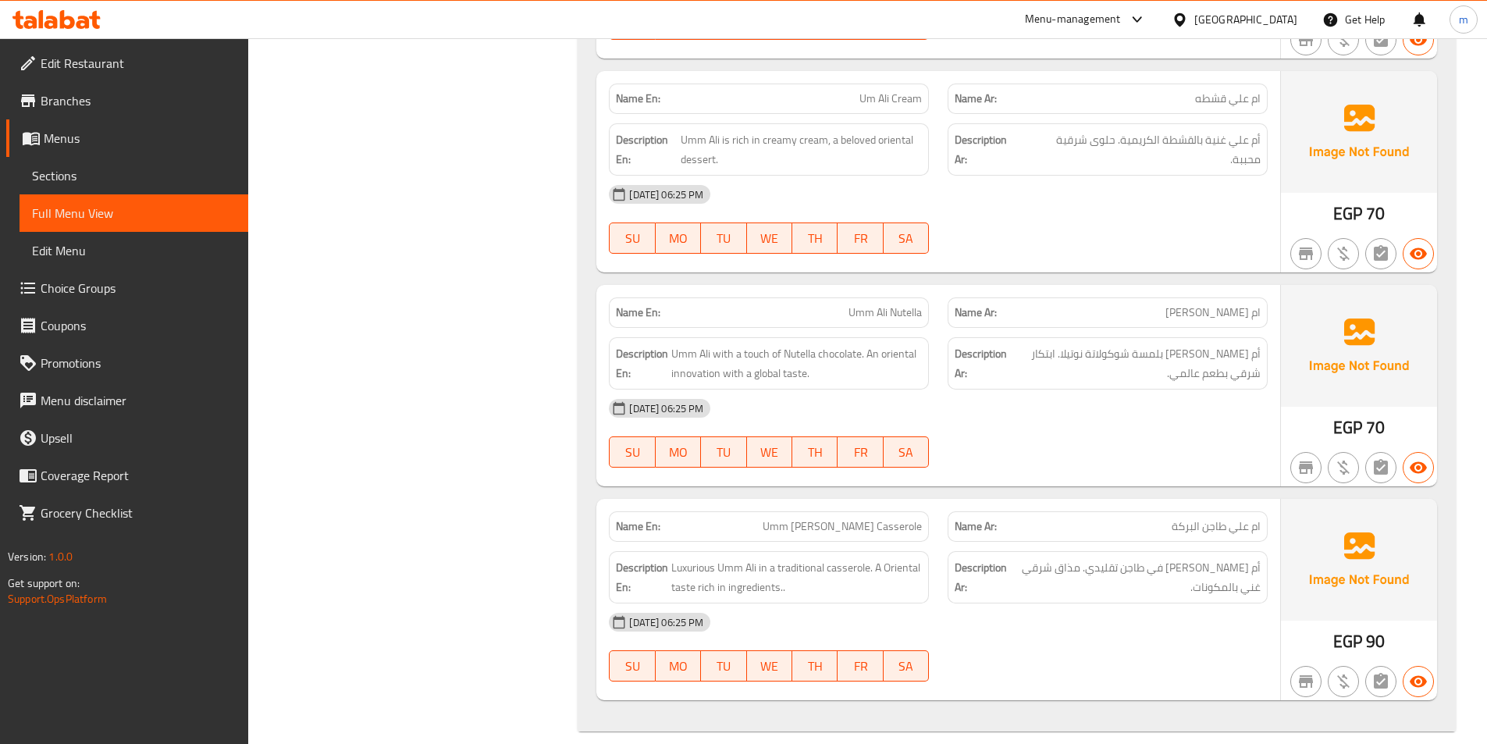
click at [107, 89] on link "Branches" at bounding box center [127, 100] width 242 height 37
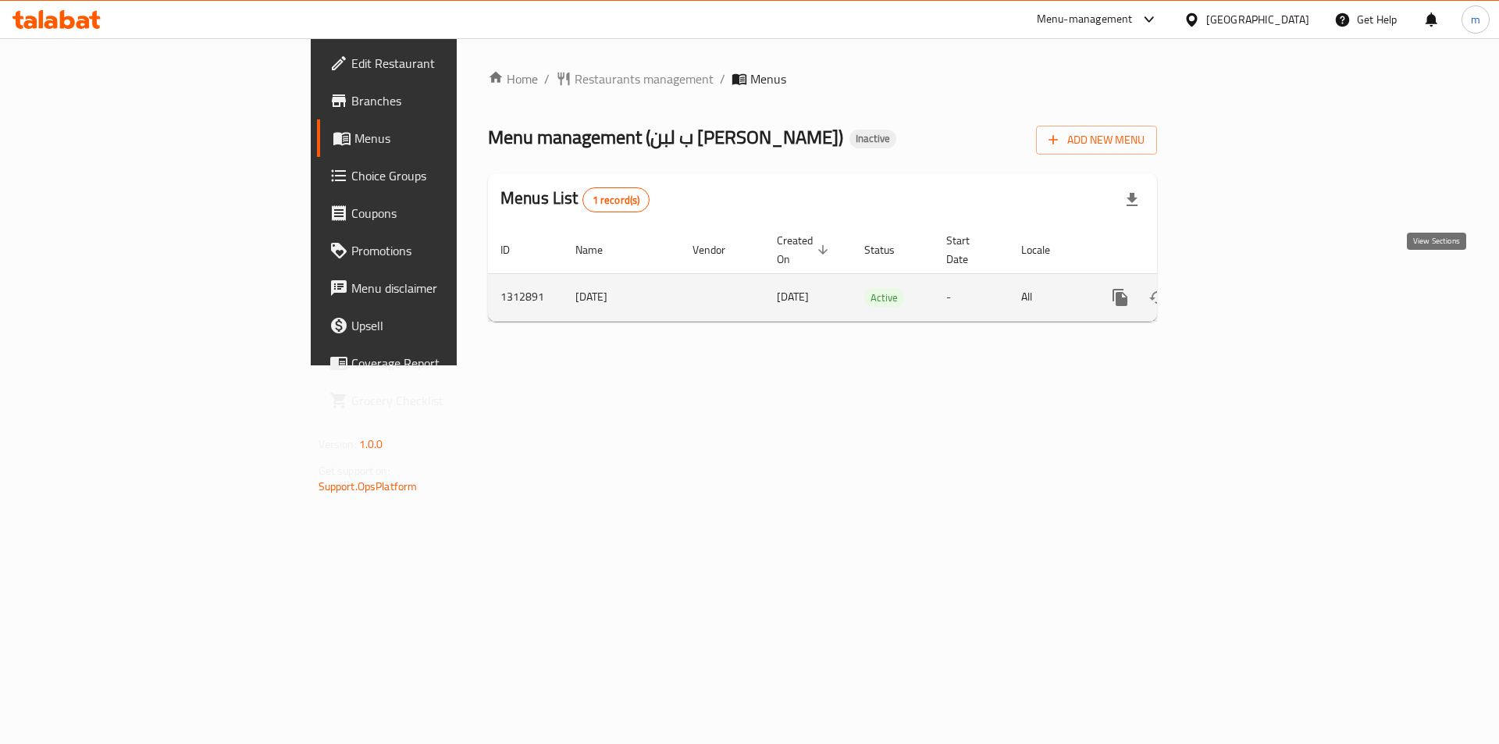
click at [1242, 288] on icon "enhanced table" at bounding box center [1232, 297] width 19 height 19
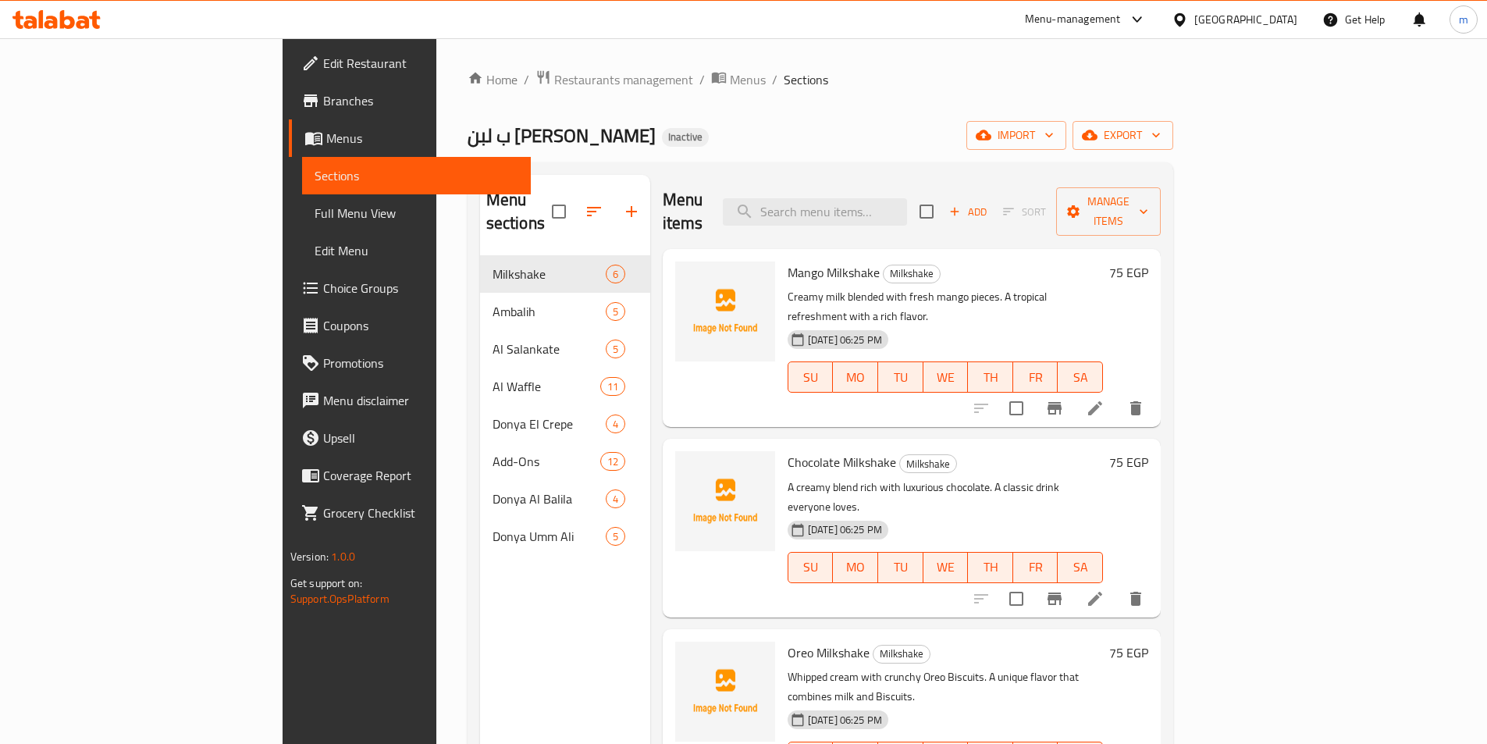
click at [315, 211] on span "Full Menu View" at bounding box center [417, 213] width 204 height 19
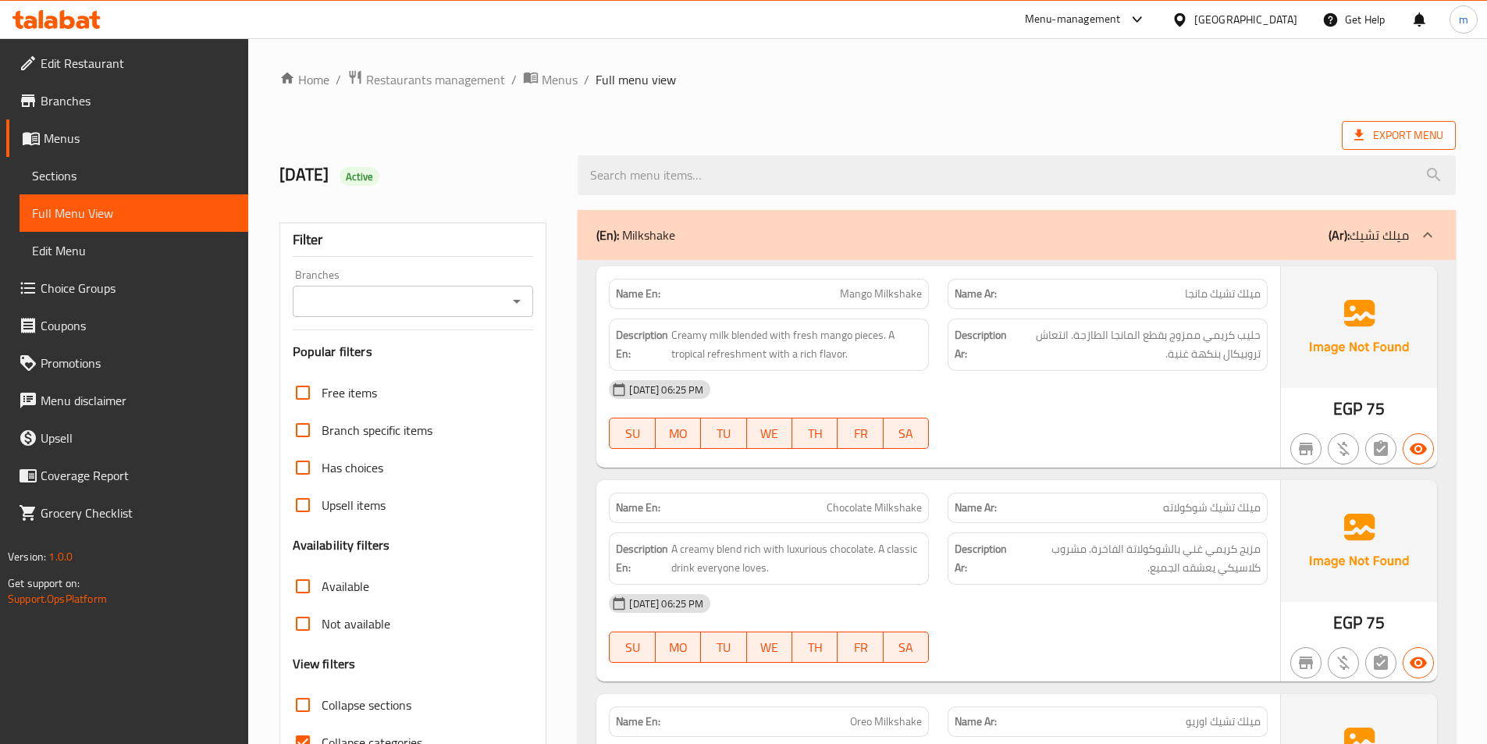
click at [1397, 141] on span "Export Menu" at bounding box center [1399, 136] width 89 height 20
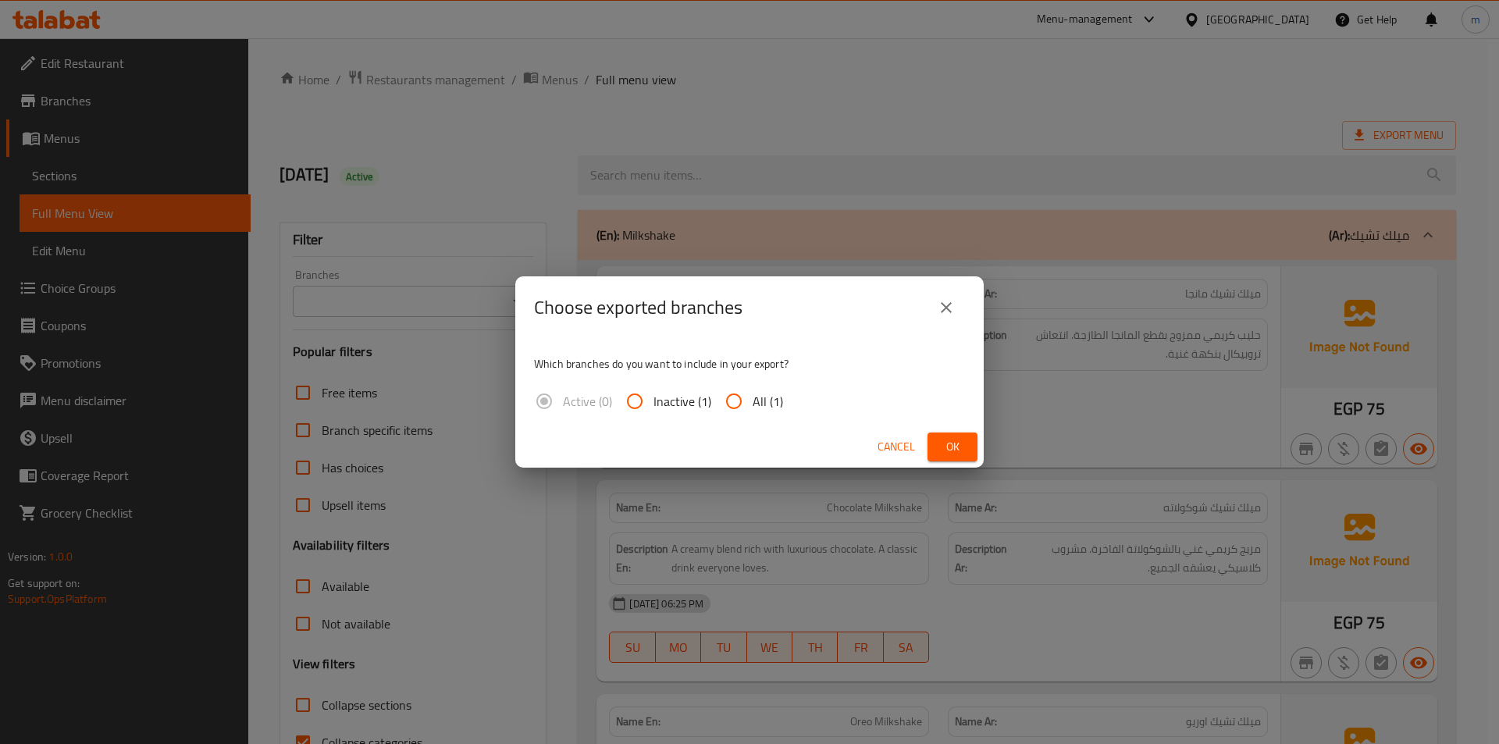
drag, startPoint x: 745, startPoint y: 397, endPoint x: 875, endPoint y: 441, distance: 137.8
click at [744, 397] on input "All (1)" at bounding box center [733, 401] width 37 height 37
radio input "true"
click at [942, 446] on span "Ok" at bounding box center [952, 447] width 25 height 20
